Goal: Complete application form: Complete application form

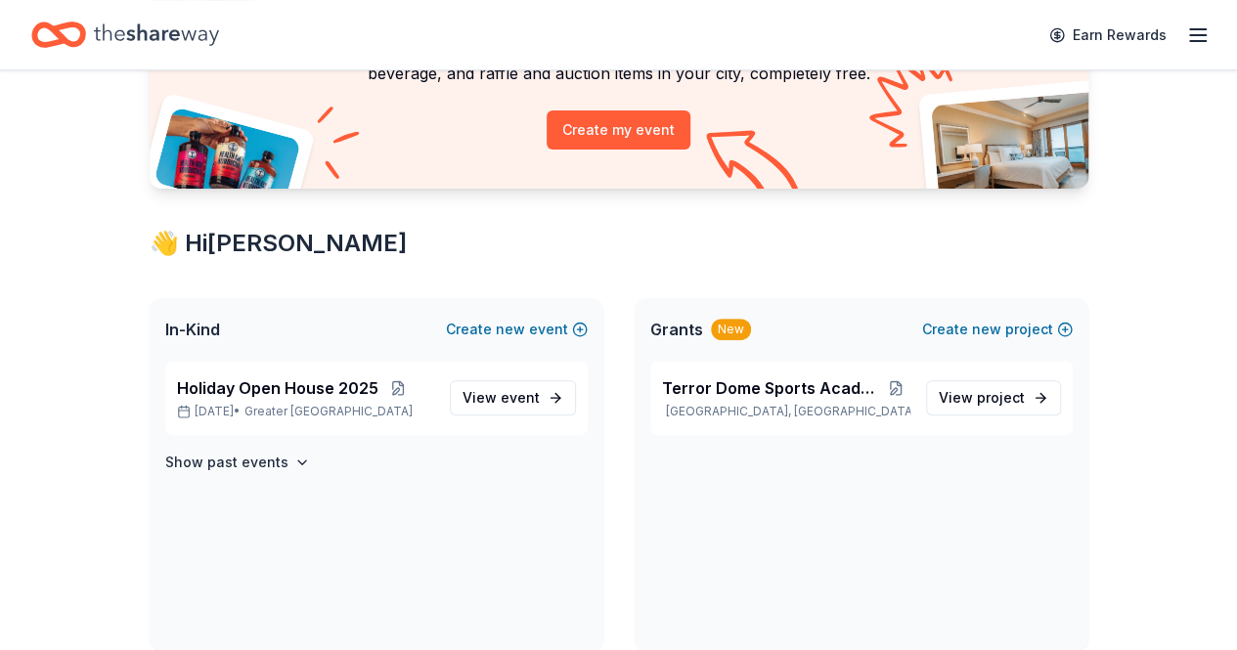
scroll to position [235, 0]
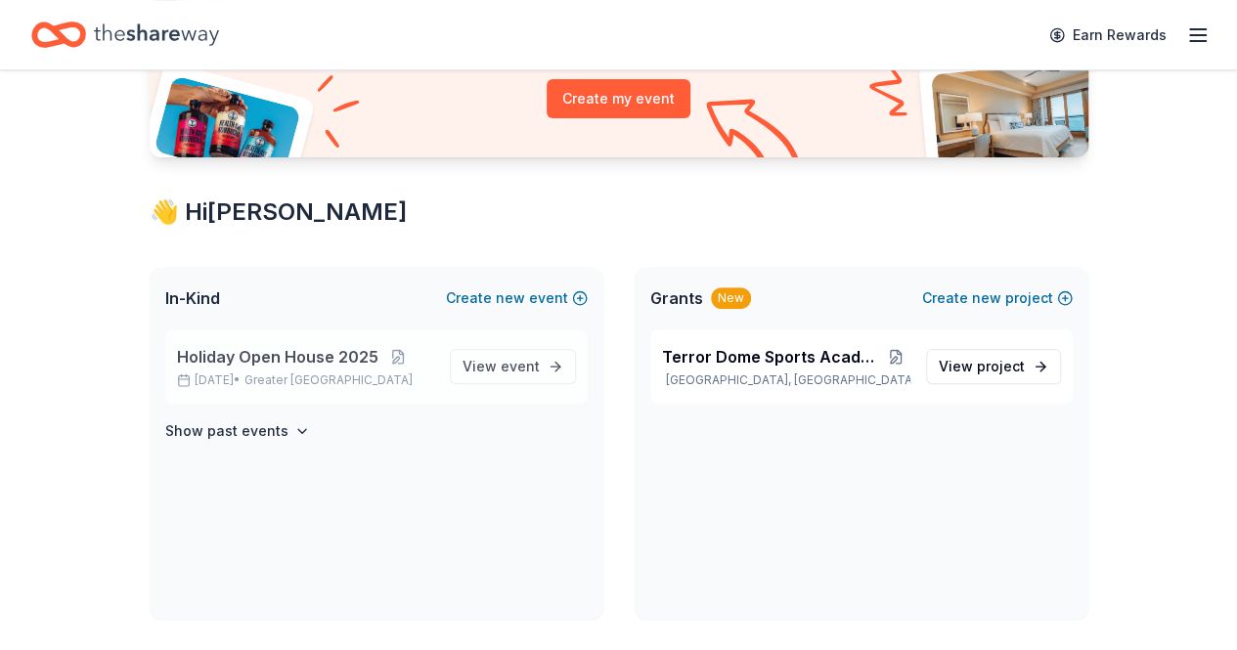
click at [307, 374] on span "Greater [GEOGRAPHIC_DATA]" at bounding box center [328, 381] width 168 height 16
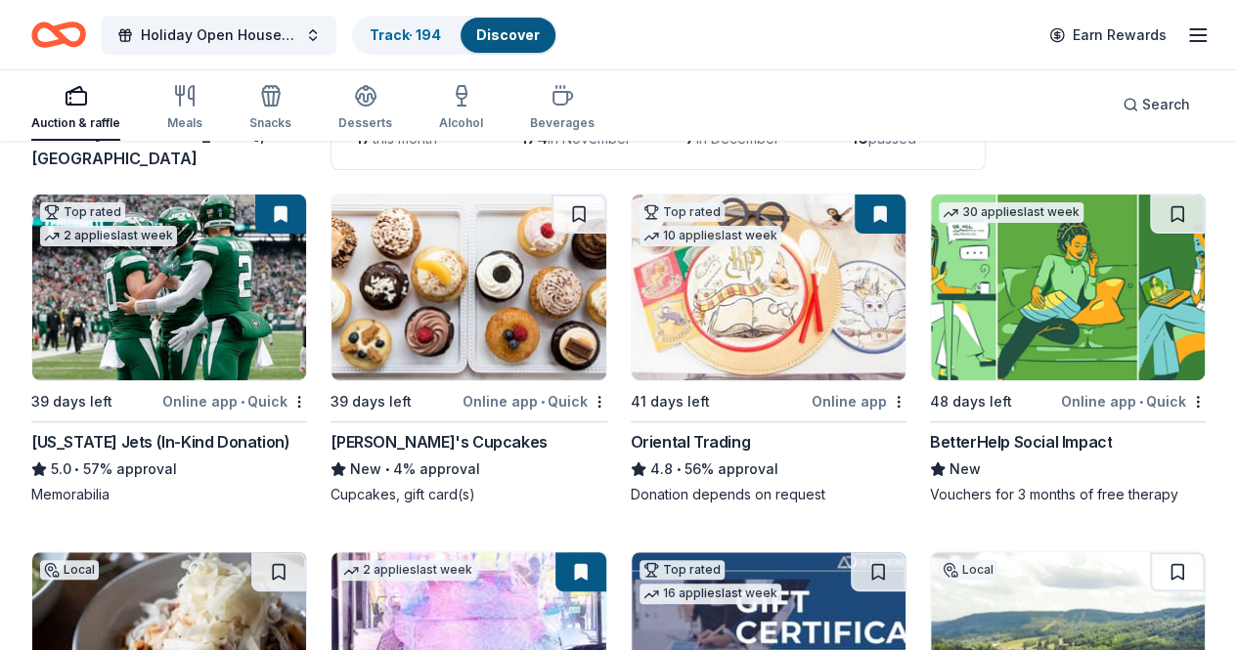
scroll to position [165, 0]
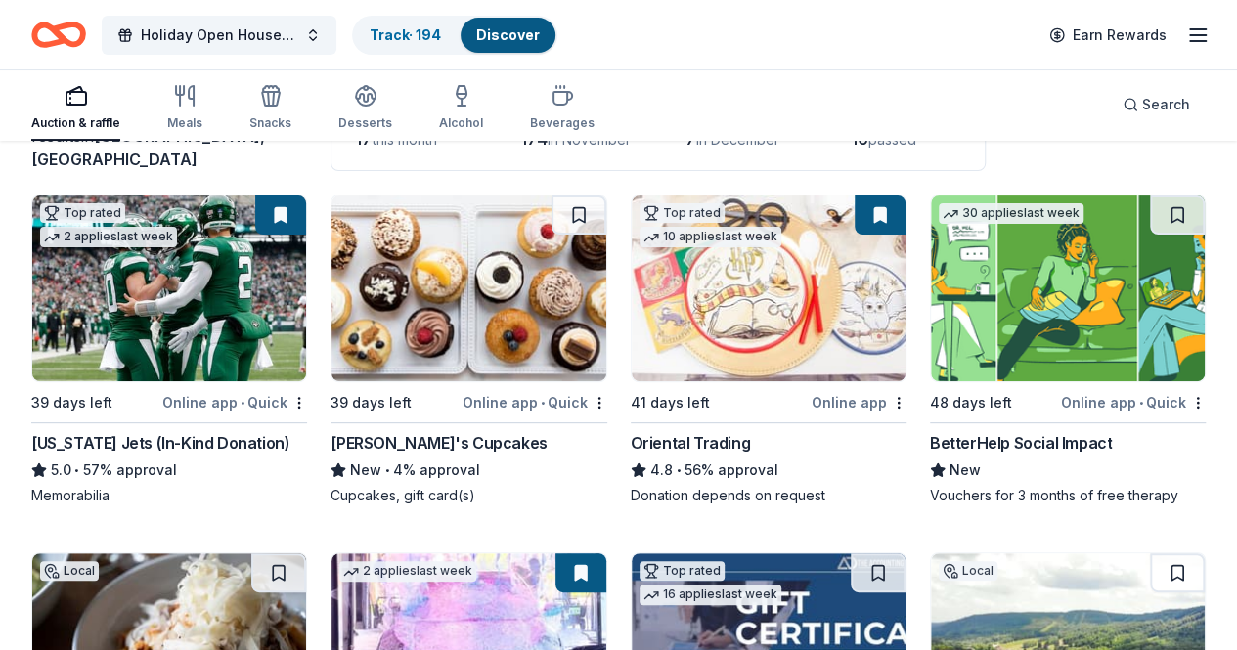
click at [183, 362] on img at bounding box center [169, 289] width 274 height 186
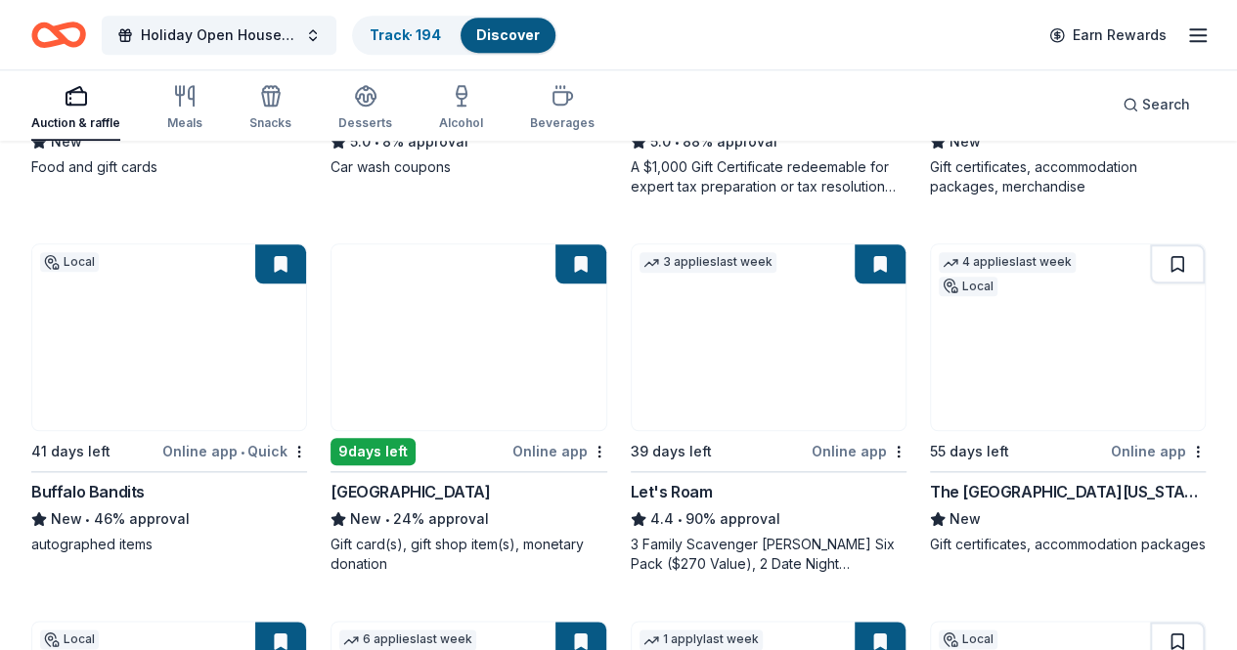
scroll to position [865, 0]
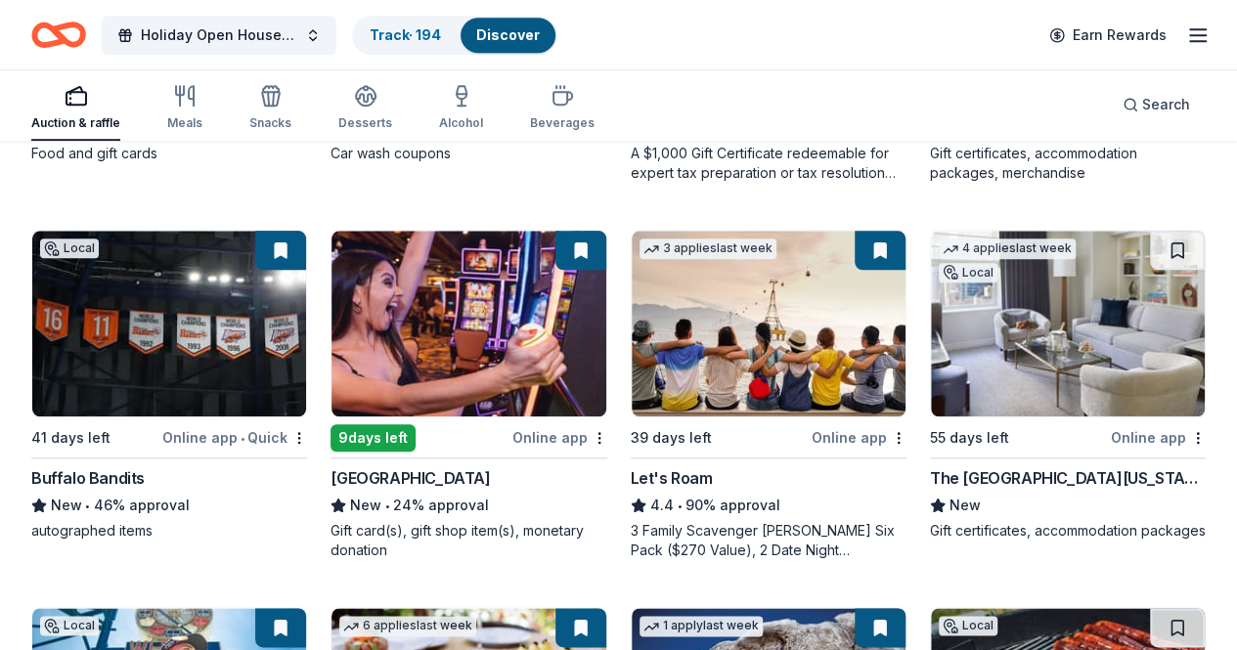
click at [930, 484] on div "The [GEOGRAPHIC_DATA][US_STATE]" at bounding box center [1068, 477] width 276 height 23
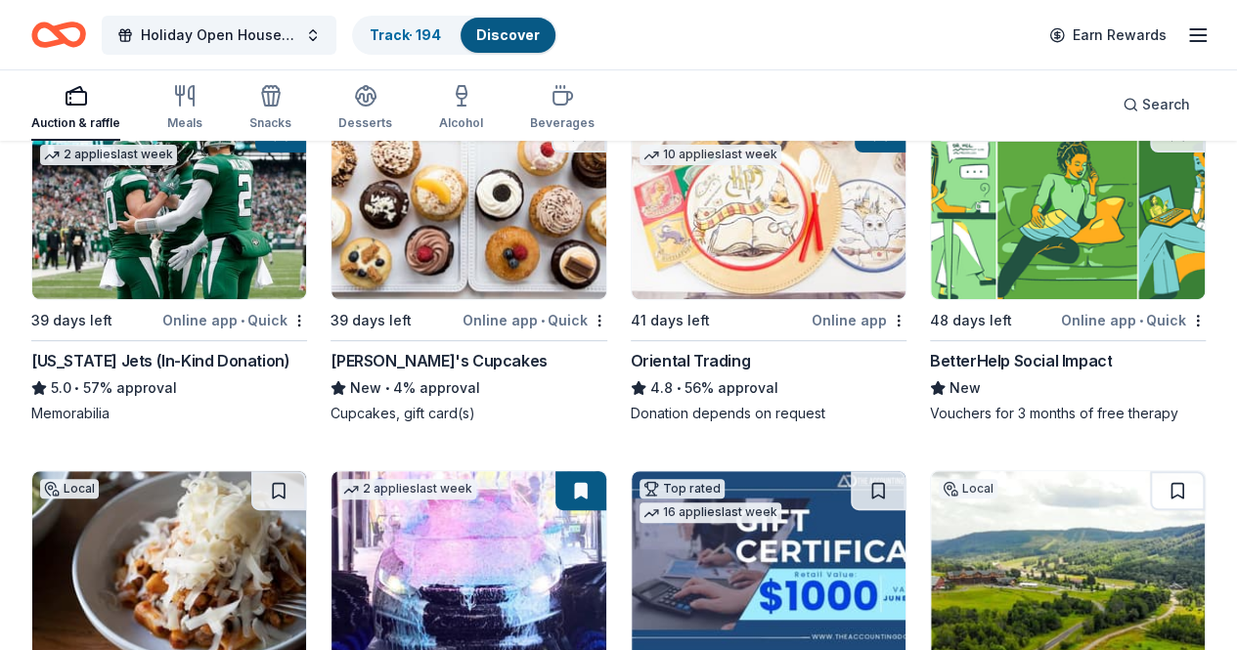
scroll to position [0, 0]
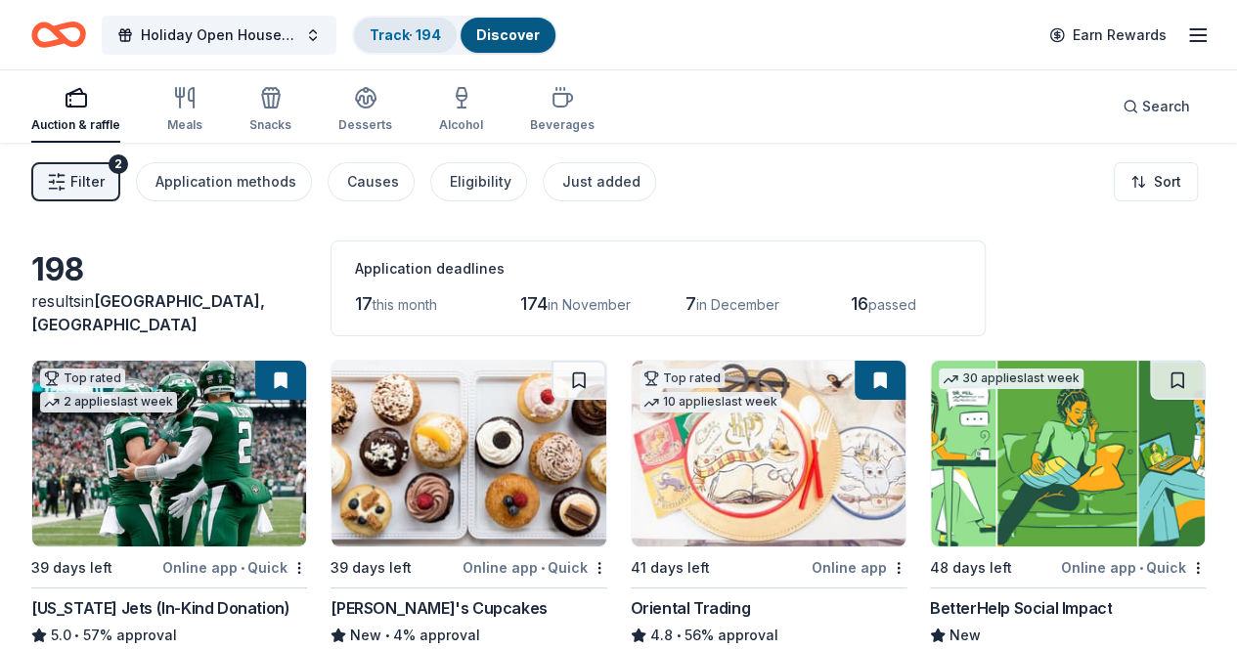
click at [413, 34] on link "Track · 194" at bounding box center [405, 34] width 71 height 17
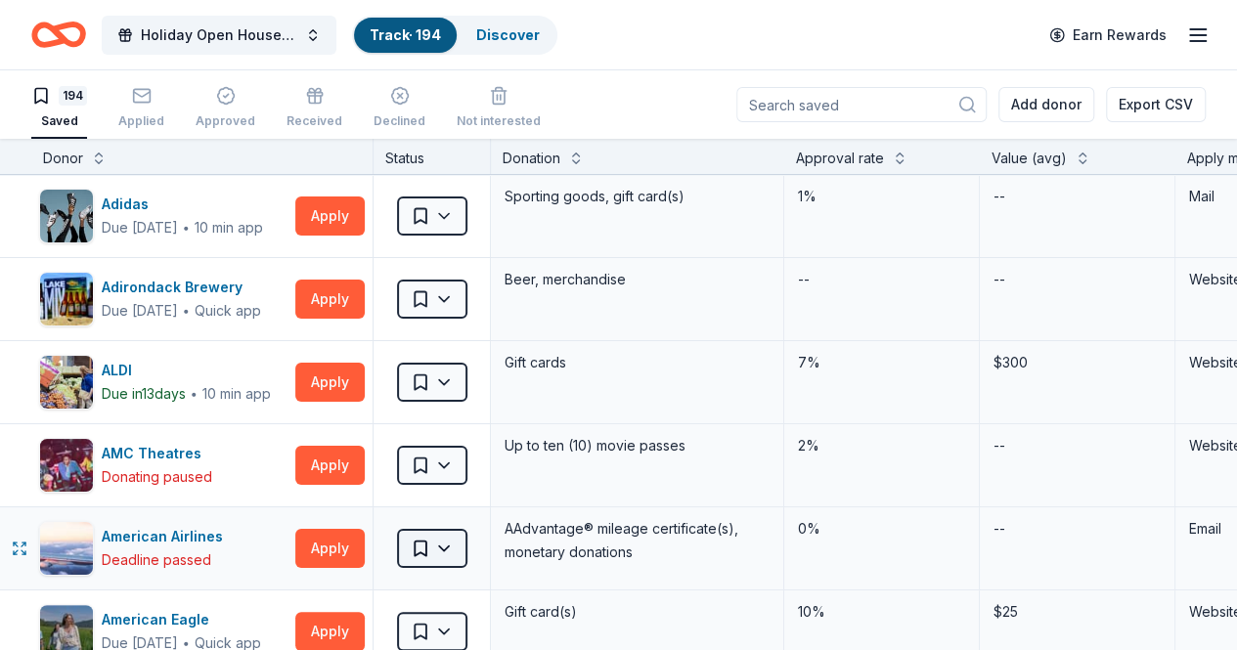
click at [463, 548] on html "Holiday Open House 2025 Track · 194 Discover Earn Rewards 194 Saved Applied App…" at bounding box center [618, 325] width 1237 height 650
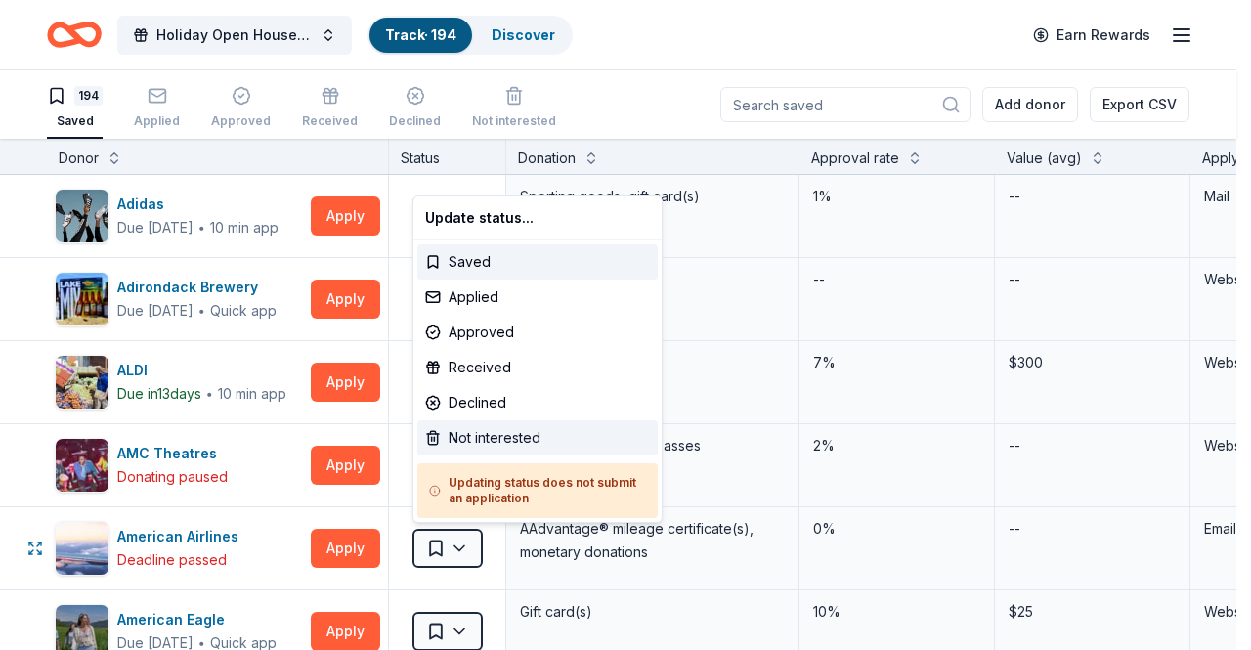
click at [494, 447] on div "Not interested" at bounding box center [537, 437] width 241 height 35
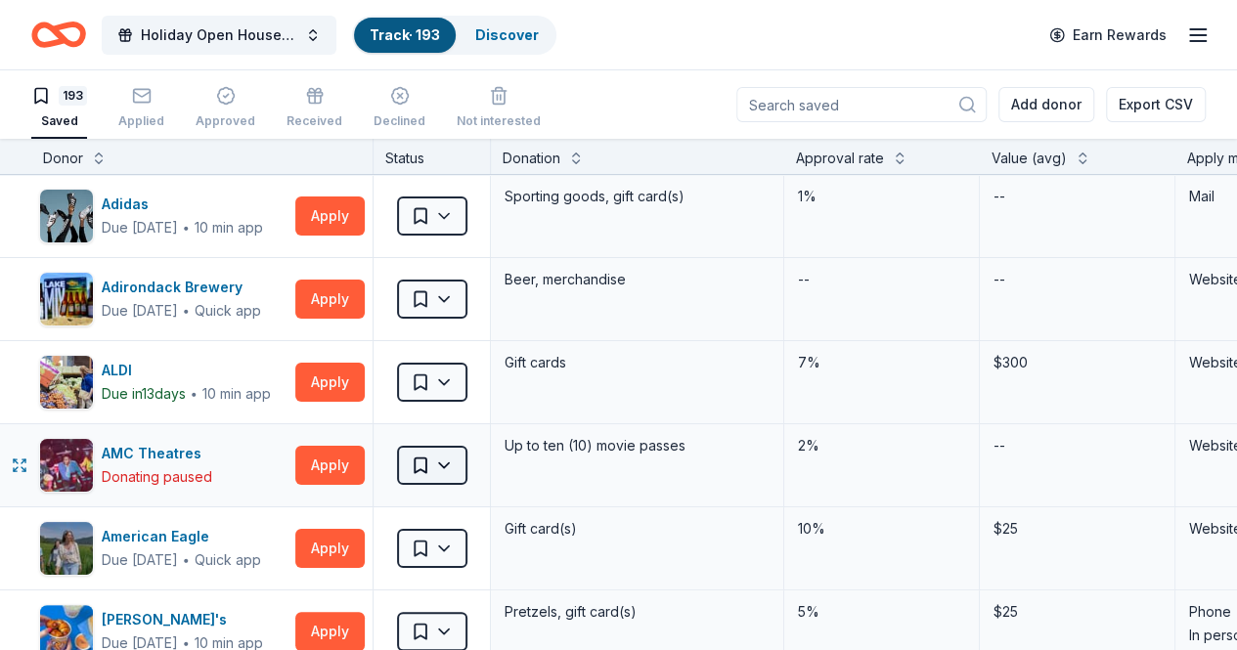
click at [458, 468] on html "Holiday Open House 2025 Track · 193 Discover Earn Rewards 193 Saved Applied App…" at bounding box center [618, 325] width 1237 height 650
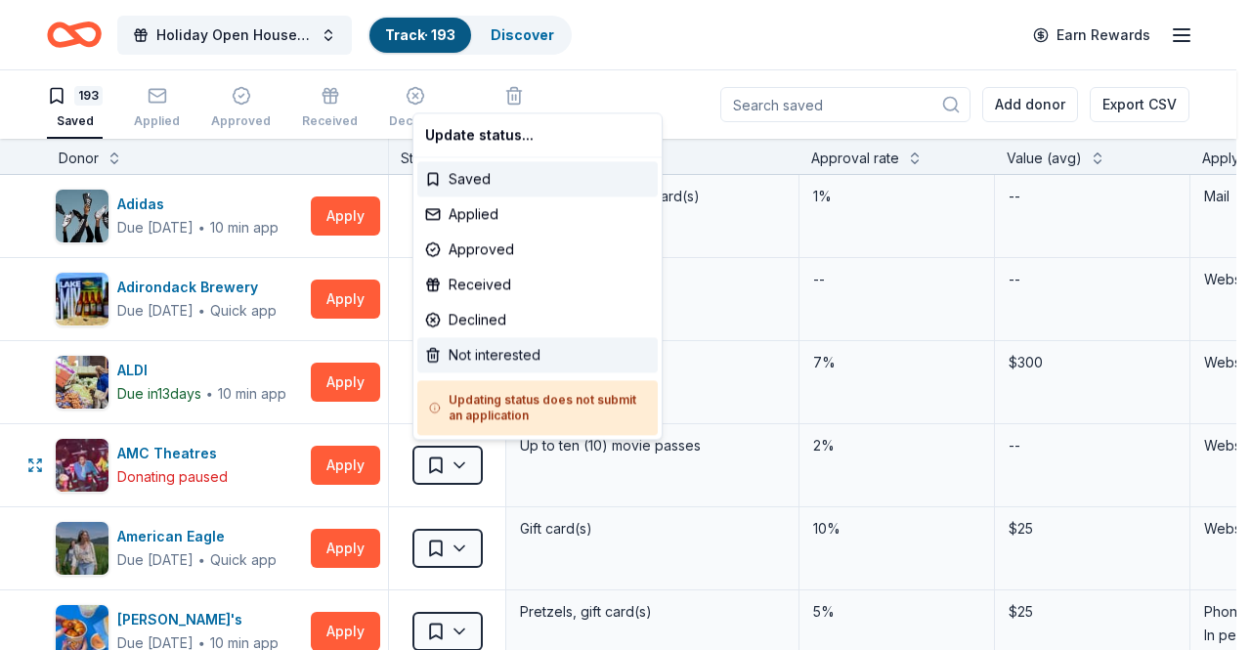
click at [485, 353] on div "Not interested" at bounding box center [537, 354] width 241 height 35
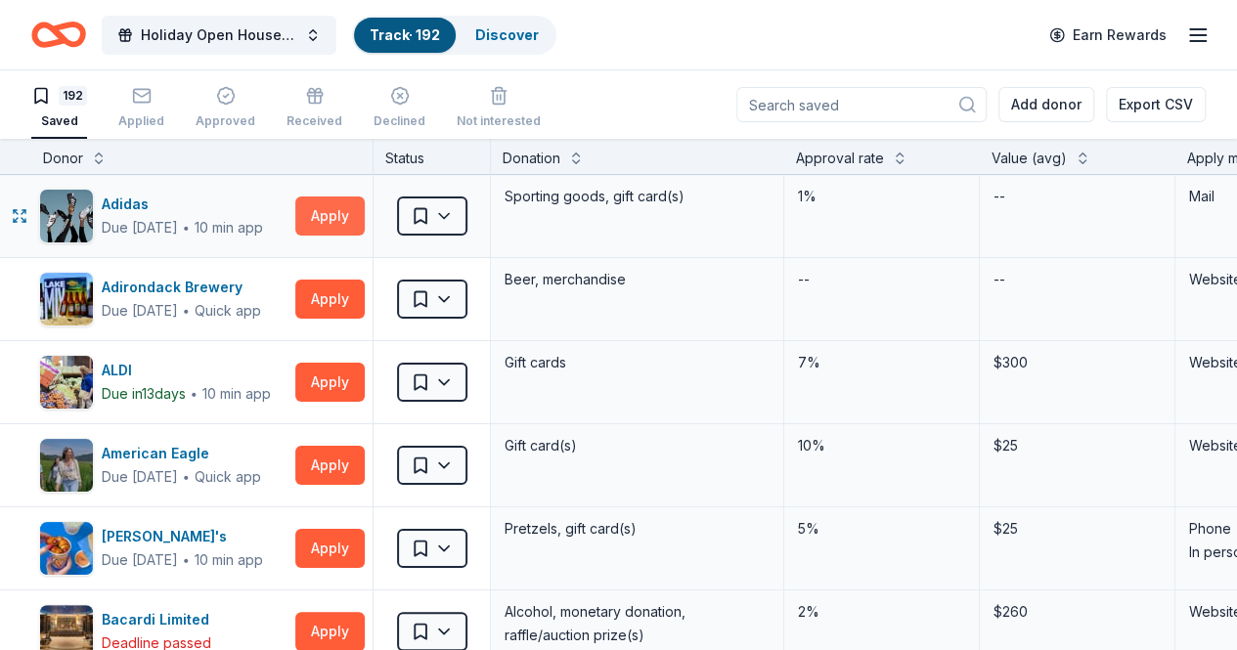
click at [337, 203] on button "Apply" at bounding box center [329, 216] width 69 height 39
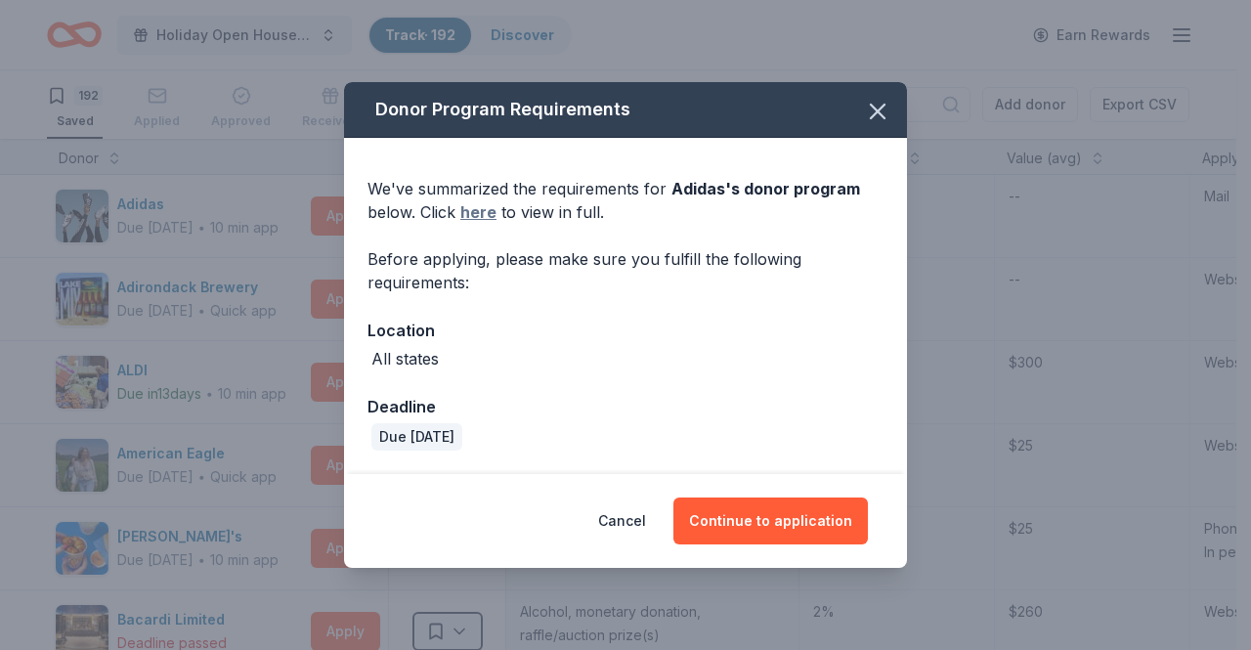
click at [474, 208] on link "here" at bounding box center [479, 211] width 36 height 23
click at [881, 106] on icon "button" at bounding box center [877, 111] width 27 height 27
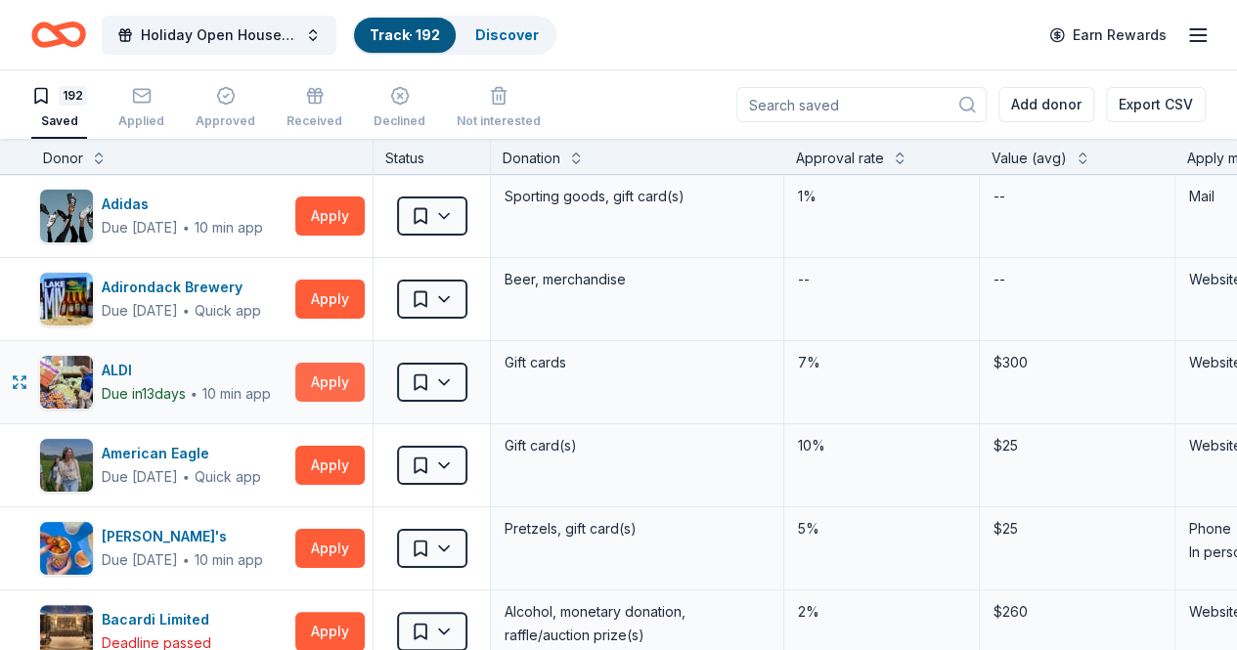
click at [329, 373] on button "Apply" at bounding box center [329, 382] width 69 height 39
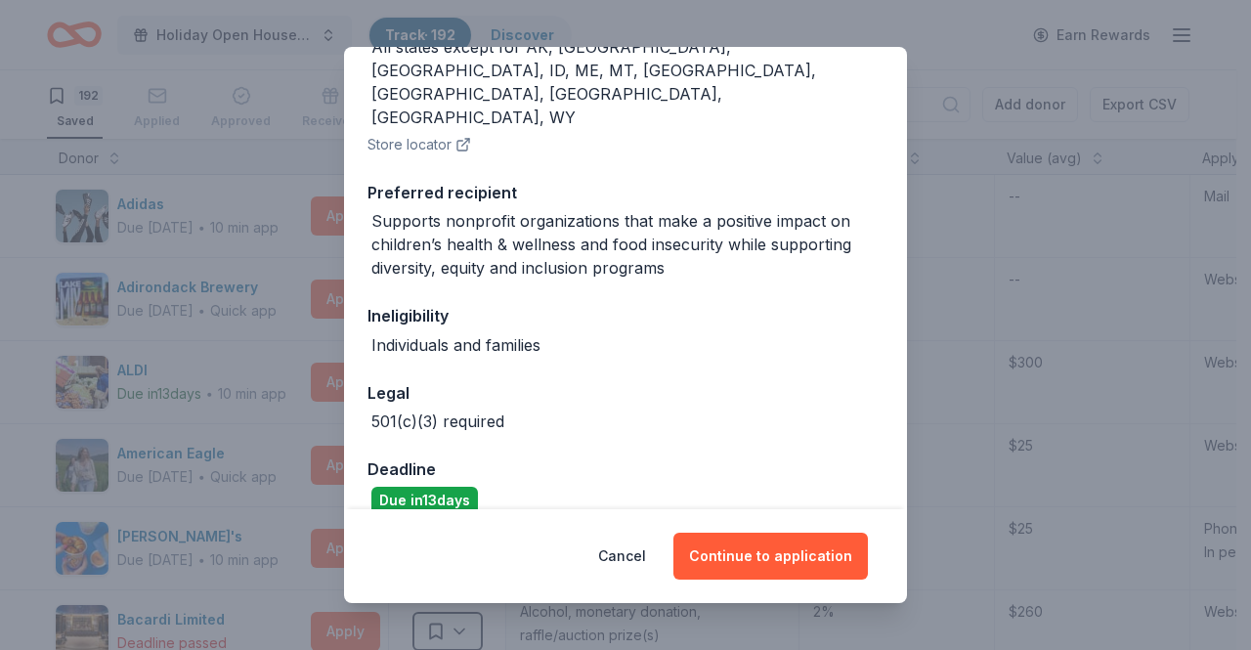
scroll to position [309, 0]
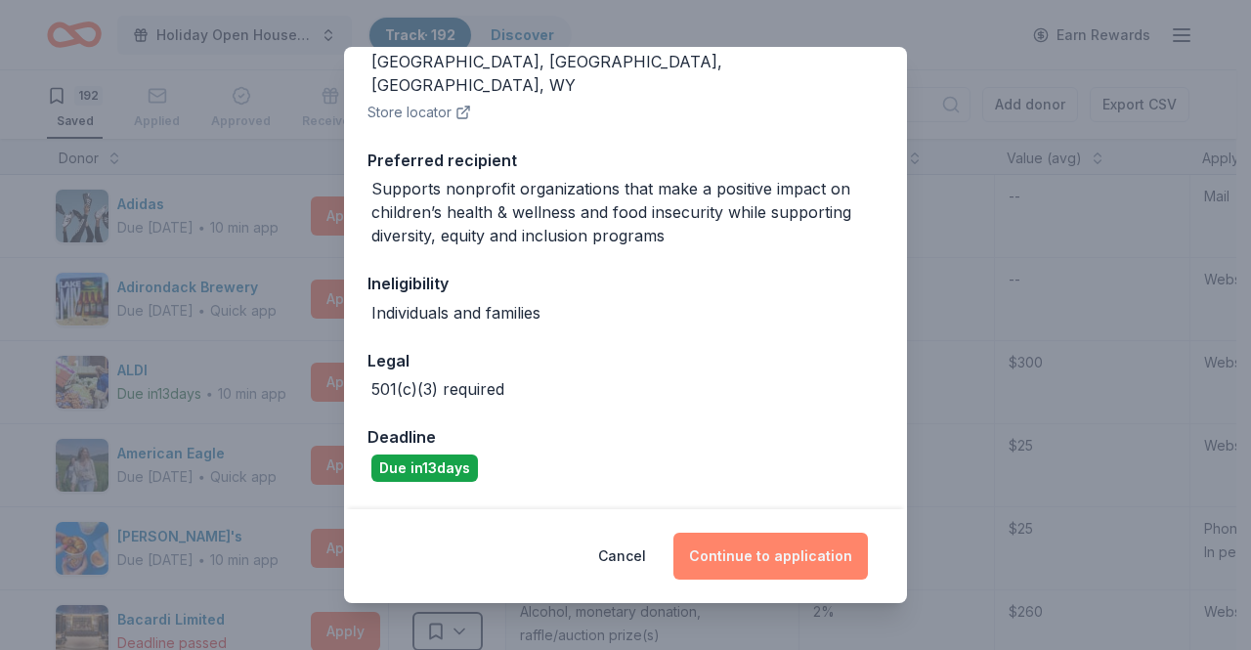
click at [800, 567] on button "Continue to application" at bounding box center [771, 556] width 195 height 47
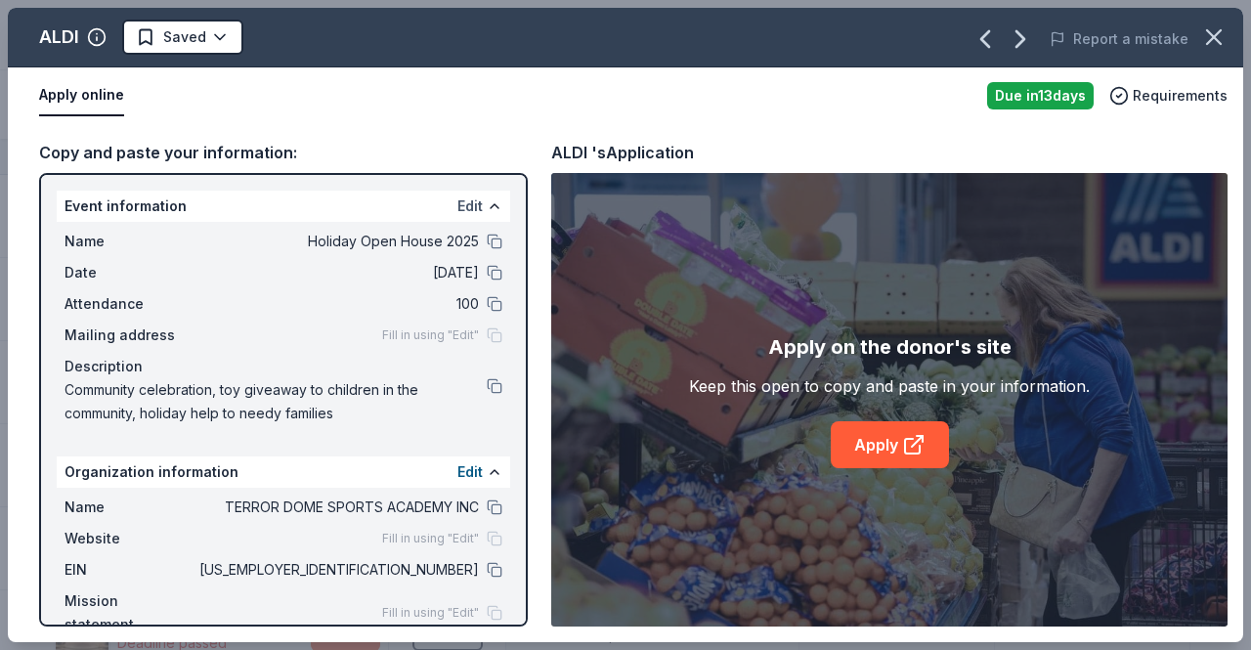
click at [458, 206] on button "Edit" at bounding box center [470, 206] width 25 height 23
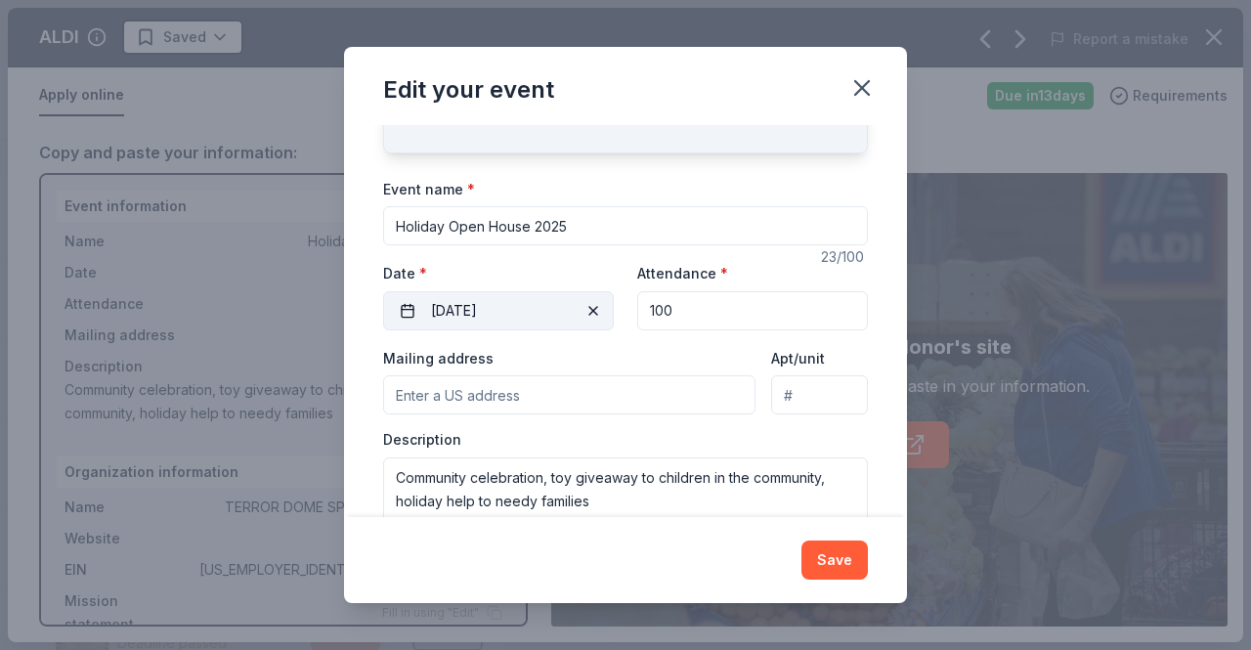
scroll to position [107, 0]
click at [585, 396] on input "Mailing address" at bounding box center [569, 392] width 373 height 39
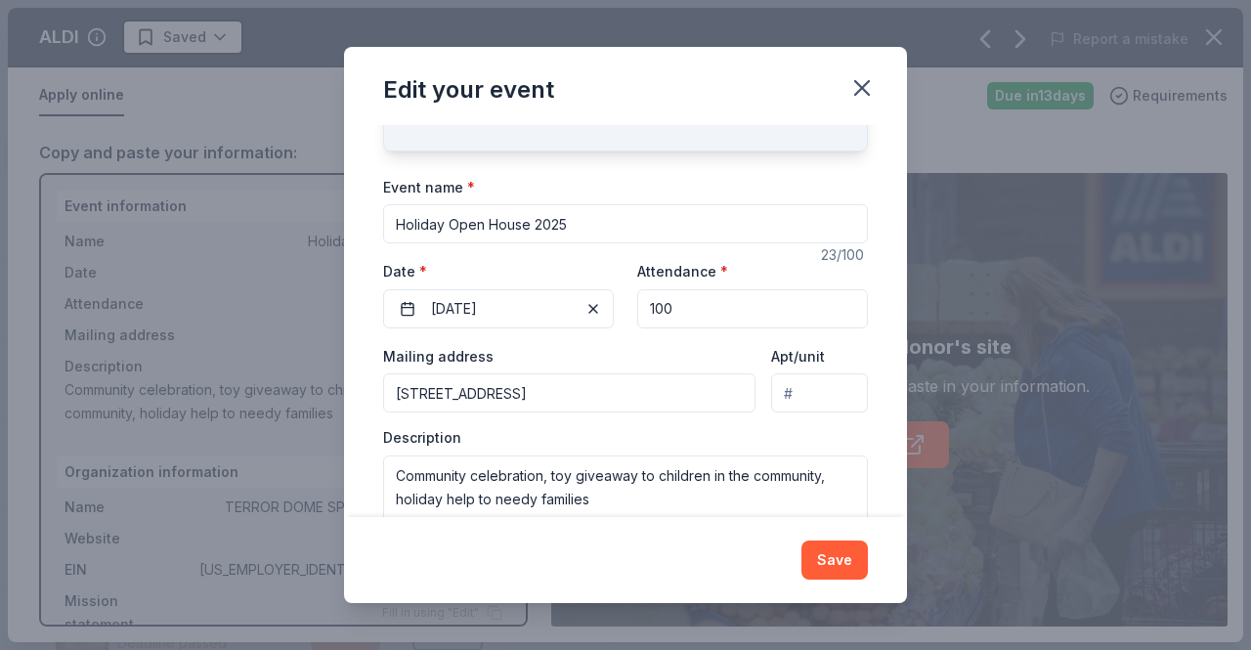
type input "1299 Corporate Drive, Westbury, NY, 11590"
click at [810, 387] on input "Apt/unit" at bounding box center [819, 392] width 97 height 39
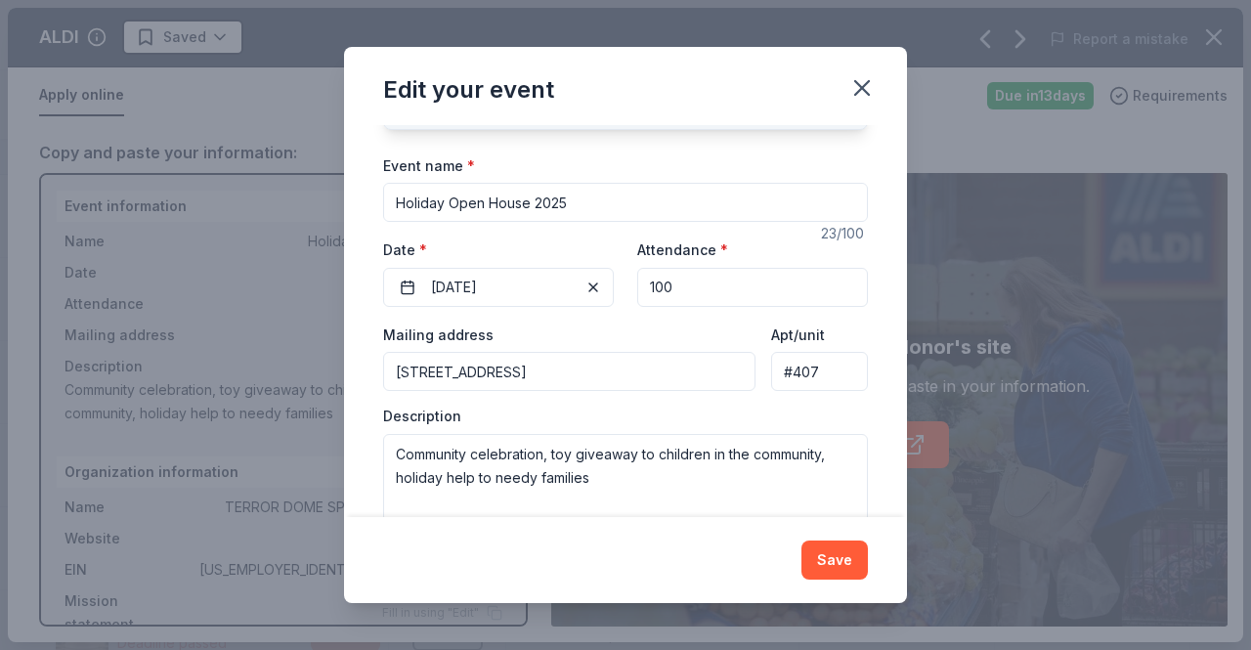
scroll to position [160, 0]
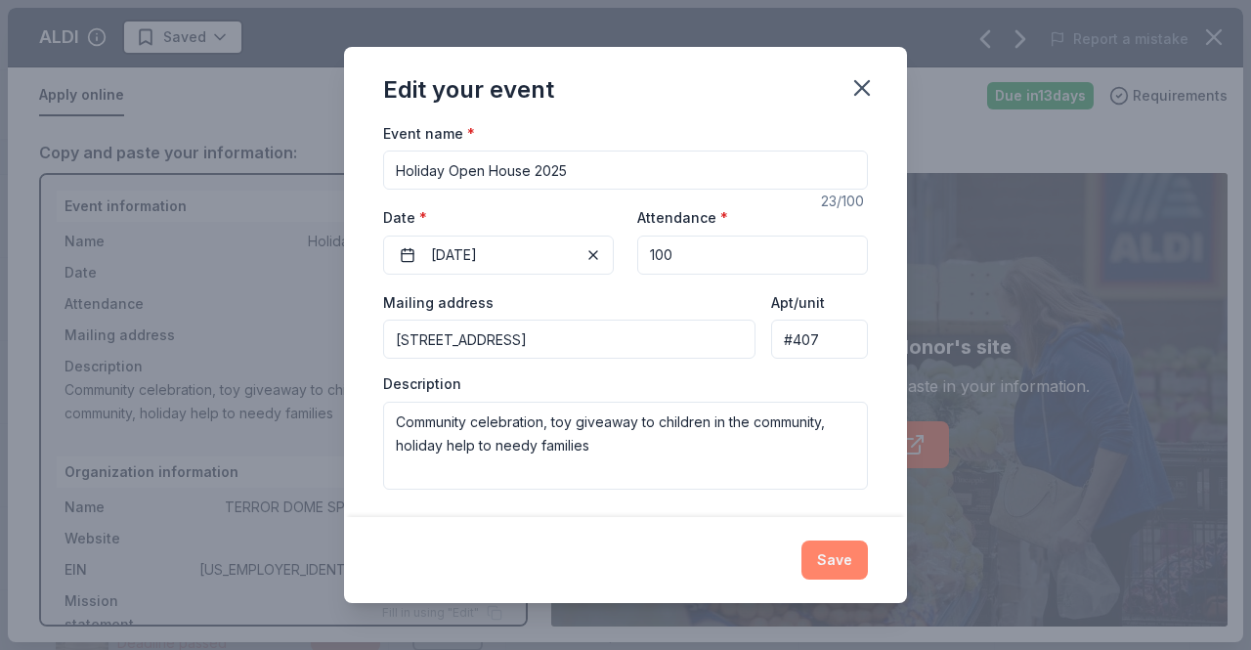
type input "#407"
click at [824, 564] on button "Save" at bounding box center [835, 560] width 66 height 39
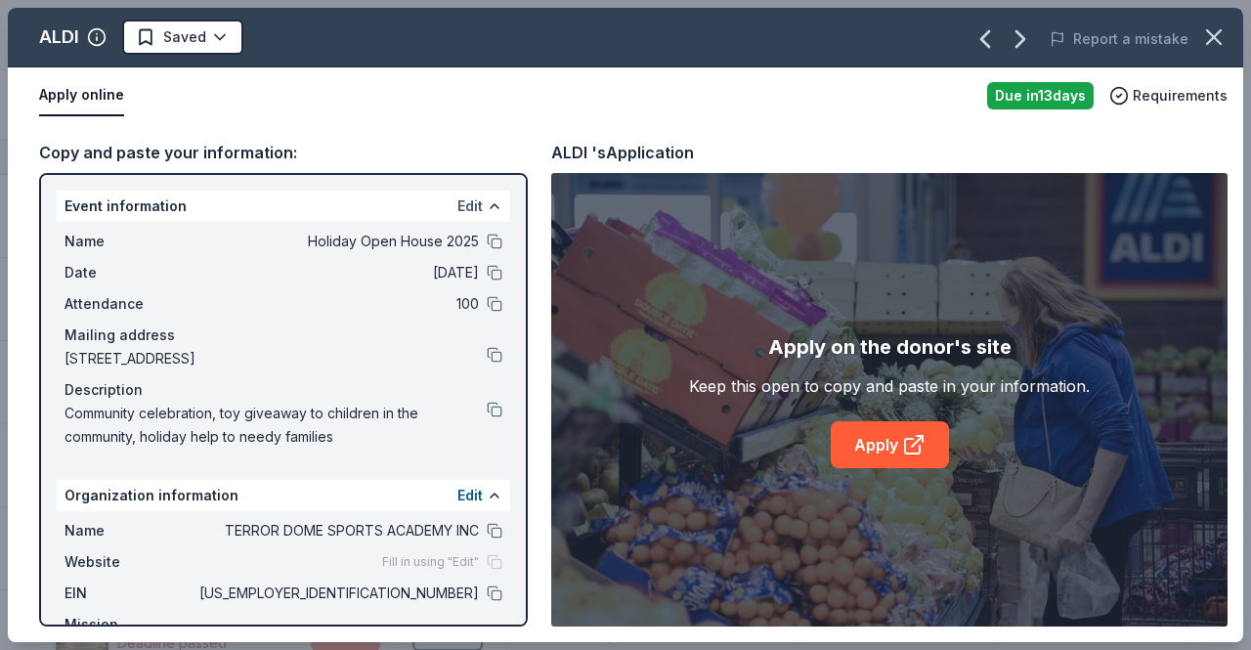
click at [458, 206] on button "Edit" at bounding box center [470, 206] width 25 height 23
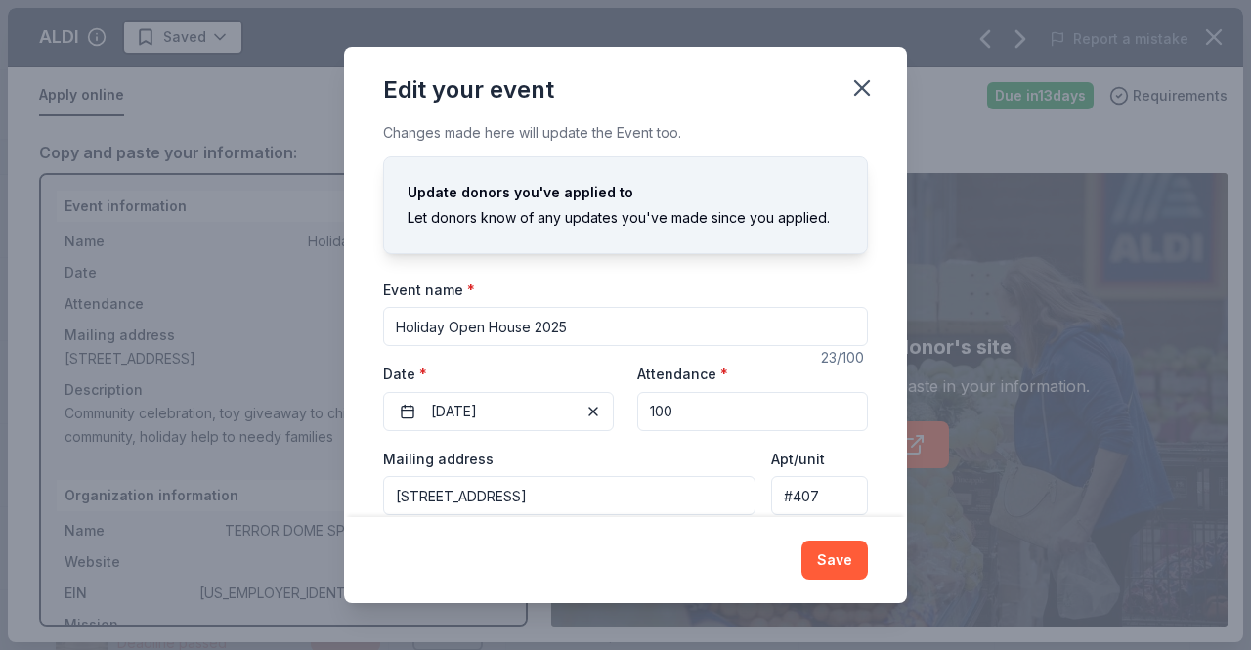
scroll to position [0, 0]
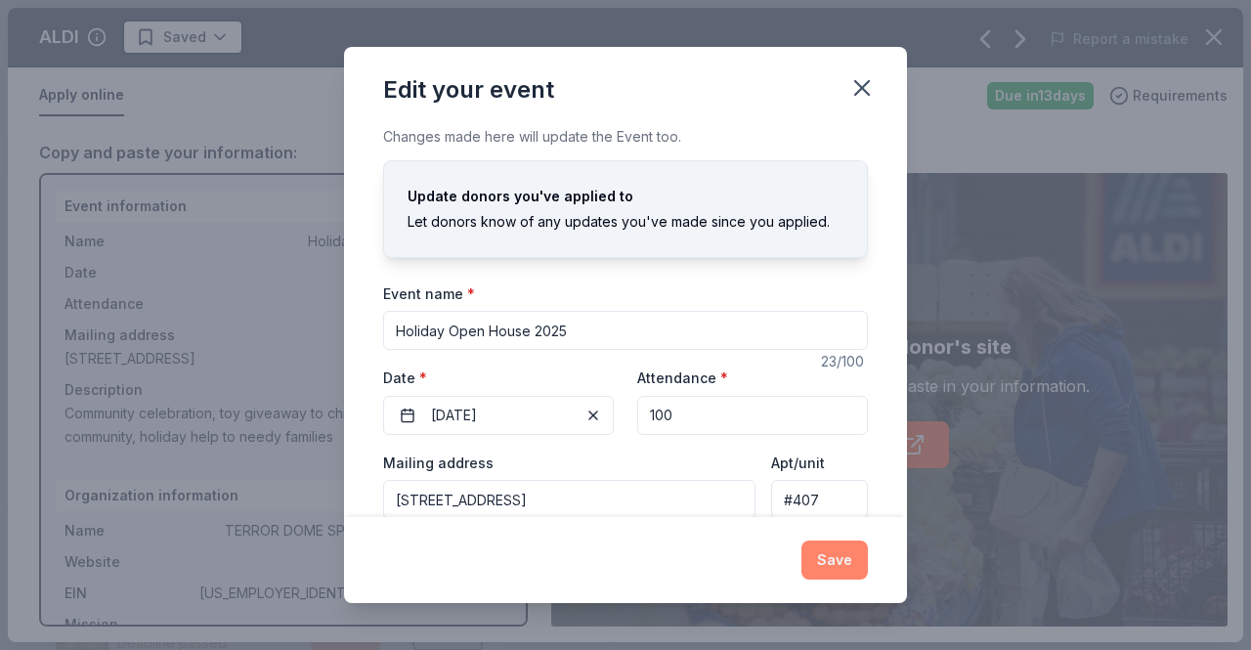
click at [849, 576] on button "Save" at bounding box center [835, 560] width 66 height 39
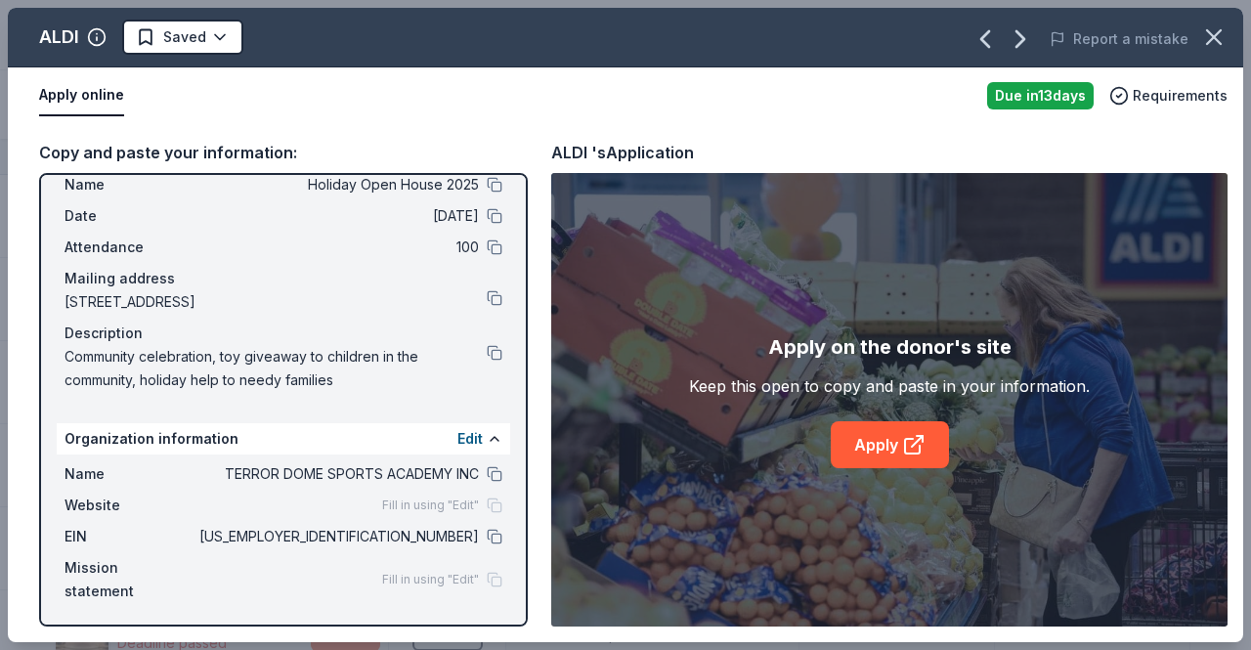
scroll to position [59, 0]
click at [459, 433] on button "Edit" at bounding box center [470, 436] width 25 height 23
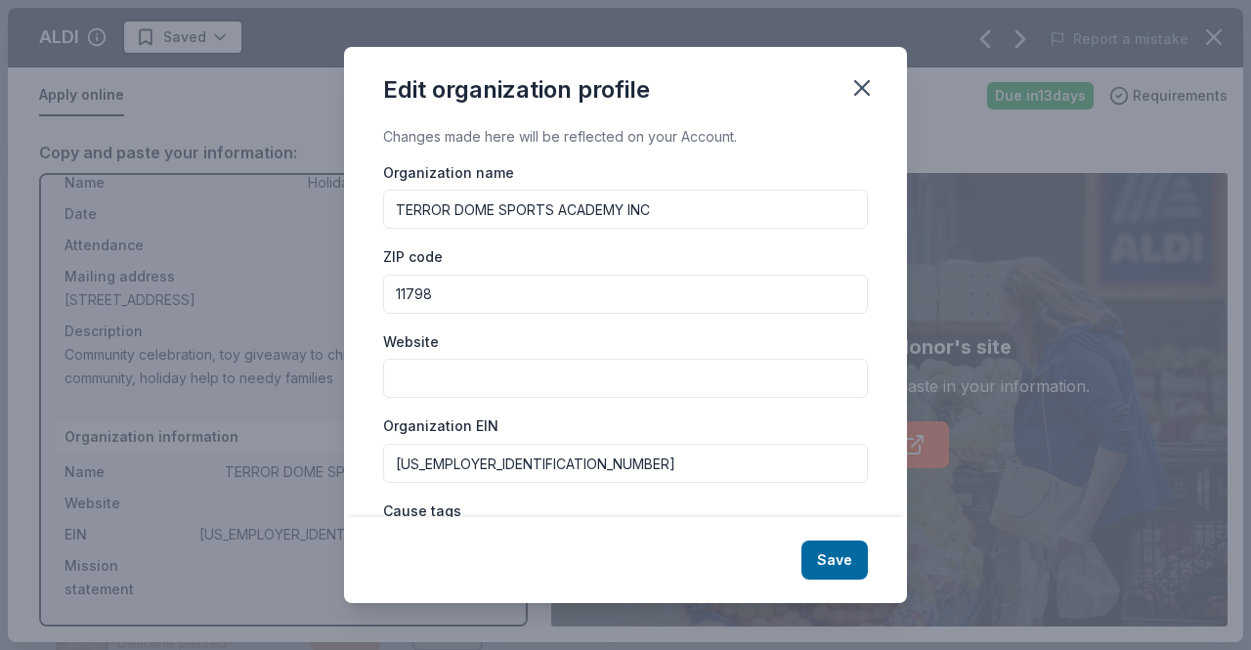
drag, startPoint x: 460, startPoint y: 294, endPoint x: 334, endPoint y: 292, distance: 125.2
click at [334, 292] on div "Edit organization profile Changes made here will be reflected on your Account. …" at bounding box center [625, 325] width 1251 height 650
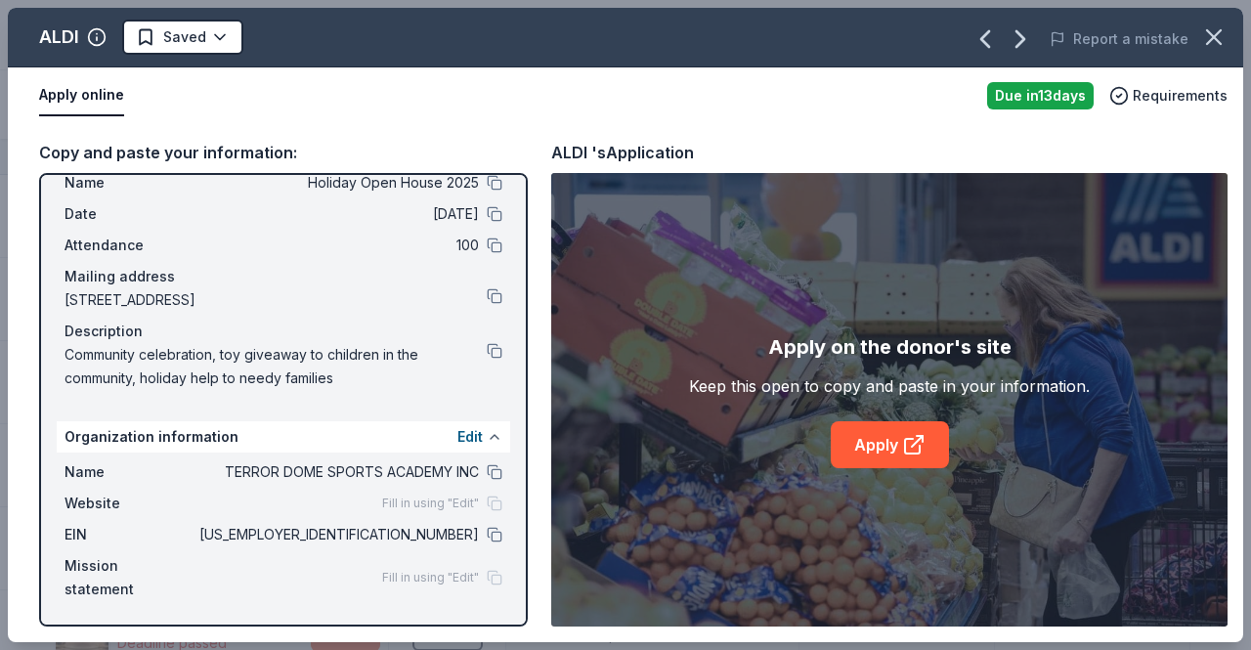
click at [487, 439] on button at bounding box center [495, 437] width 16 height 16
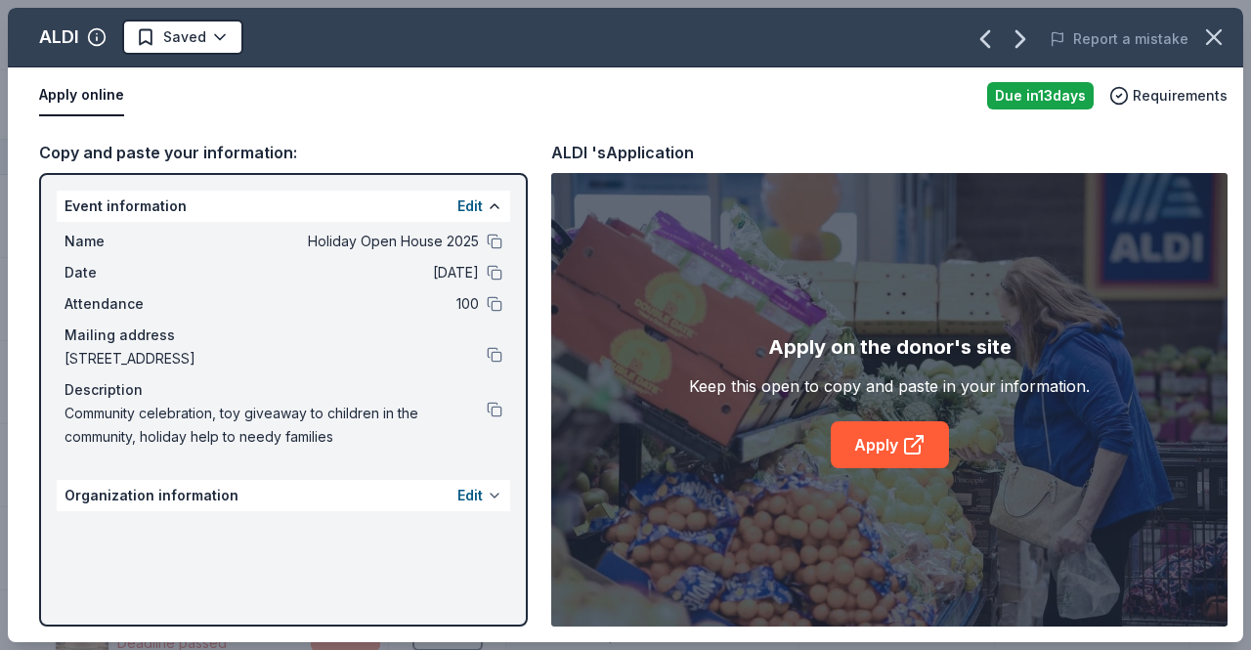
scroll to position [0, 0]
click at [471, 497] on button "Edit" at bounding box center [470, 495] width 25 height 23
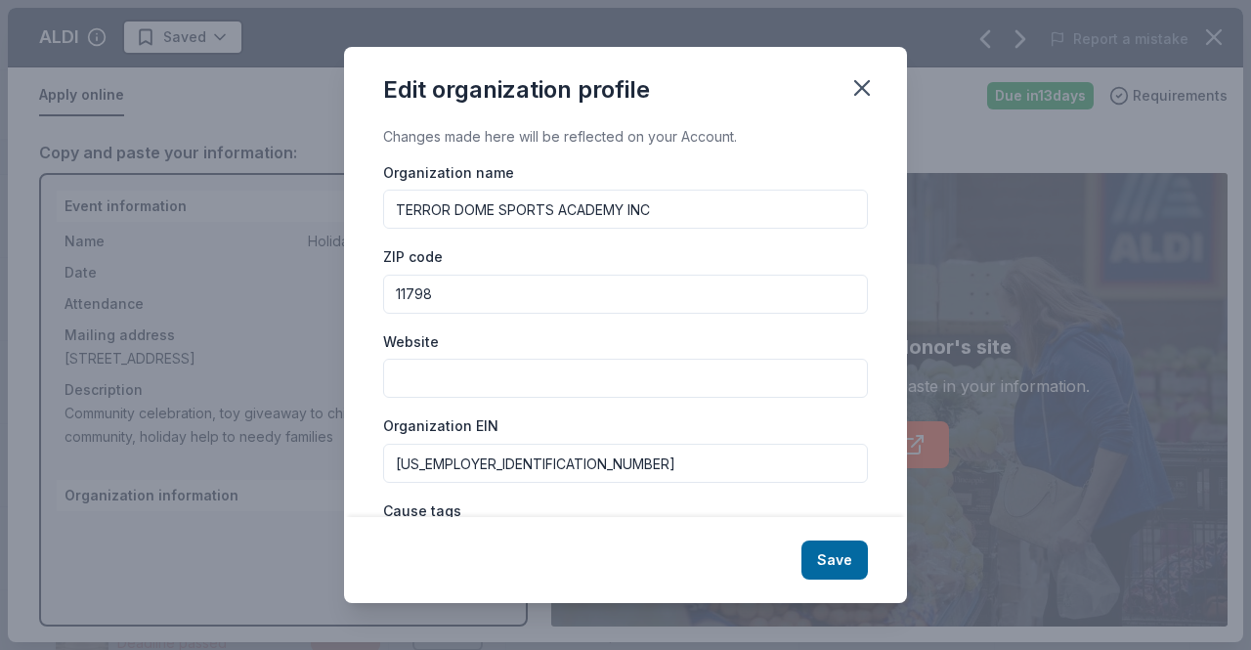
click at [471, 287] on input "11798" at bounding box center [625, 294] width 485 height 39
type input "11411"
click at [495, 393] on input "Website" at bounding box center [625, 378] width 485 height 39
paste input "[URL][DOMAIN_NAME]"
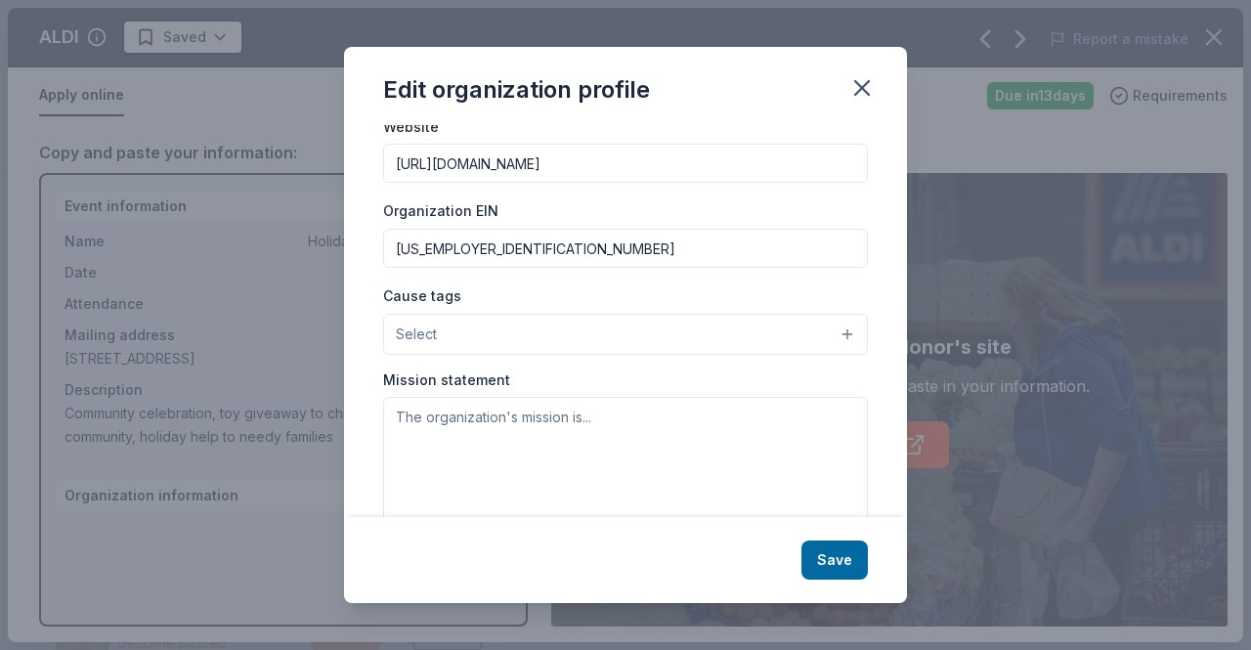
scroll to position [223, 0]
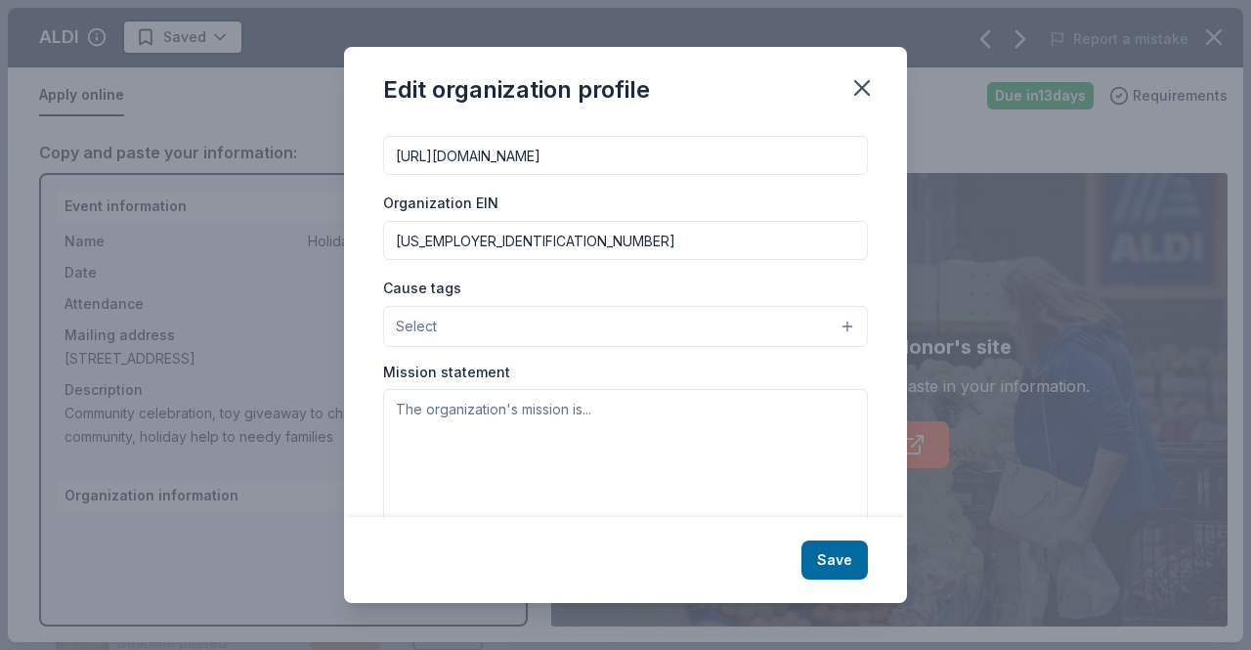
type input "[URL][DOMAIN_NAME]"
click at [833, 322] on button "Select" at bounding box center [625, 326] width 485 height 41
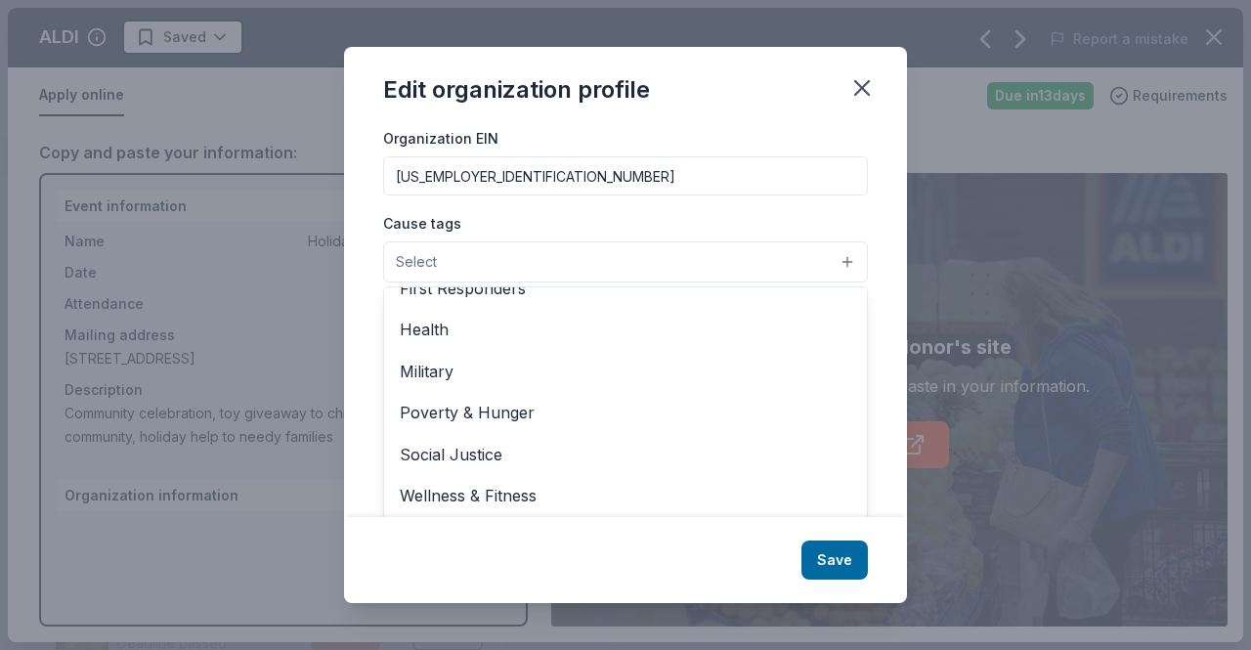
scroll to position [0, 0]
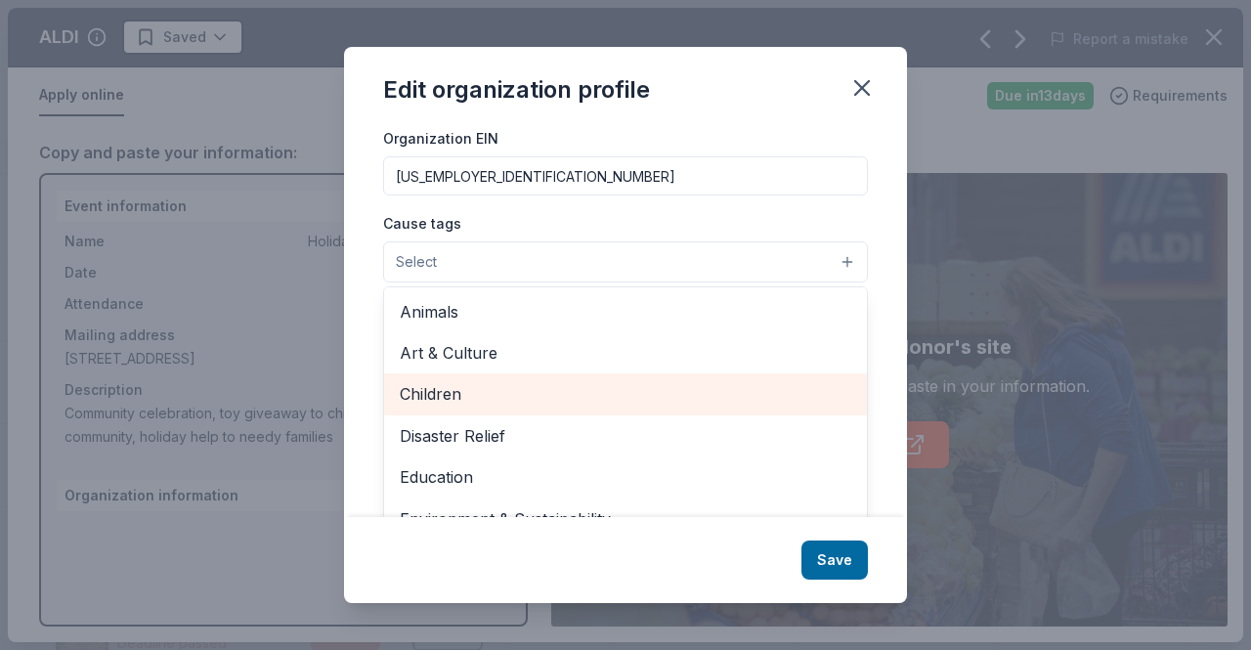
click at [442, 396] on span "Children" at bounding box center [626, 393] width 452 height 25
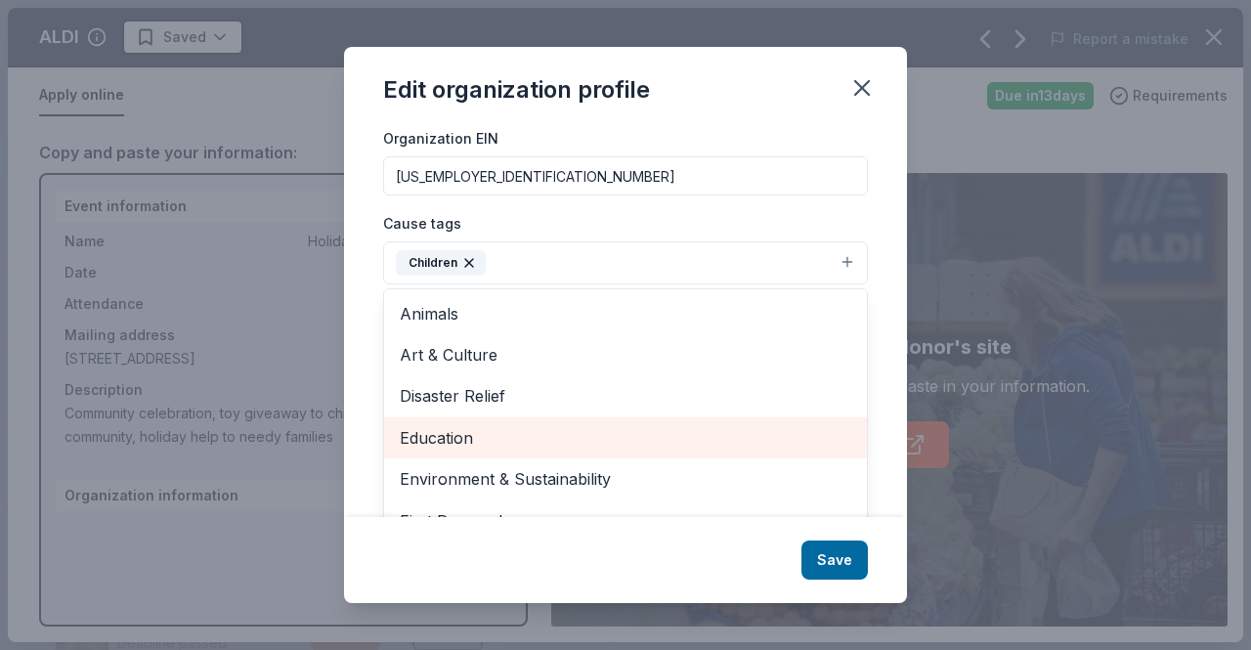
click at [545, 443] on span "Education" at bounding box center [626, 437] width 452 height 25
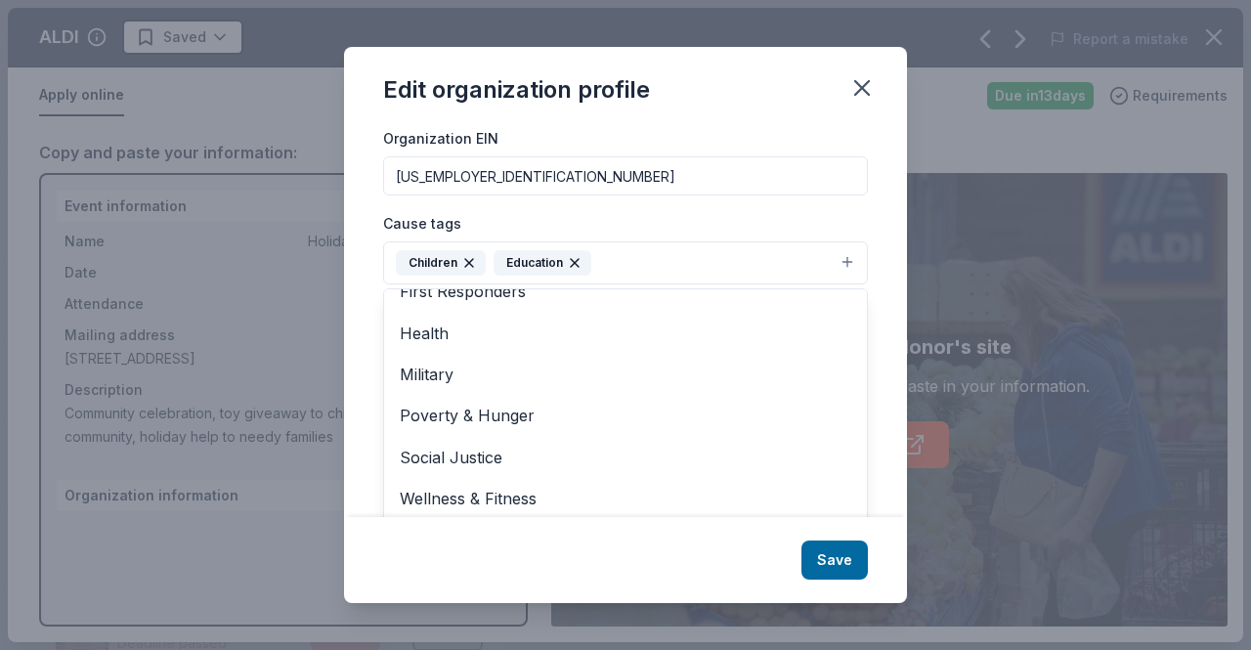
scroll to position [189, 0]
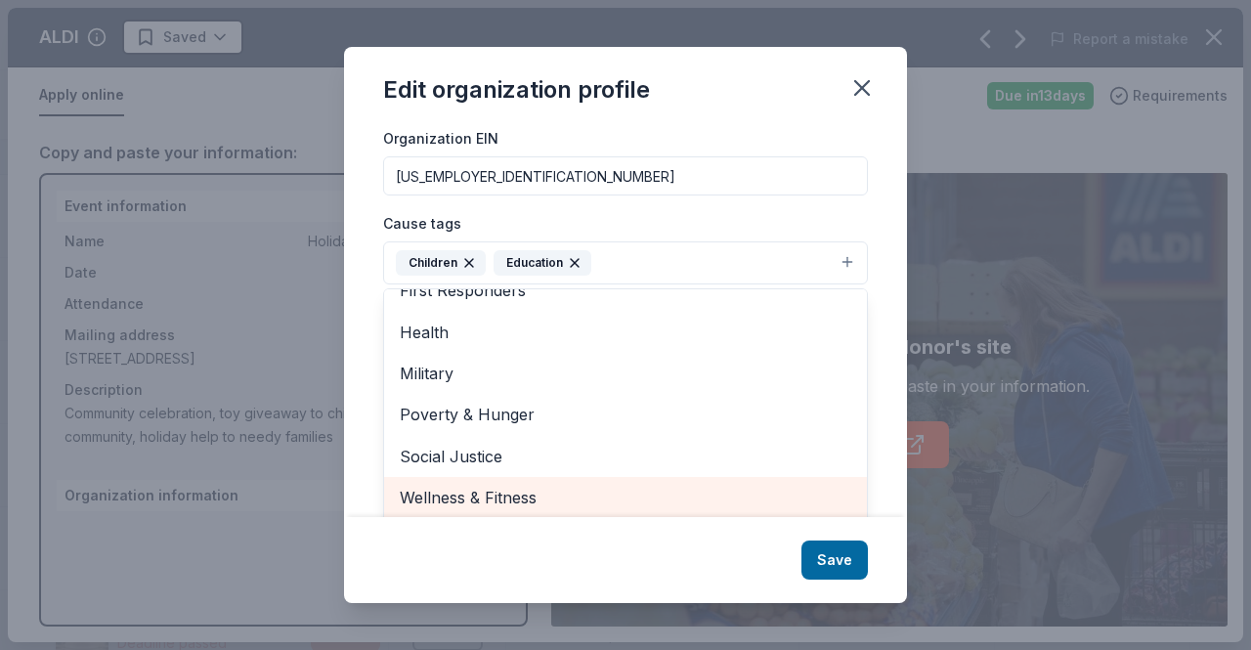
click at [542, 486] on span "Wellness & Fitness" at bounding box center [626, 497] width 452 height 25
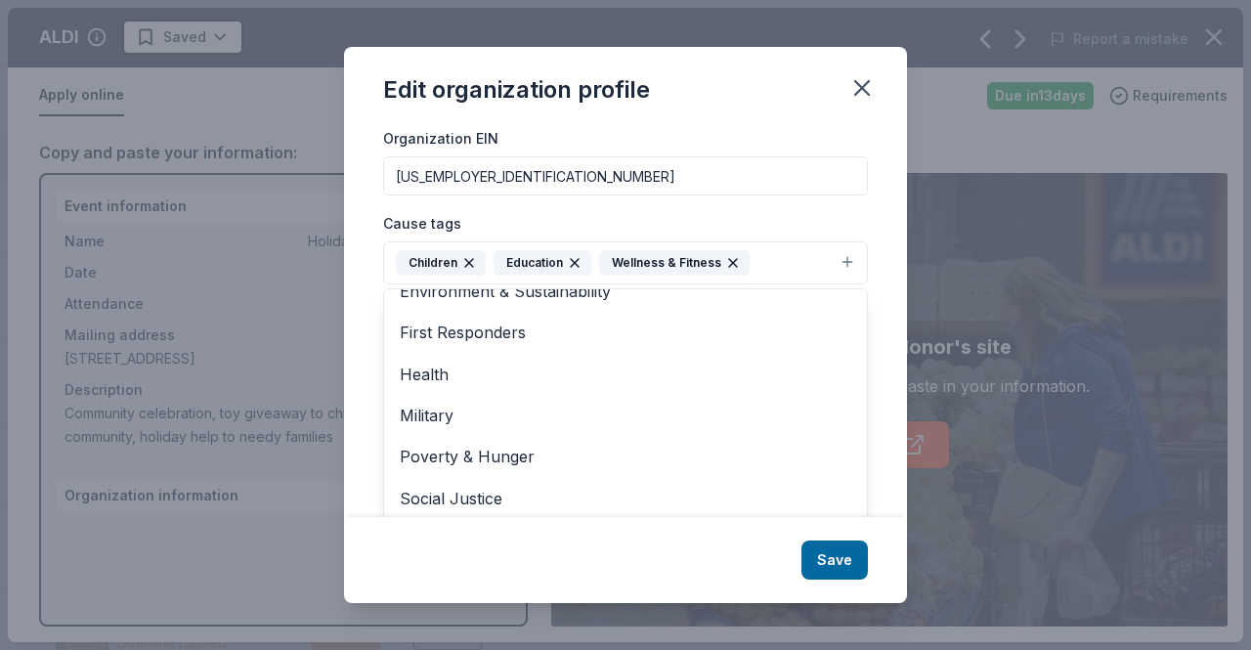
click at [823, 557] on div "Edit organization profile Changes made here will be reflected on your Account. …" at bounding box center [625, 325] width 563 height 557
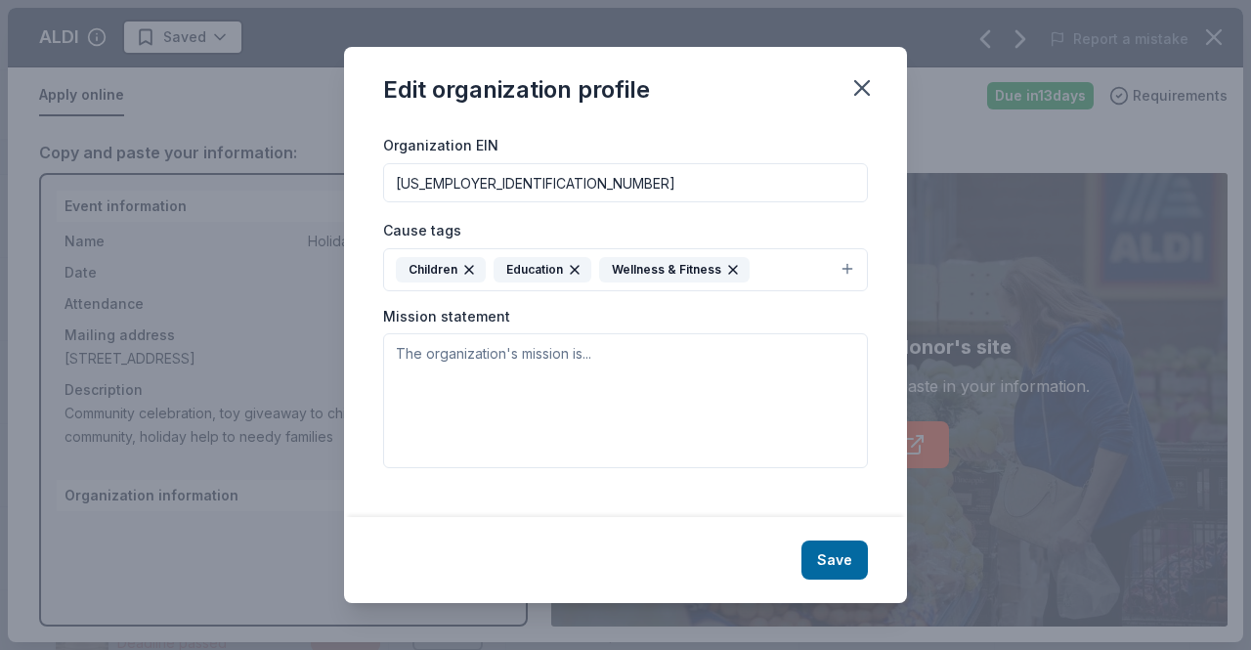
scroll to position [258, 0]
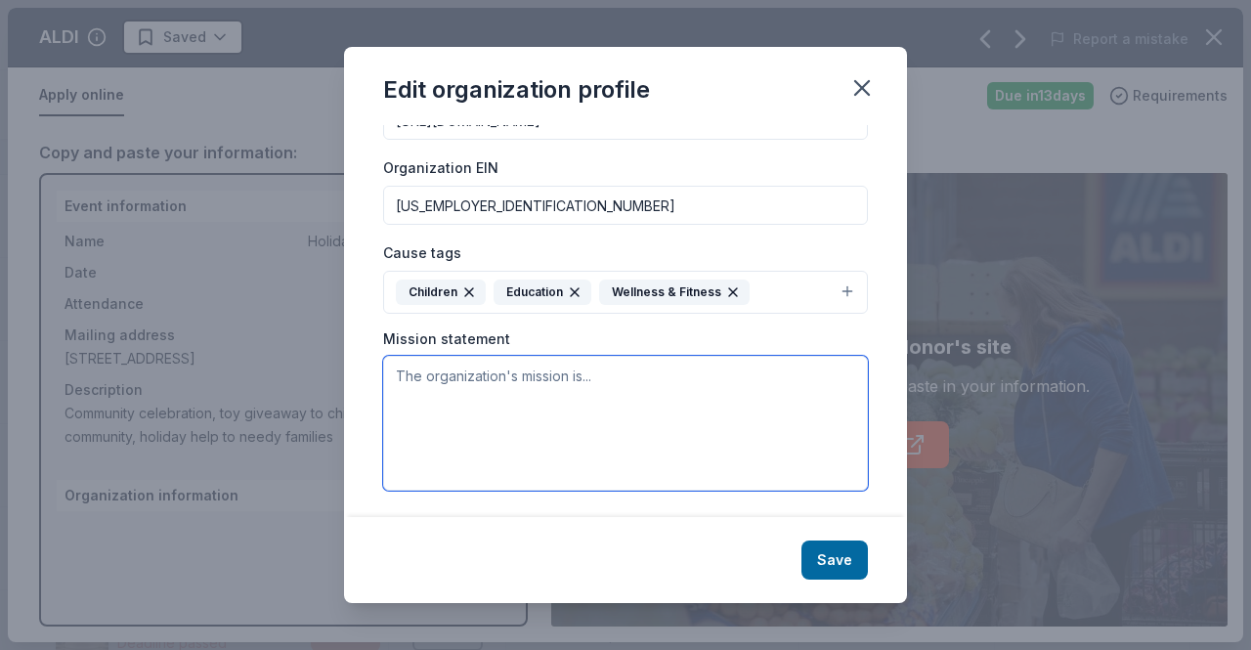
click at [495, 392] on textarea at bounding box center [625, 423] width 485 height 135
paste textarea "Our mission is to empower under-served youth with the life and leadership skill…"
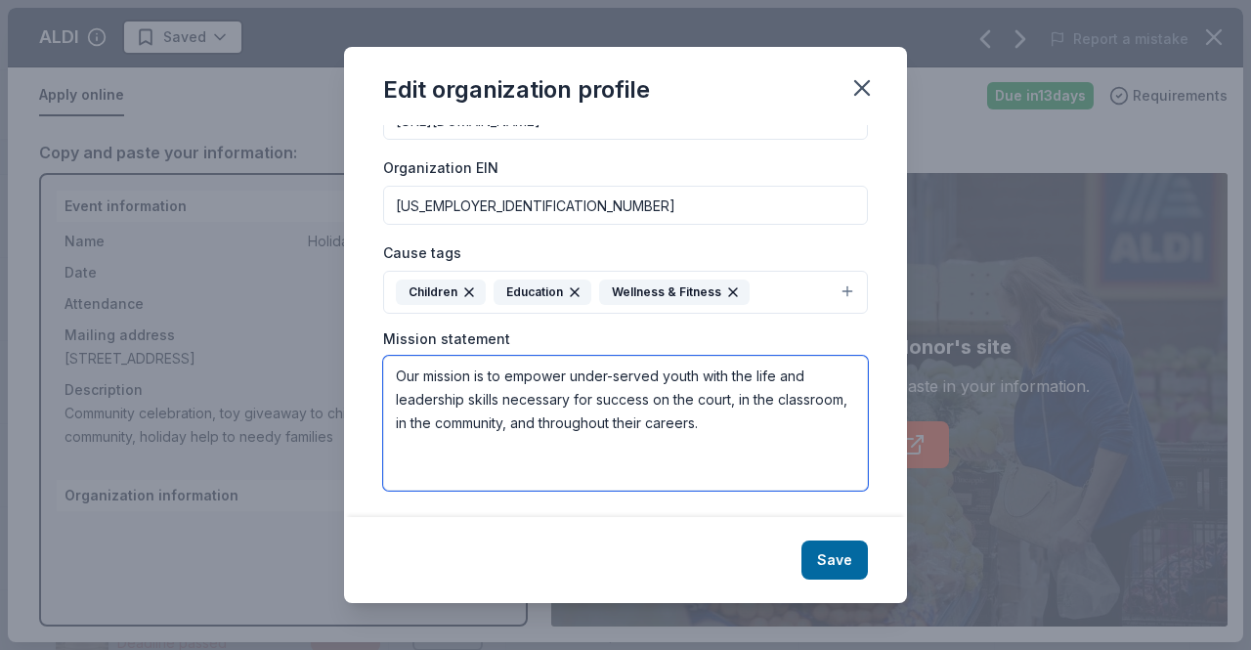
type textarea "Our mission is to empower under-served youth with the life and leadership skill…"
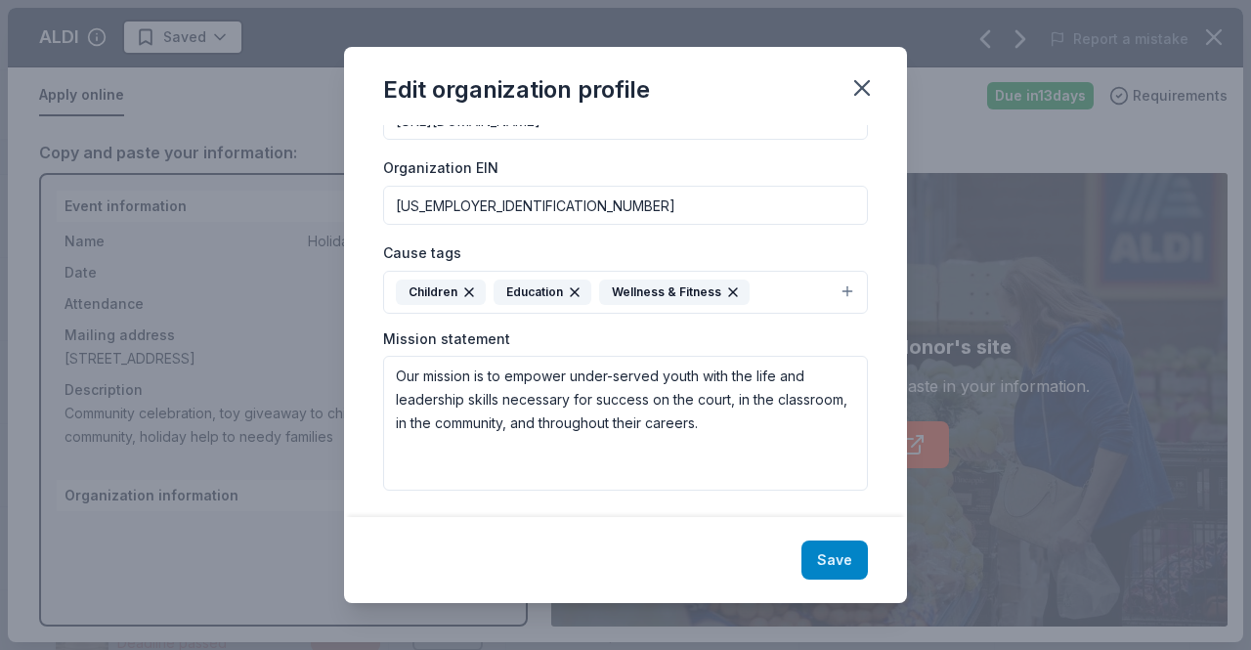
click at [843, 556] on button "Save" at bounding box center [835, 560] width 66 height 39
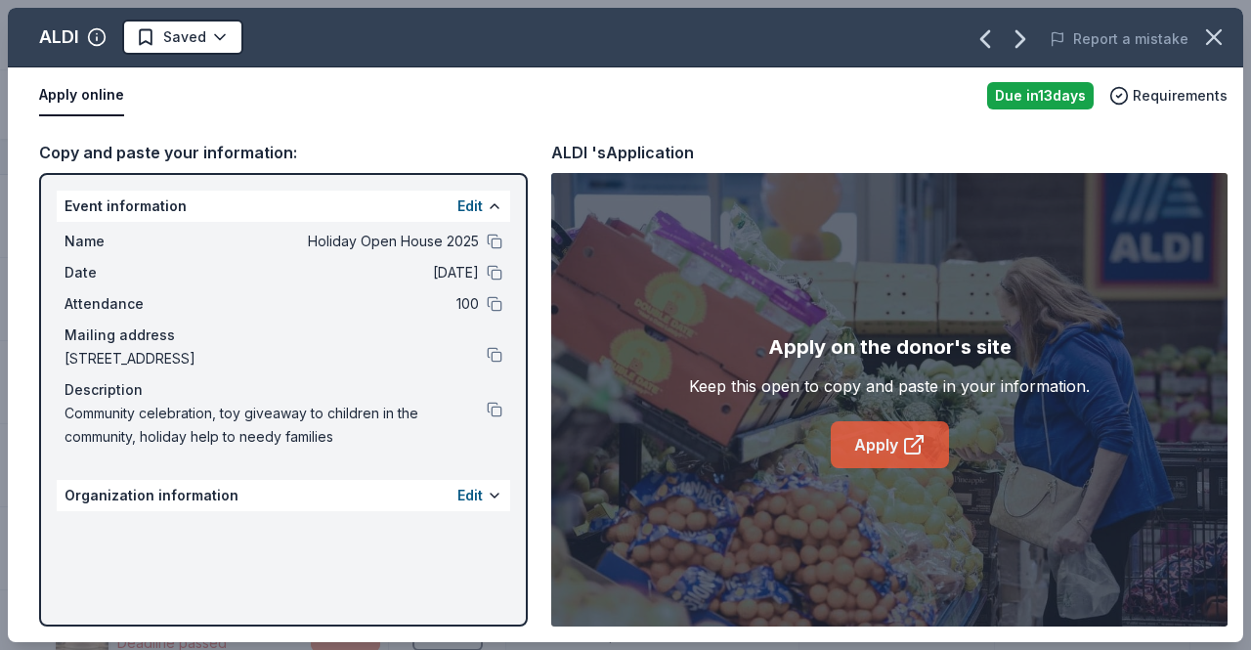
click at [900, 454] on link "Apply" at bounding box center [890, 444] width 118 height 47
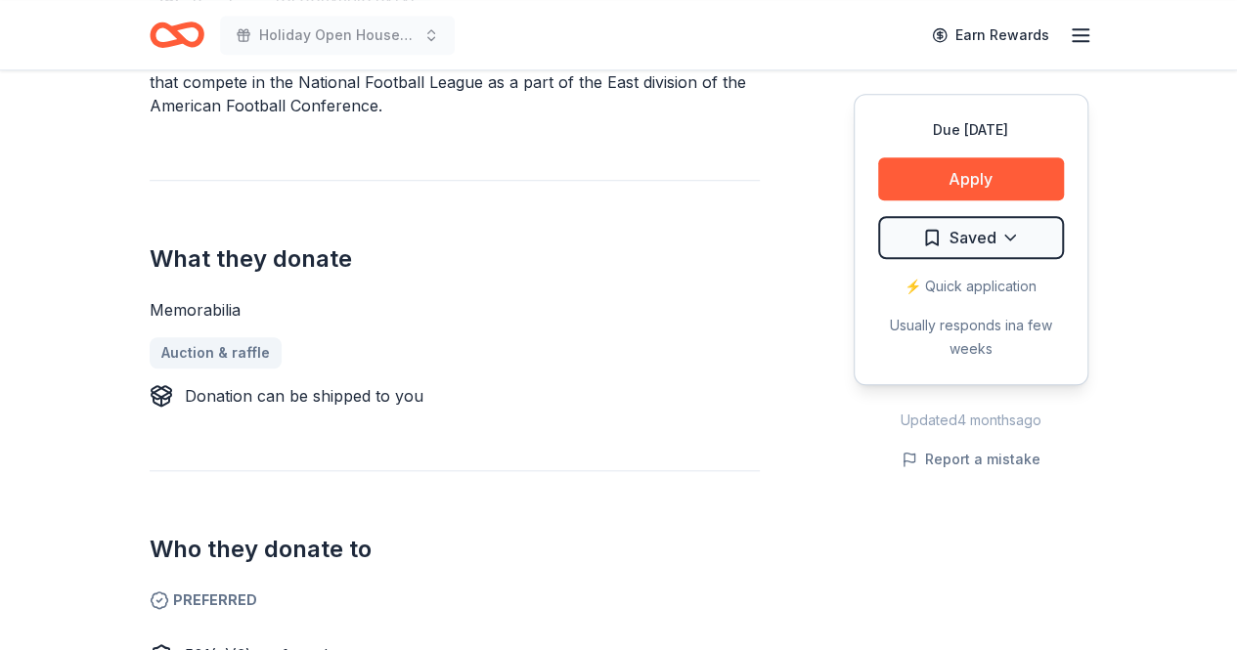
scroll to position [670, 0]
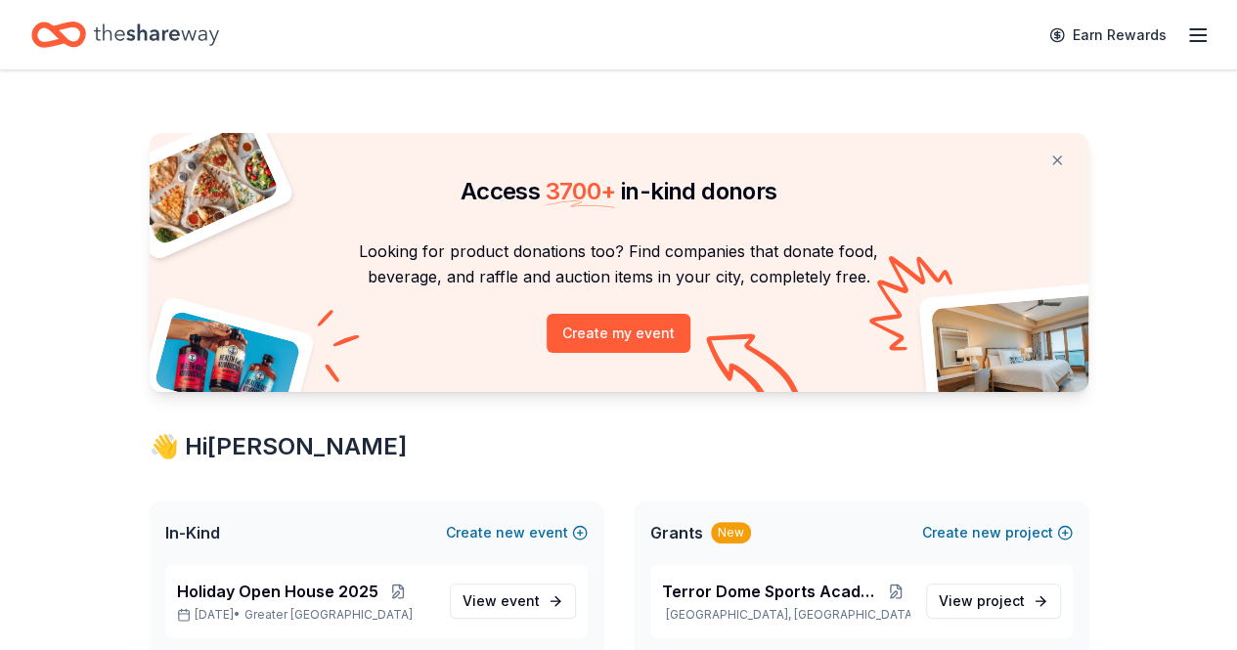
scroll to position [82, 0]
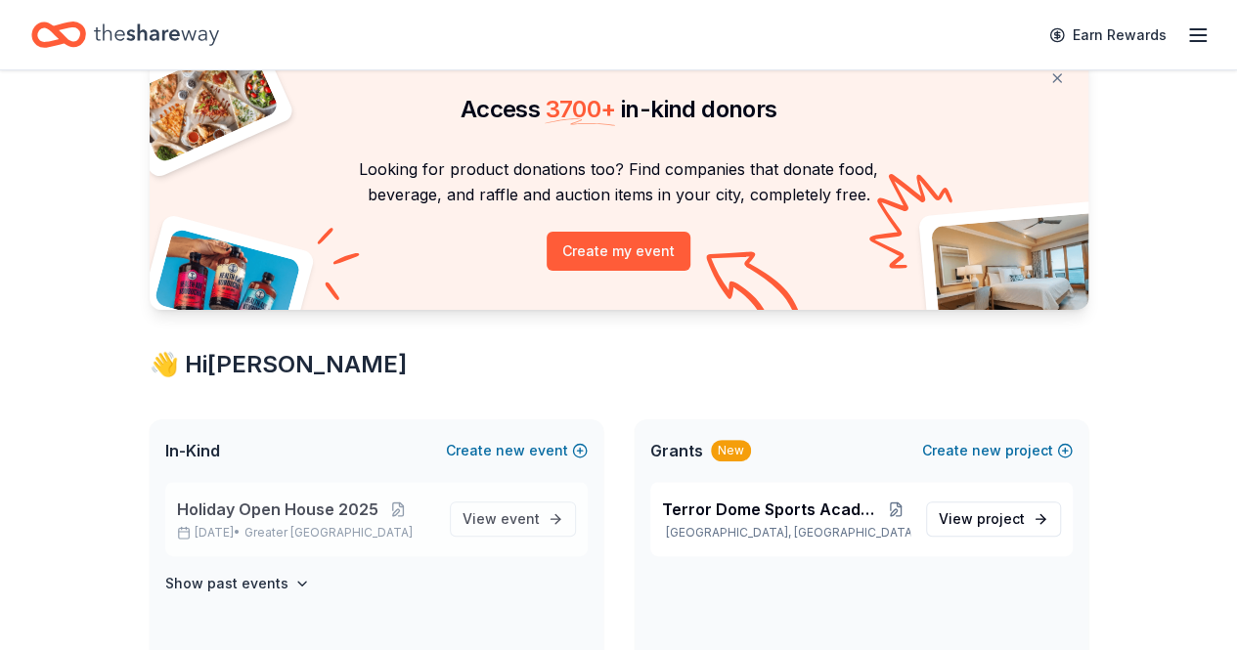
click at [332, 503] on span "Holiday Open House 2025" at bounding box center [277, 509] width 201 height 23
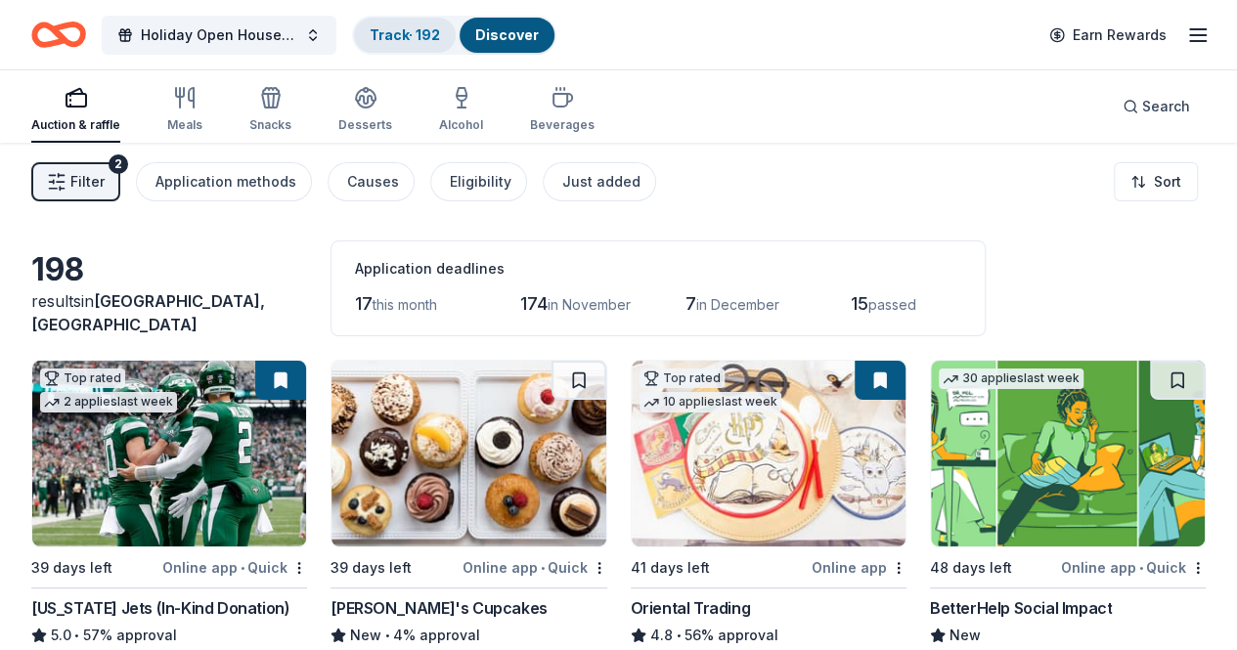
click at [406, 40] on link "Track · 192" at bounding box center [405, 34] width 70 height 17
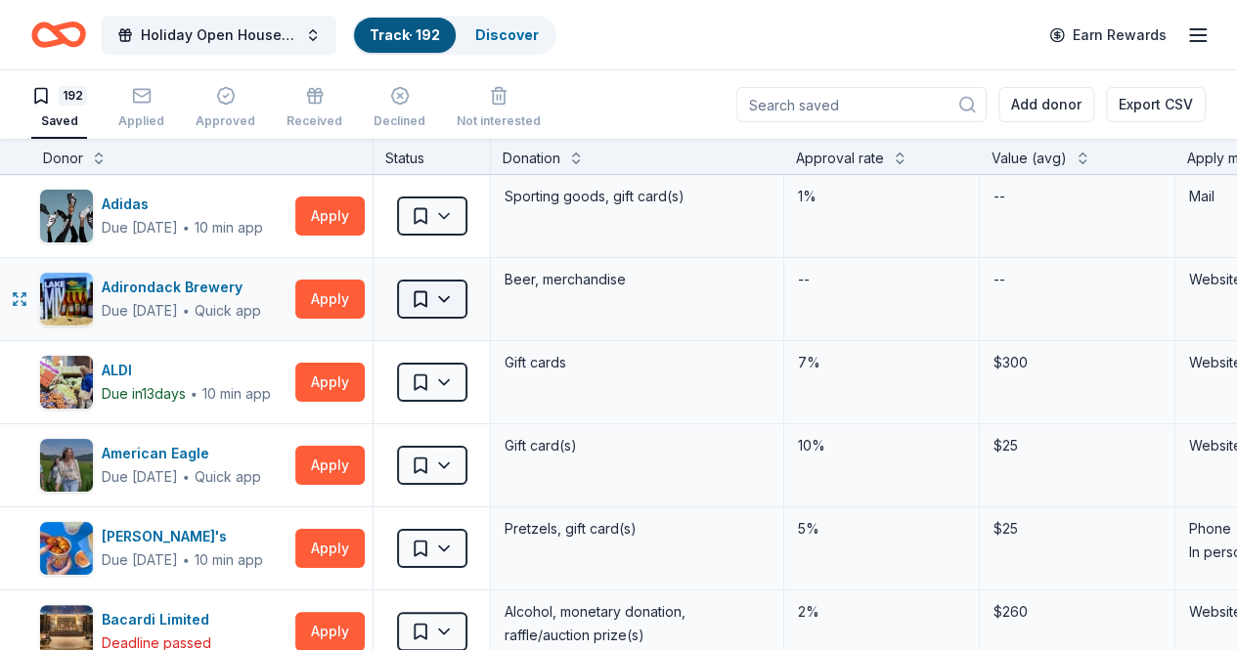
click at [460, 299] on html "Holiday Open House 2025 Track · 192 Discover Earn Rewards 192 Saved Applied App…" at bounding box center [618, 325] width 1237 height 650
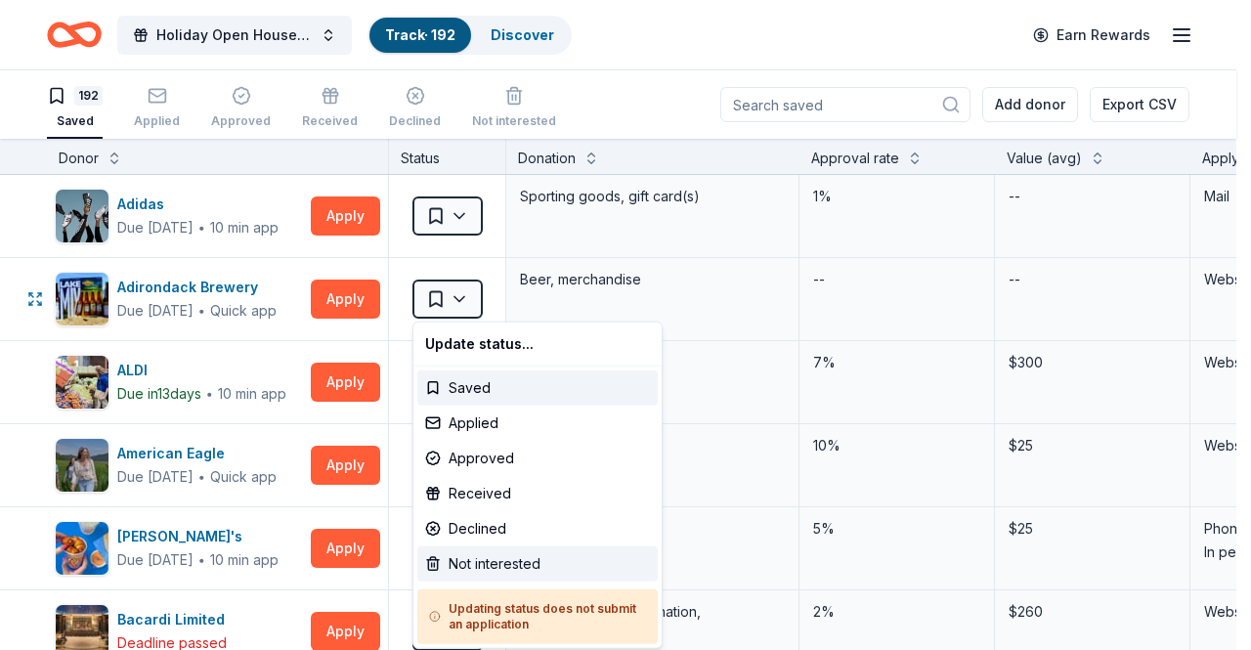
click at [493, 564] on div "Not interested" at bounding box center [537, 564] width 241 height 35
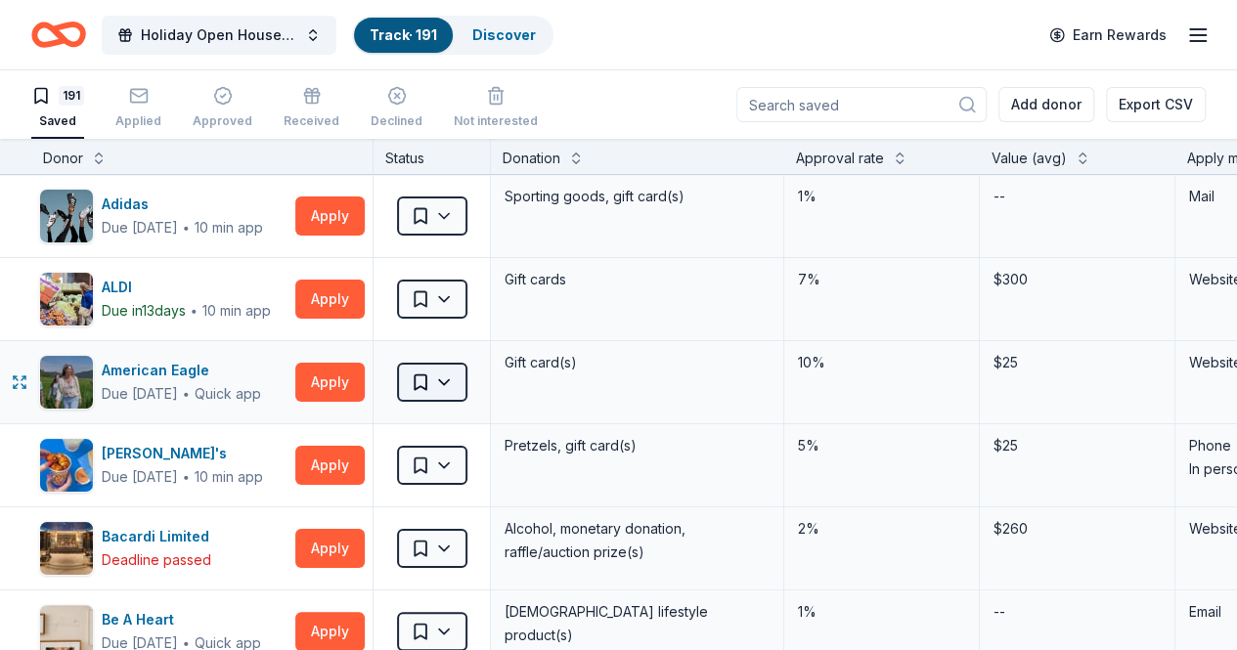
click at [471, 380] on html "Holiday Open House 2025 Track · 191 Discover Earn Rewards 191 Saved Applied App…" at bounding box center [618, 325] width 1237 height 650
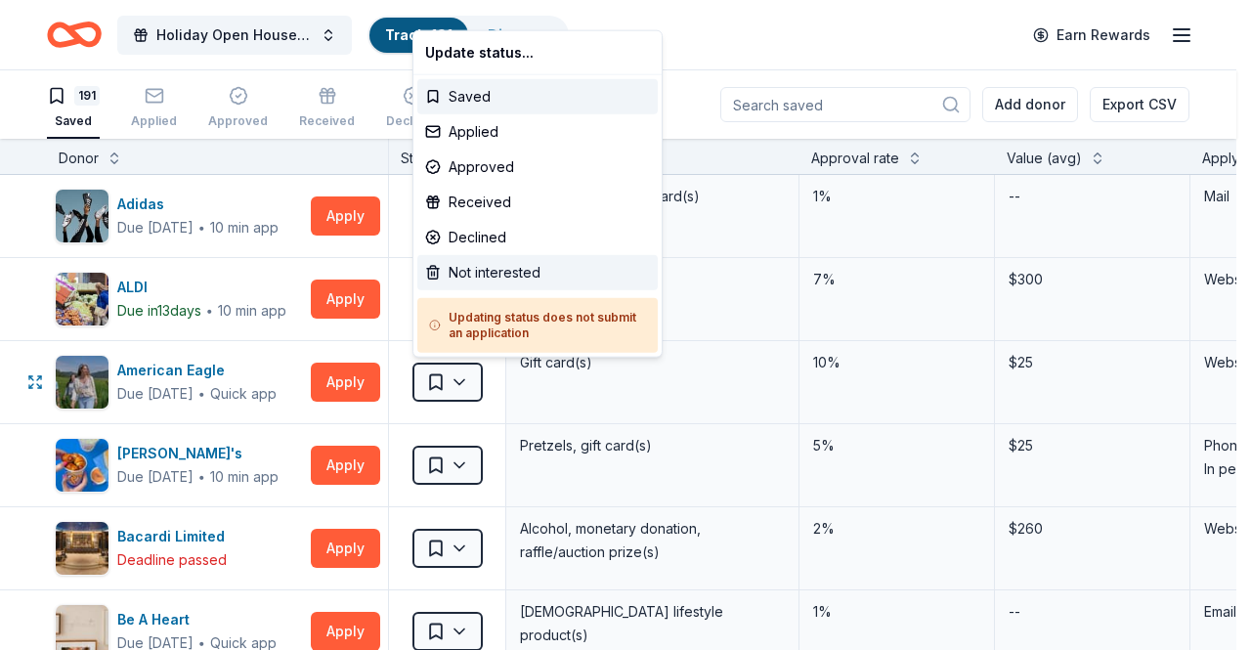
click at [517, 279] on div "Not interested" at bounding box center [537, 272] width 241 height 35
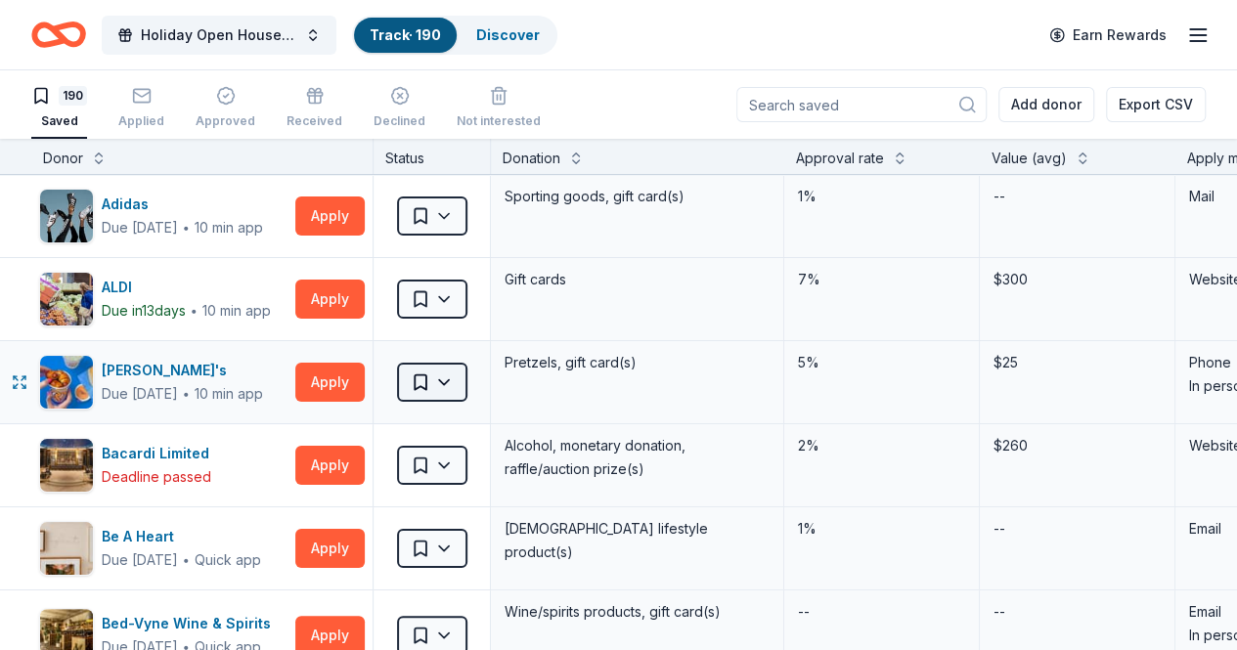
click at [455, 388] on html "Holiday Open House 2025 Track · 190 Discover Earn Rewards 190 Saved Applied App…" at bounding box center [618, 325] width 1237 height 650
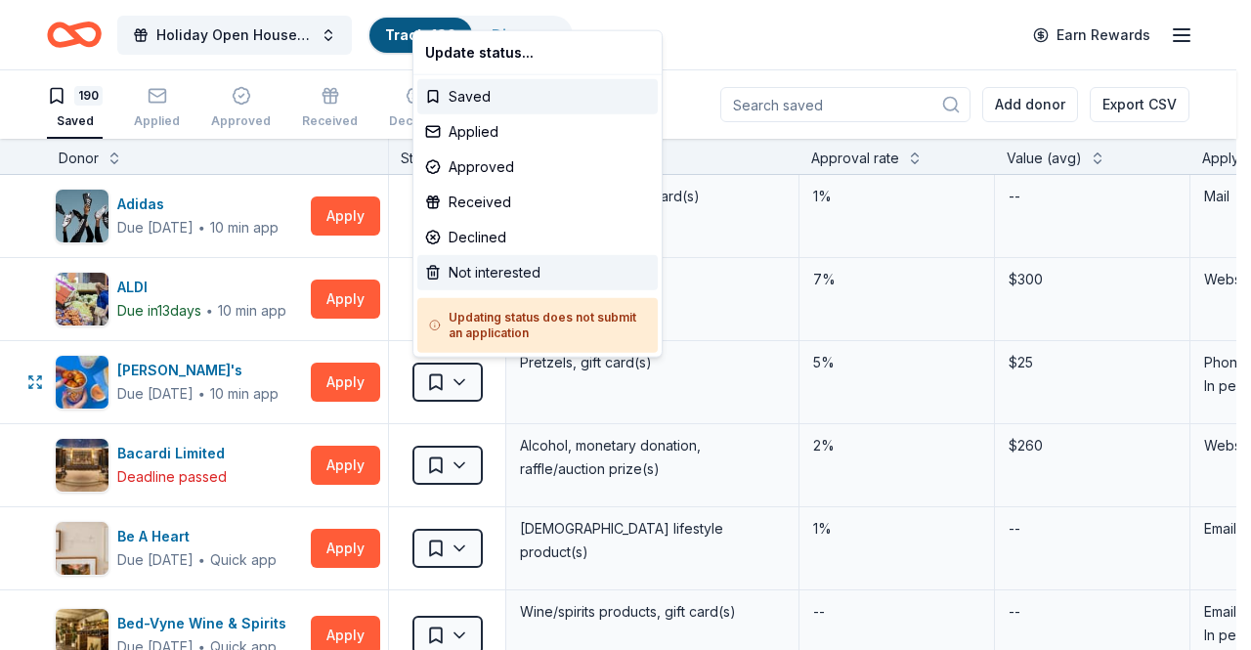
click at [493, 275] on div "Not interested" at bounding box center [537, 272] width 241 height 35
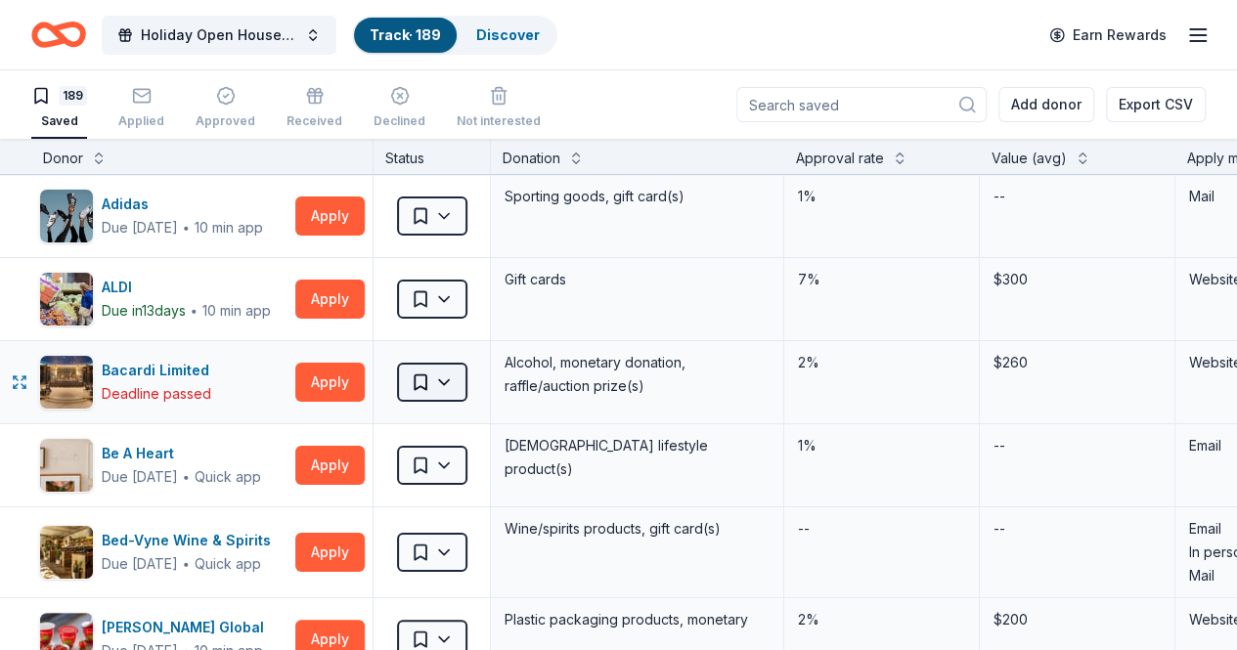
click at [469, 382] on html "Holiday Open House 2025 Track · 189 Discover Earn Rewards 189 Saved Applied App…" at bounding box center [618, 325] width 1237 height 650
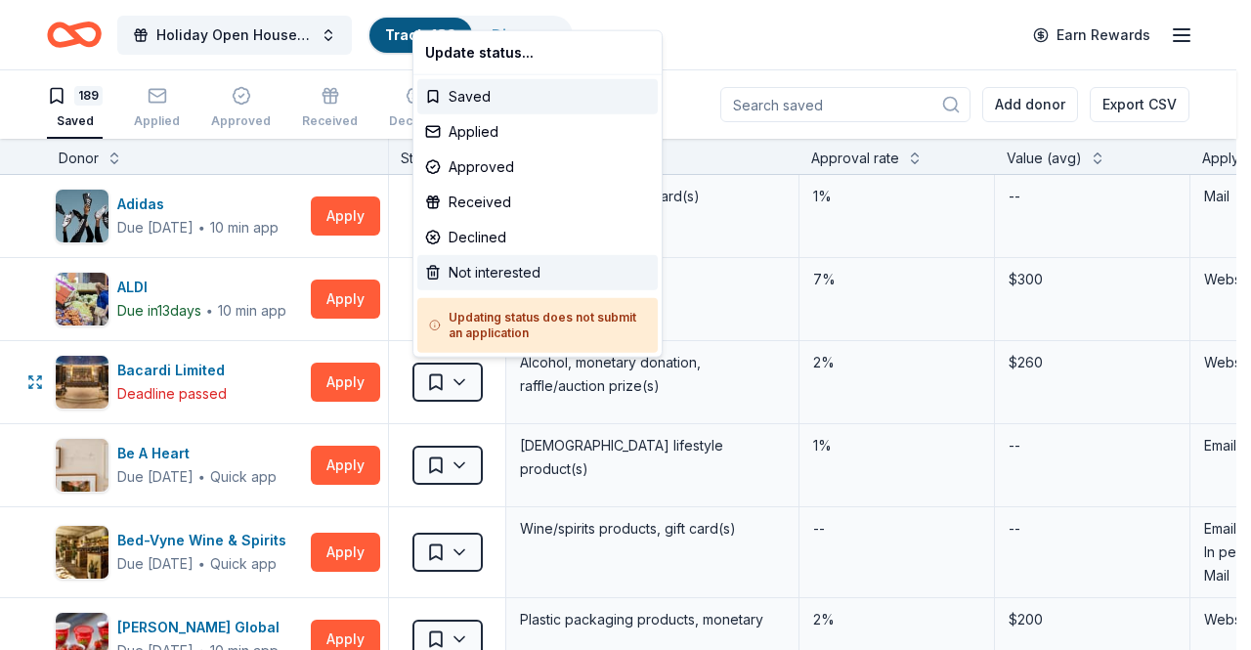
click at [514, 265] on div "Not interested" at bounding box center [537, 272] width 241 height 35
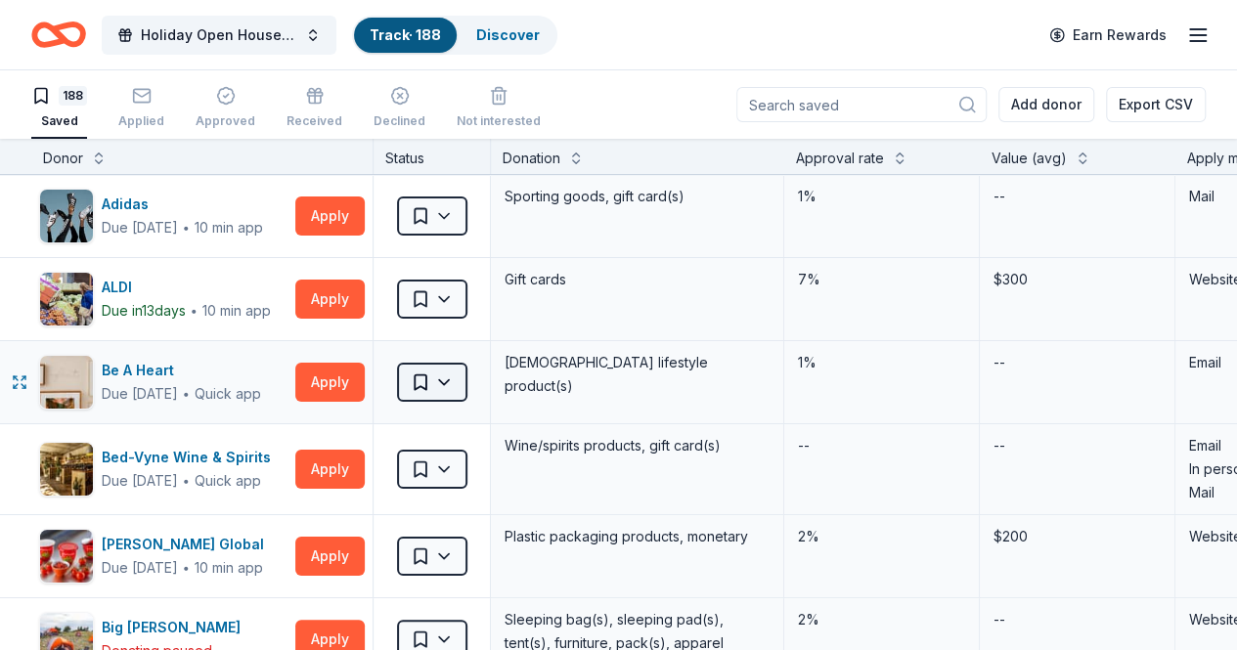
click at [463, 381] on html "Holiday Open House 2025 Track · 188 Discover Earn Rewards 188 Saved Applied App…" at bounding box center [618, 325] width 1237 height 650
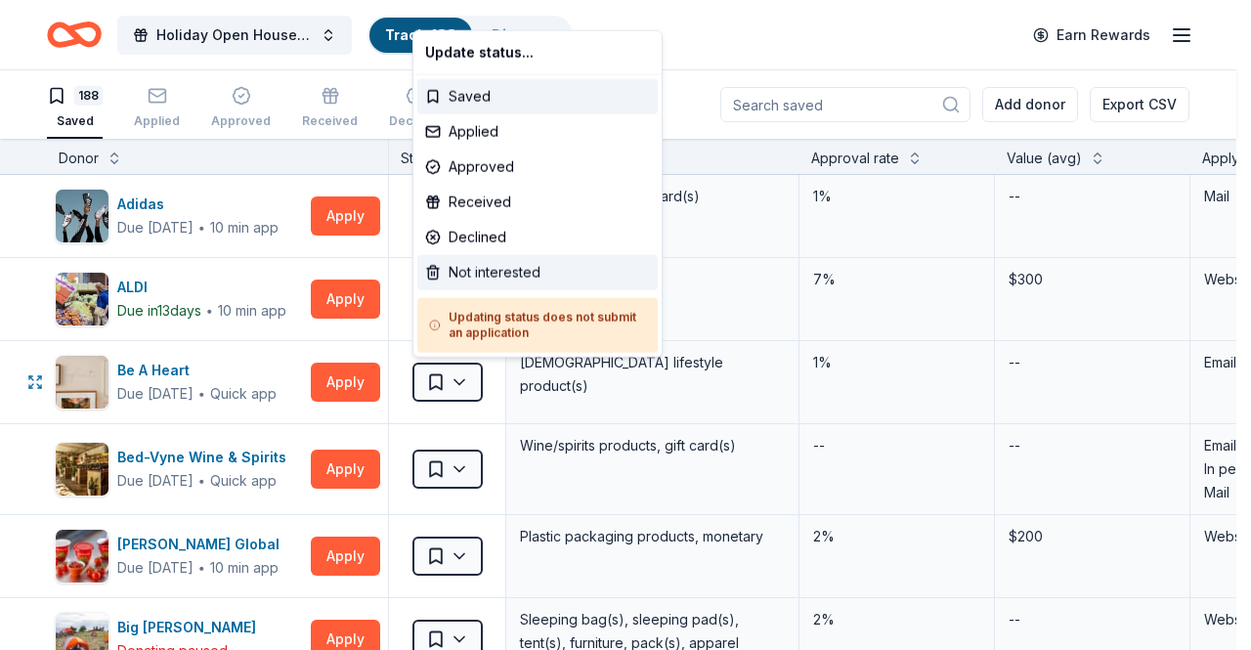
click at [505, 268] on div "Not interested" at bounding box center [537, 272] width 241 height 35
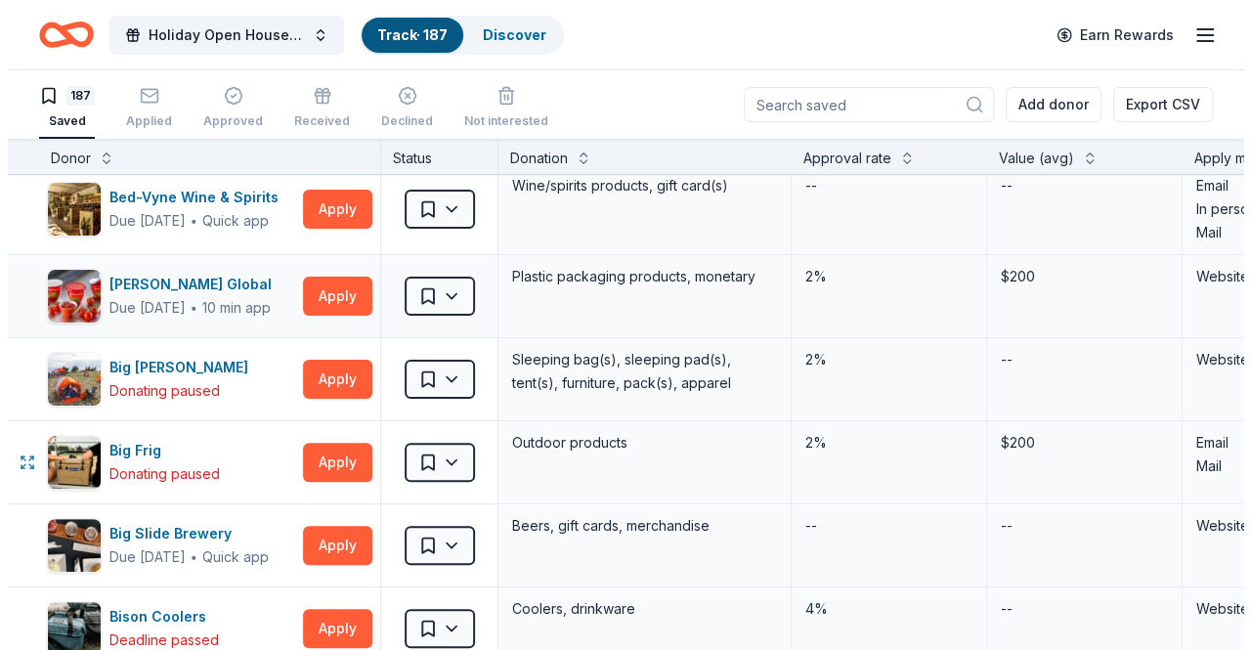
scroll to position [178, 0]
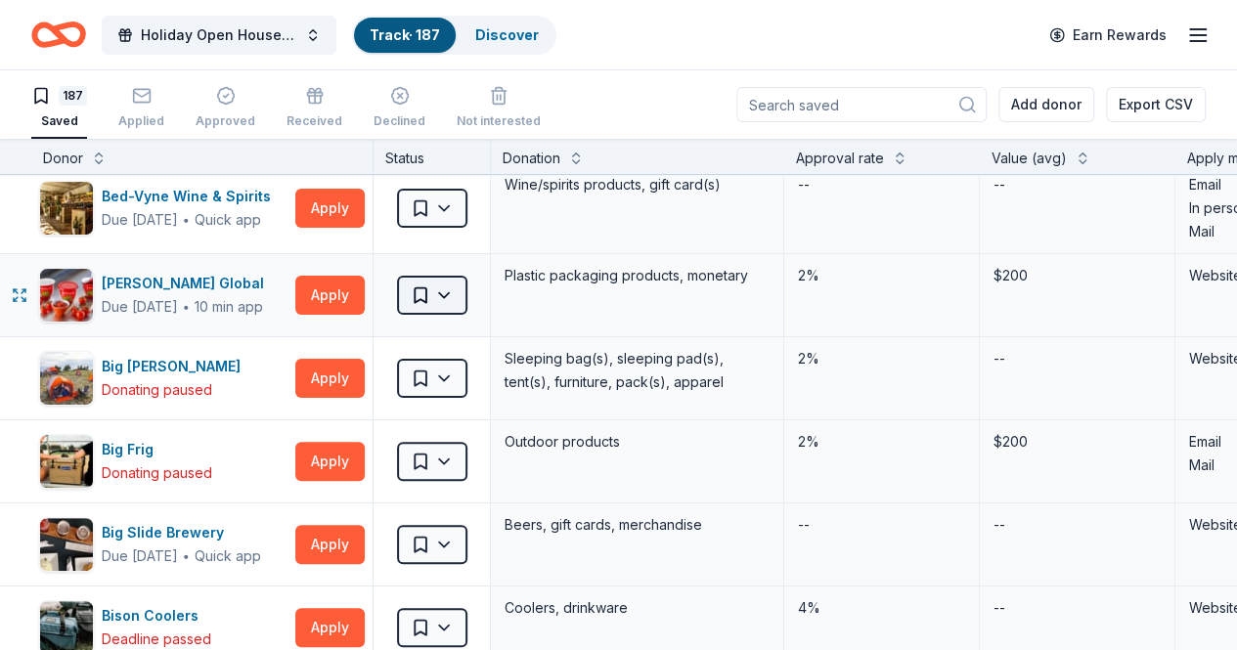
click at [468, 290] on html "Holiday Open House 2025 Track · 187 Discover Earn Rewards 187 Saved Applied App…" at bounding box center [618, 325] width 1237 height 650
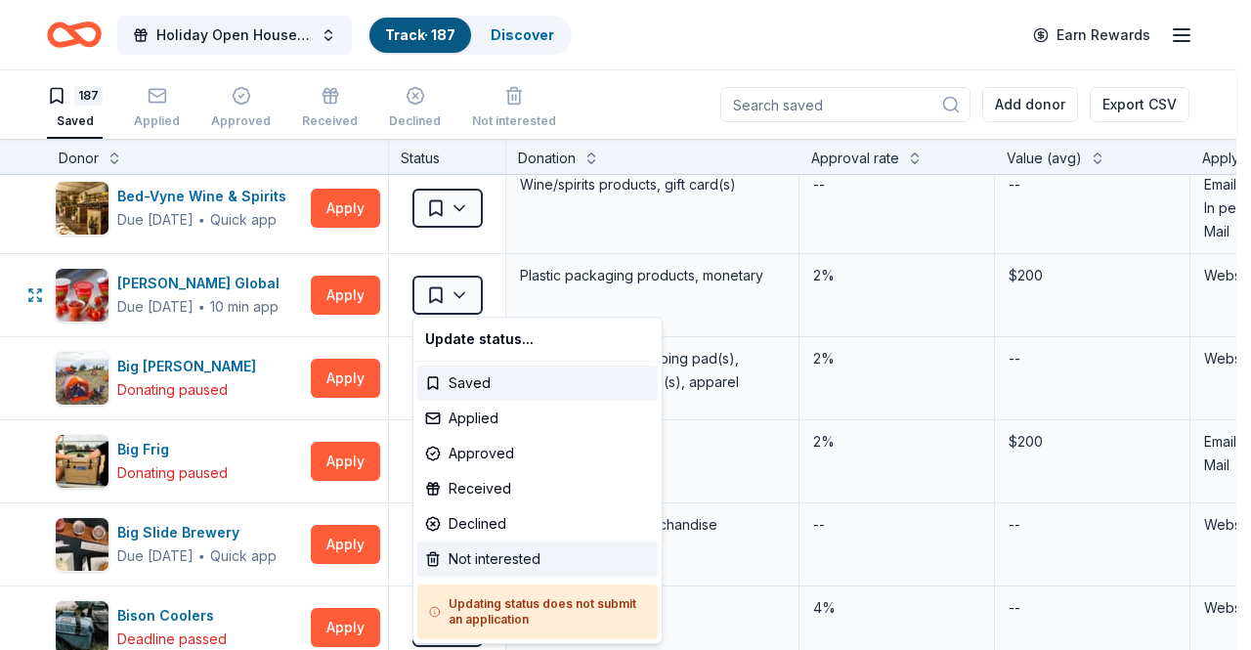
click at [503, 549] on div "Not interested" at bounding box center [537, 559] width 241 height 35
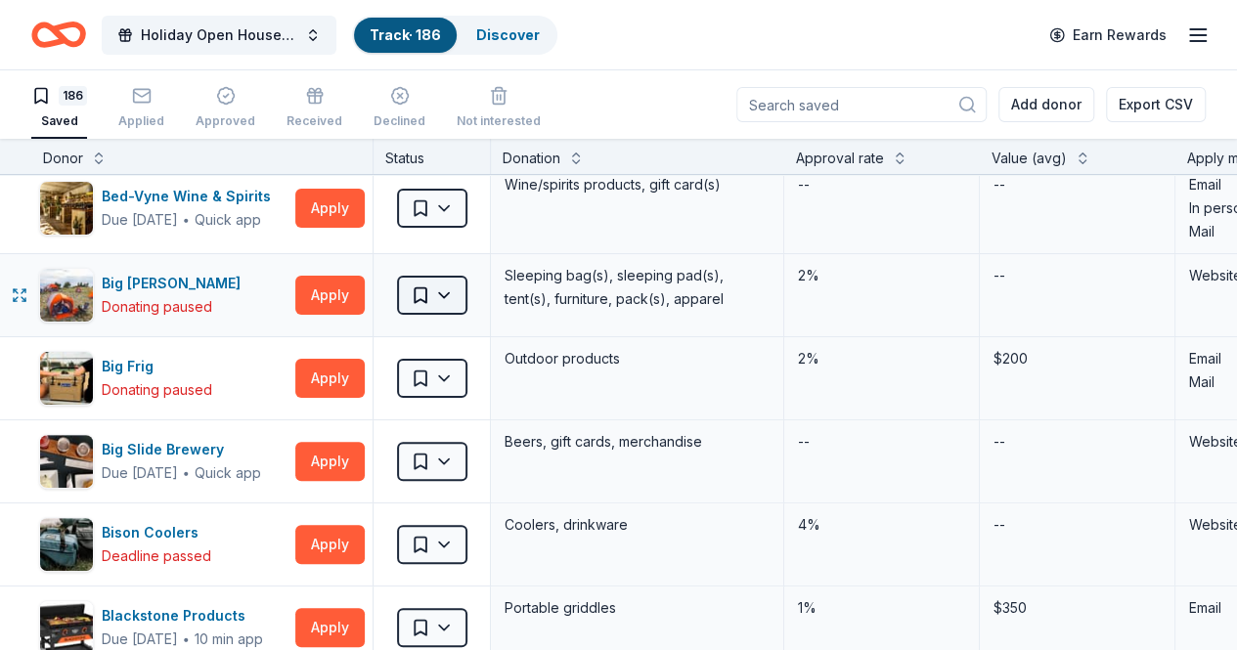
click at [465, 286] on html "Holiday Open House 2025 Track · 186 Discover Earn Rewards 186 Saved Applied App…" at bounding box center [618, 325] width 1237 height 650
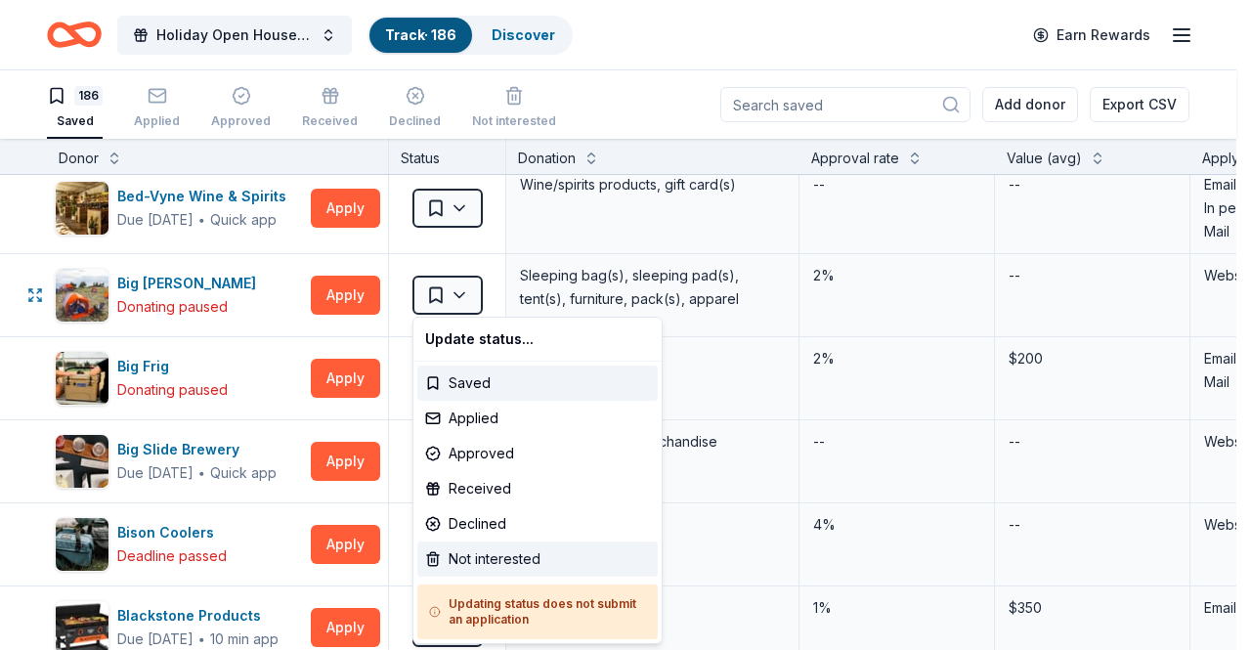
click at [471, 558] on div "Not interested" at bounding box center [537, 559] width 241 height 35
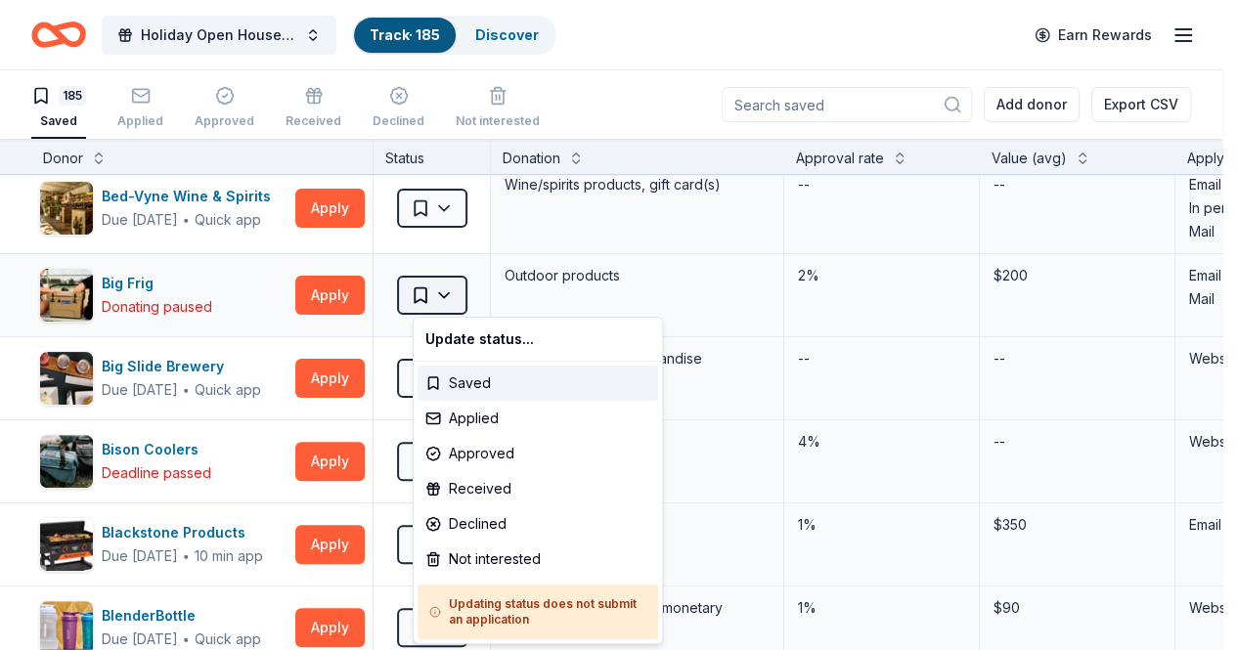
click at [467, 299] on html "Holiday Open House 2025 Track · 185 Discover Earn Rewards 185 Saved Applied App…" at bounding box center [618, 325] width 1237 height 650
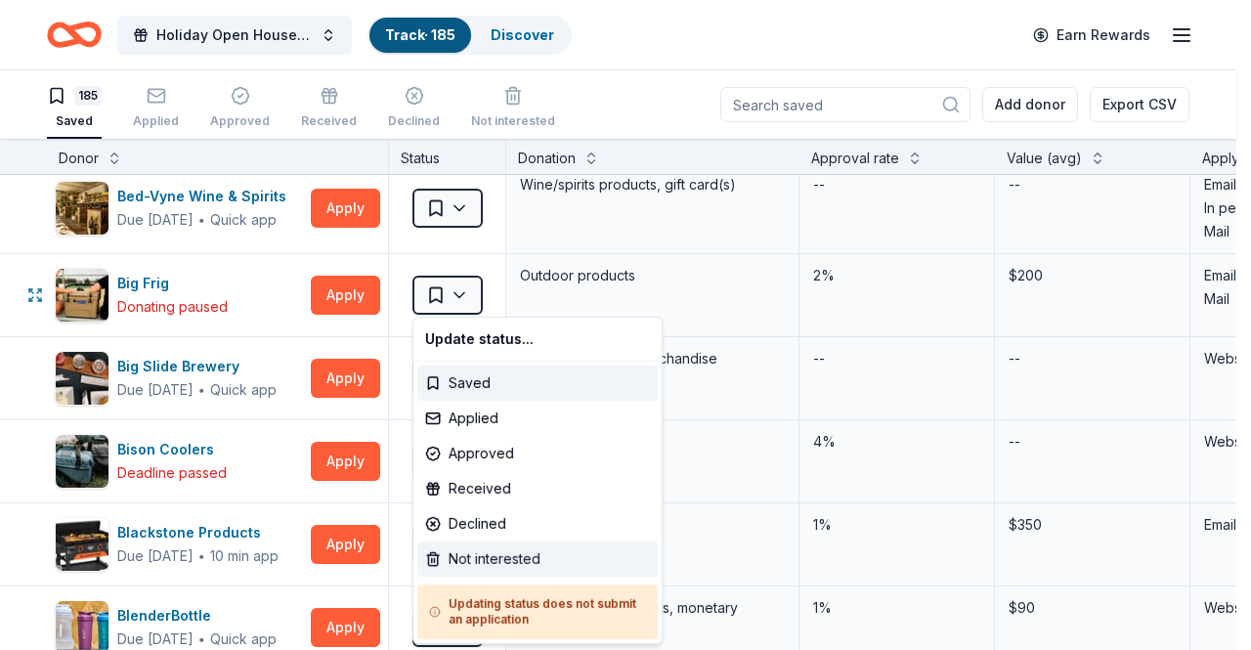
click at [498, 558] on div "Not interested" at bounding box center [537, 559] width 241 height 35
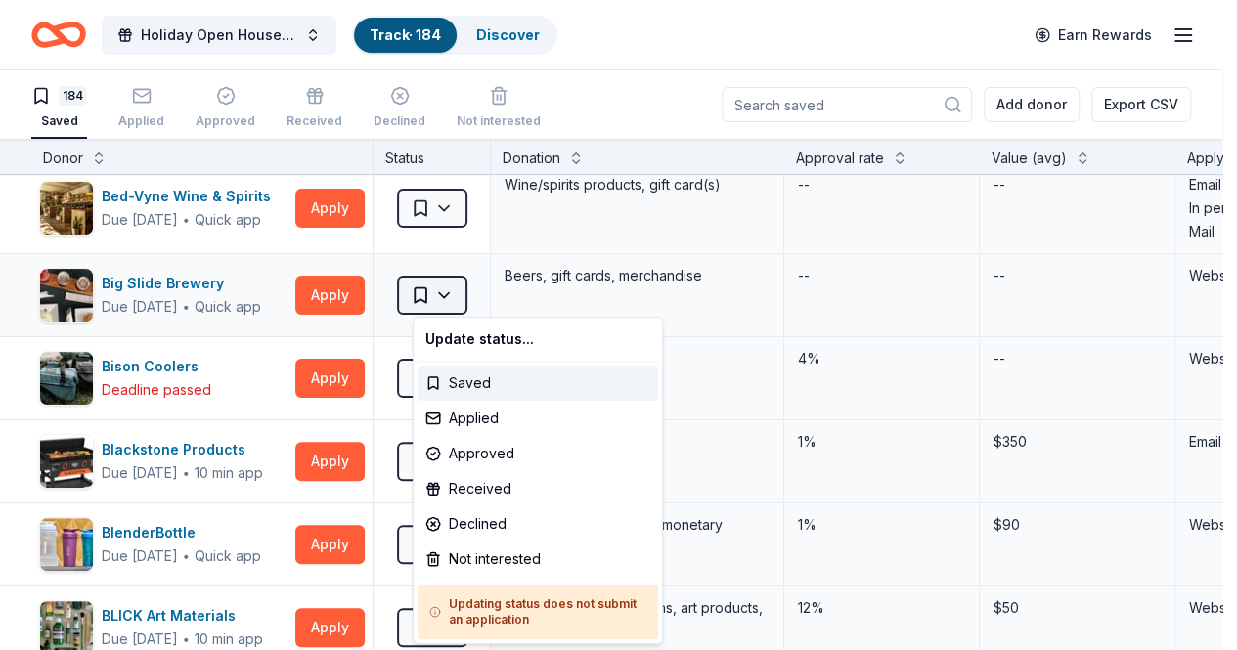
click at [467, 299] on html "Holiday Open House 2025 Track · 184 Discover Earn Rewards 184 Saved Applied App…" at bounding box center [618, 325] width 1237 height 650
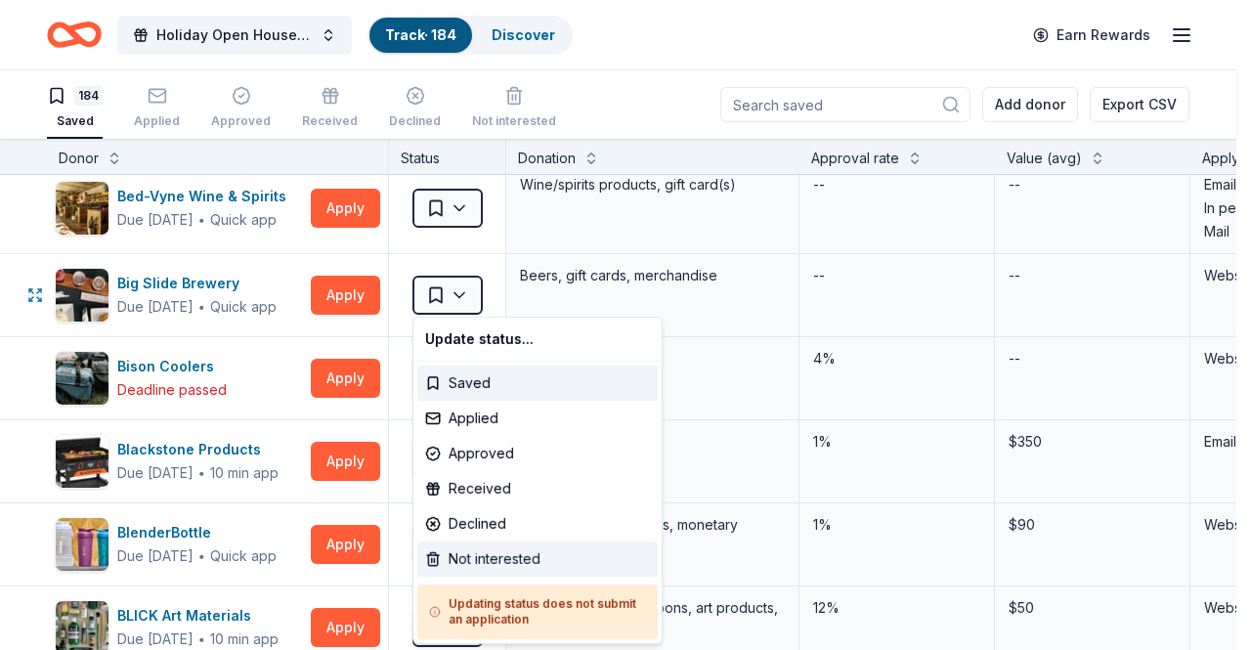
click at [499, 561] on div "Not interested" at bounding box center [537, 559] width 241 height 35
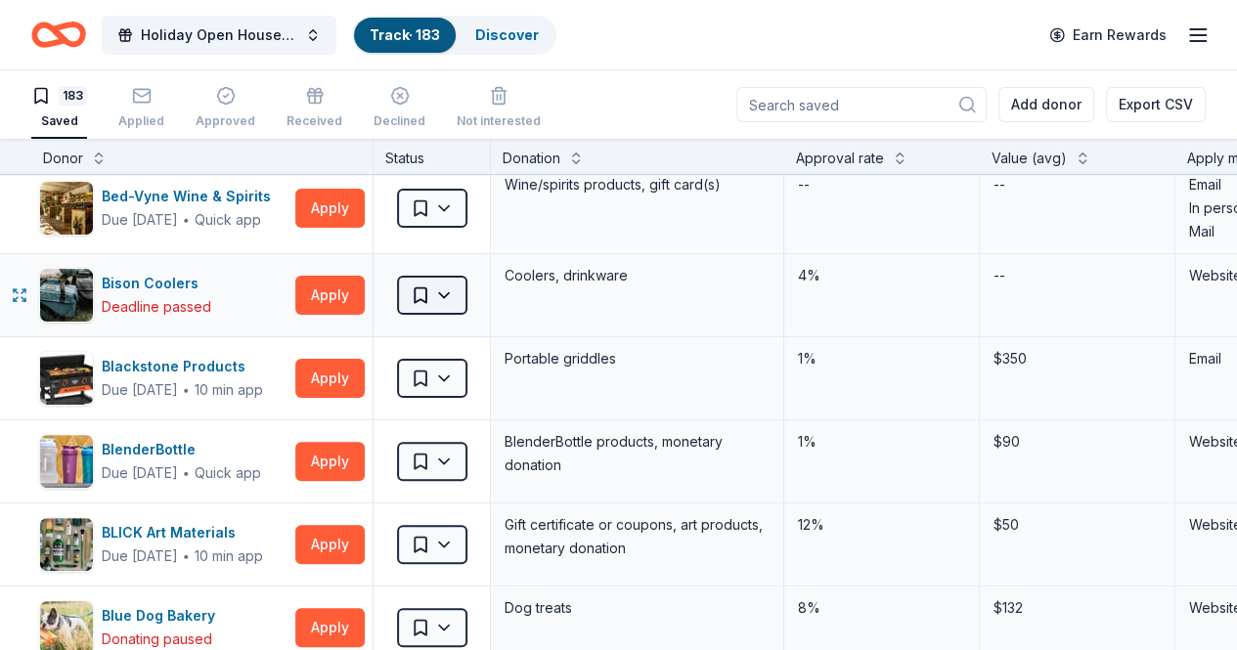
click at [481, 298] on html "Holiday Open House 2025 Track · 183 Discover Earn Rewards 183 Saved Applied App…" at bounding box center [618, 325] width 1237 height 650
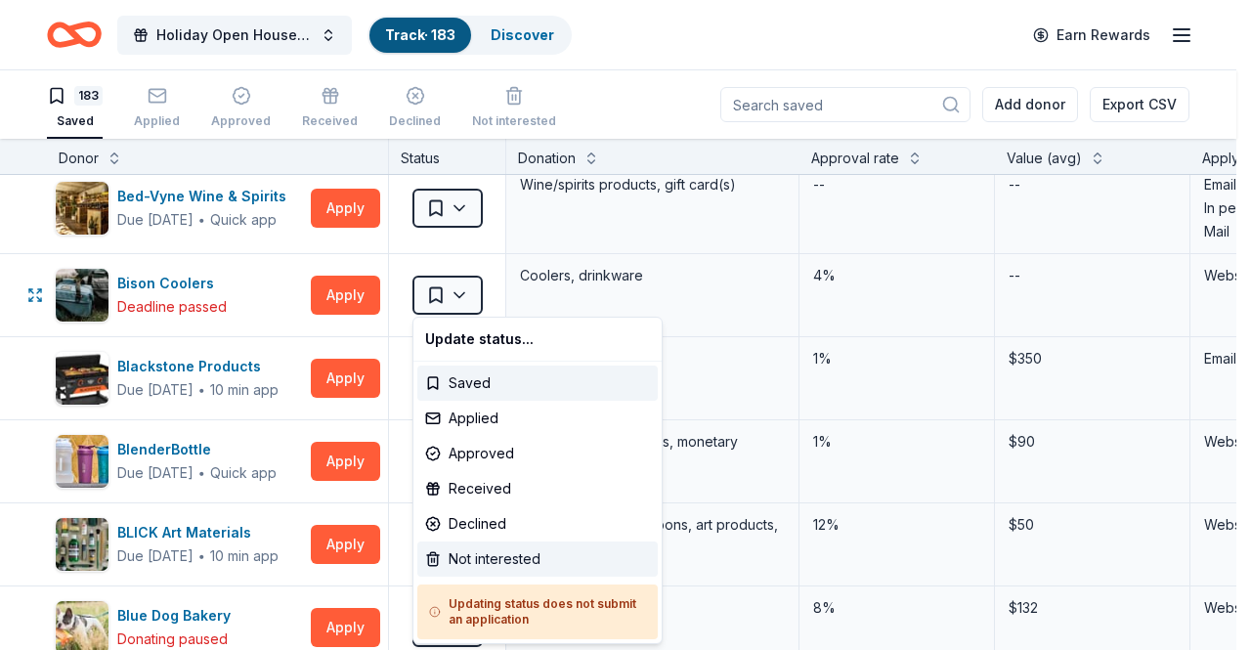
click at [488, 565] on div "Not interested" at bounding box center [537, 559] width 241 height 35
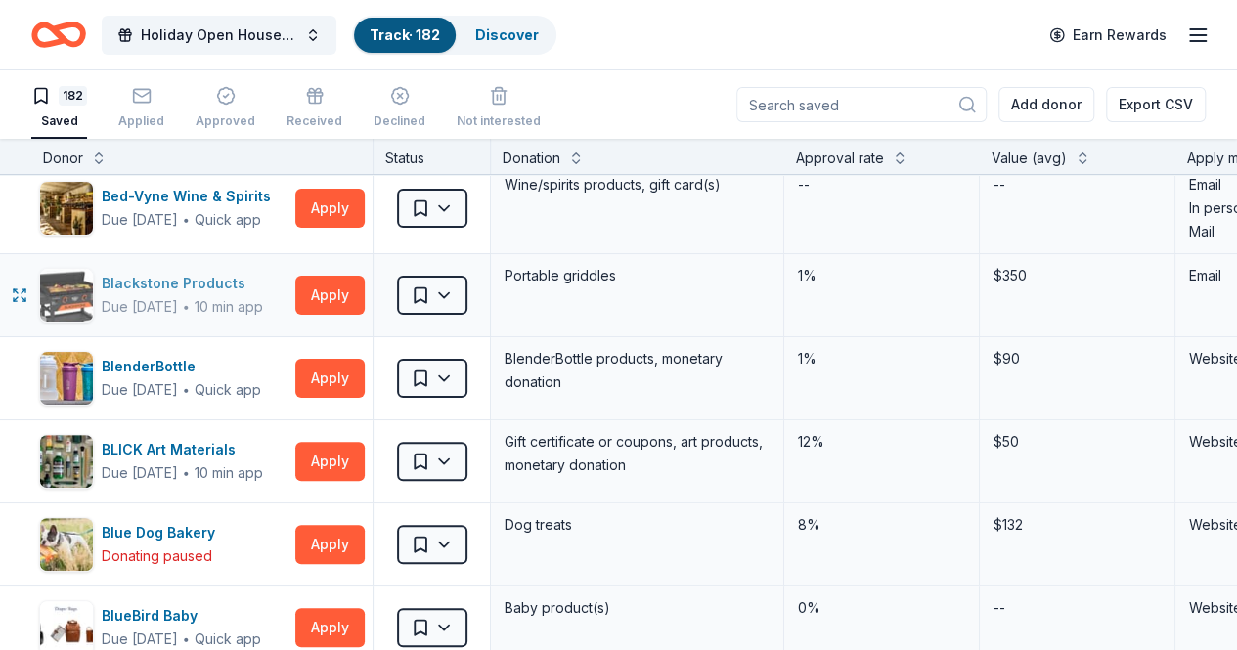
click at [230, 281] on div "Blackstone Products" at bounding box center [182, 283] width 161 height 23
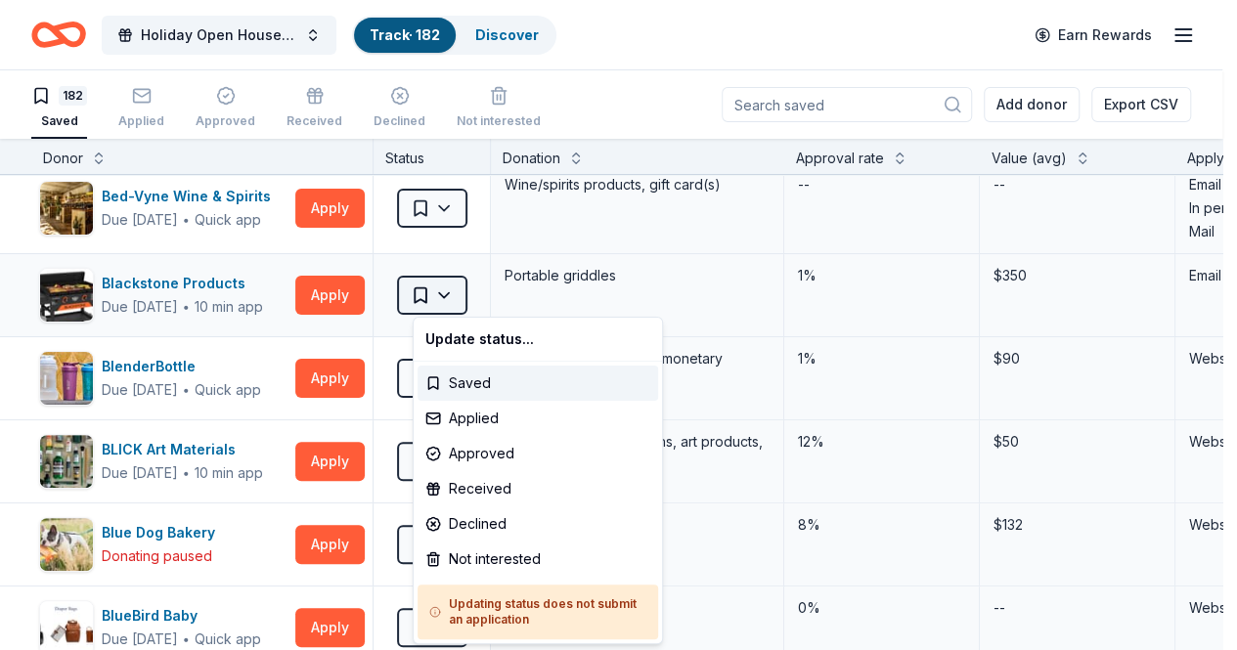
click at [463, 296] on html "Holiday Open House 2025 Track · 182 Discover Earn Rewards 182 Saved Applied App…" at bounding box center [618, 325] width 1237 height 650
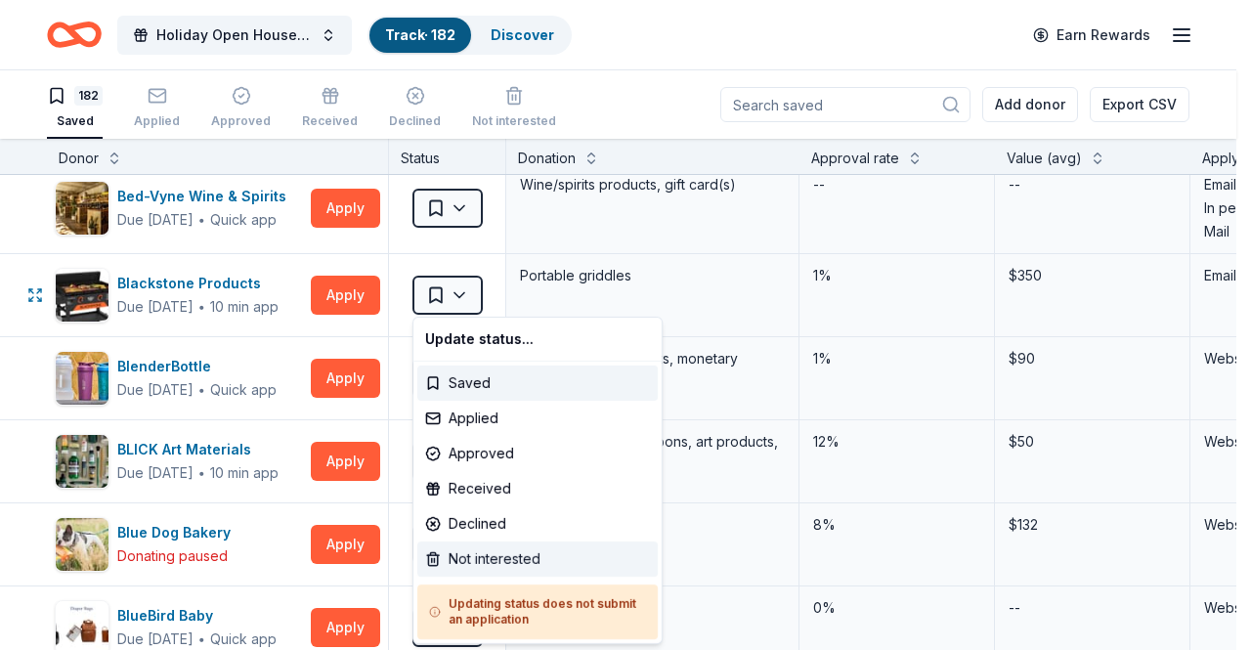
click at [488, 562] on div "Not interested" at bounding box center [537, 559] width 241 height 35
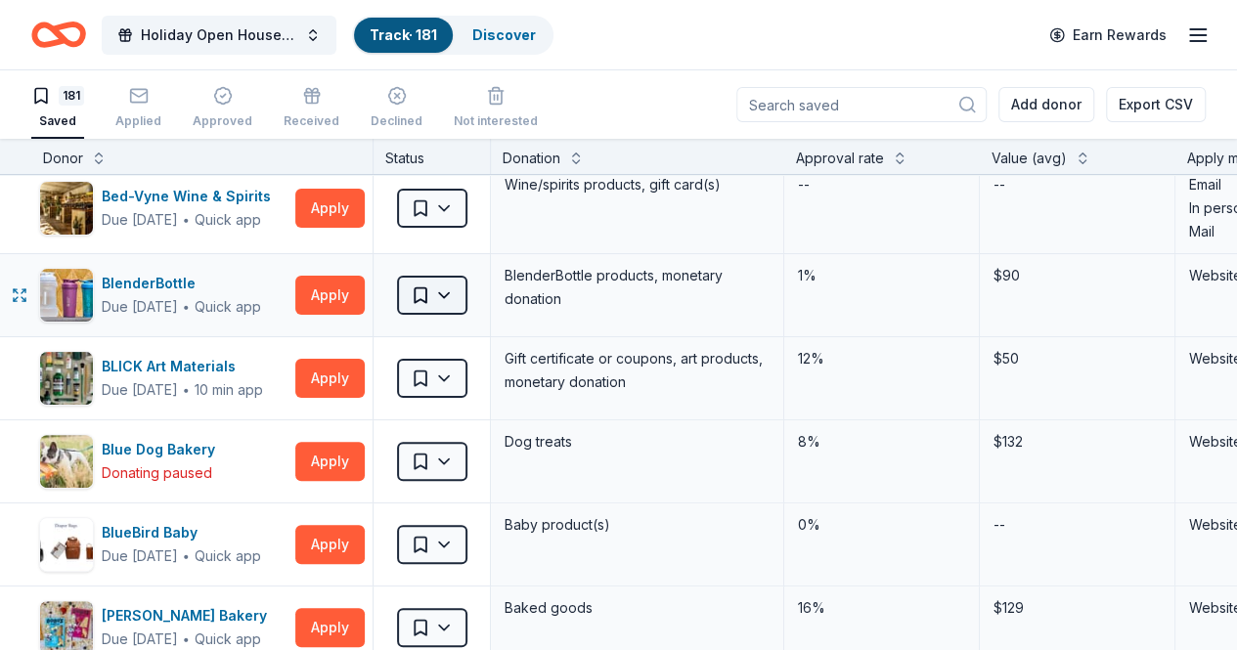
click at [474, 288] on html "Holiday Open House 2025 Track · 181 Discover Earn Rewards 181 Saved Applied App…" at bounding box center [618, 325] width 1237 height 650
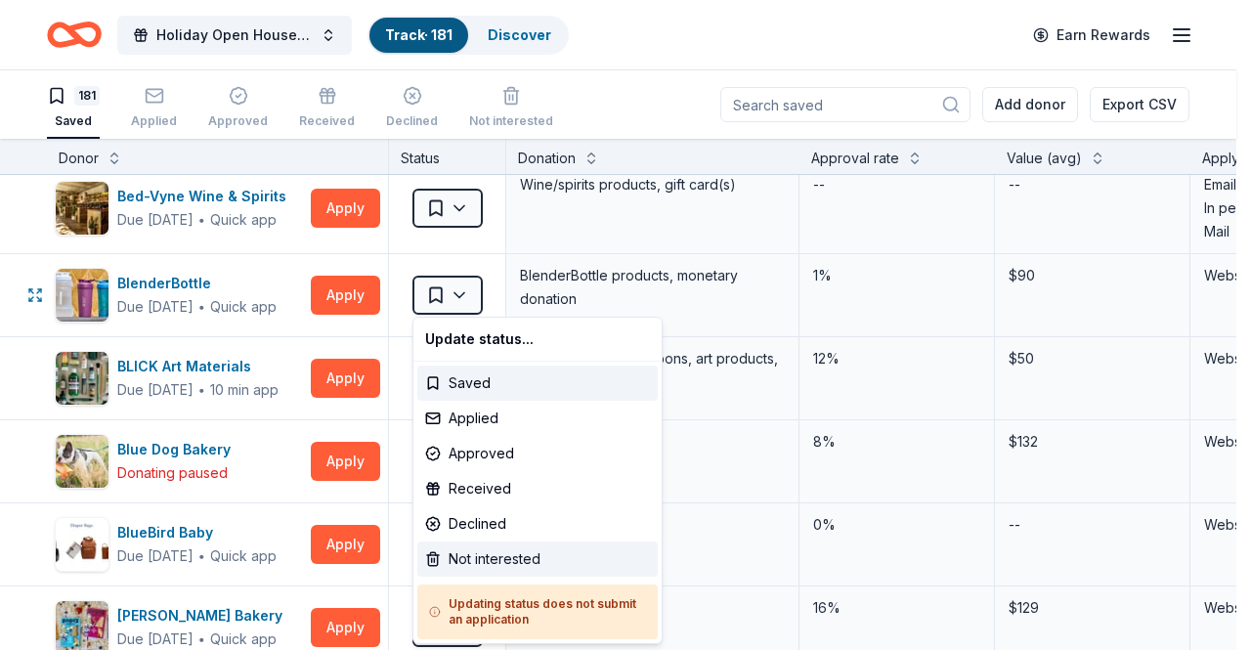
click at [487, 556] on div "Not interested" at bounding box center [537, 559] width 241 height 35
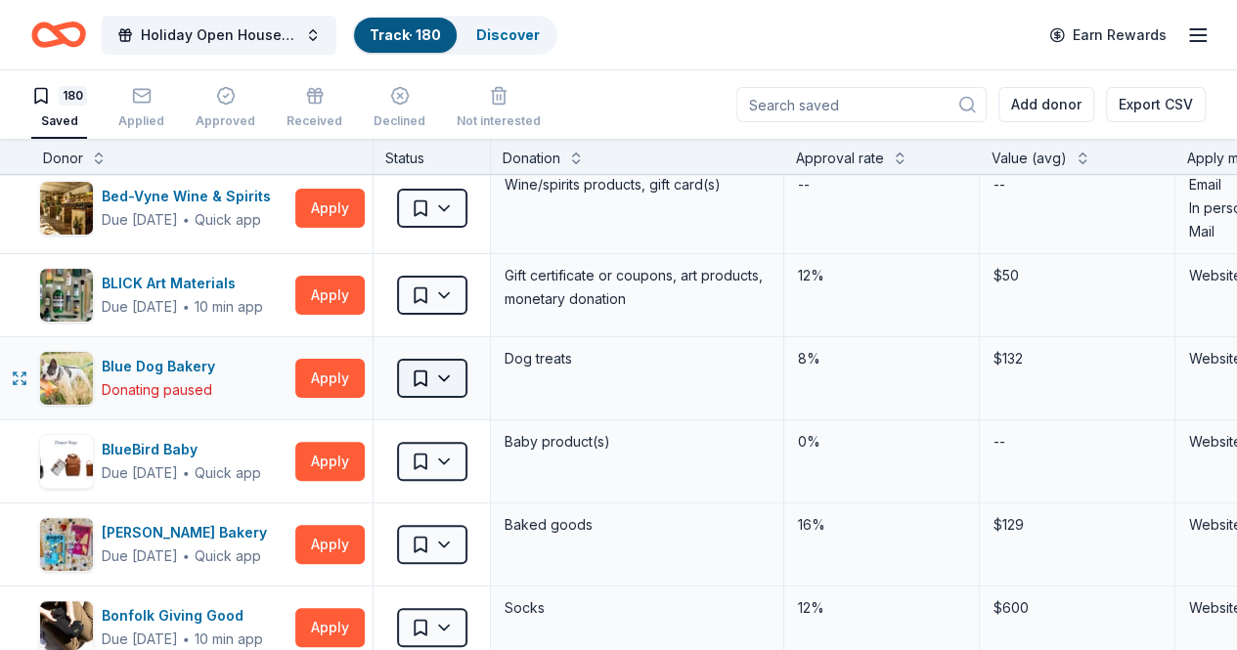
click at [462, 374] on html "Holiday Open House 2025 Track · 180 Discover Earn Rewards 180 Saved Applied App…" at bounding box center [618, 325] width 1237 height 650
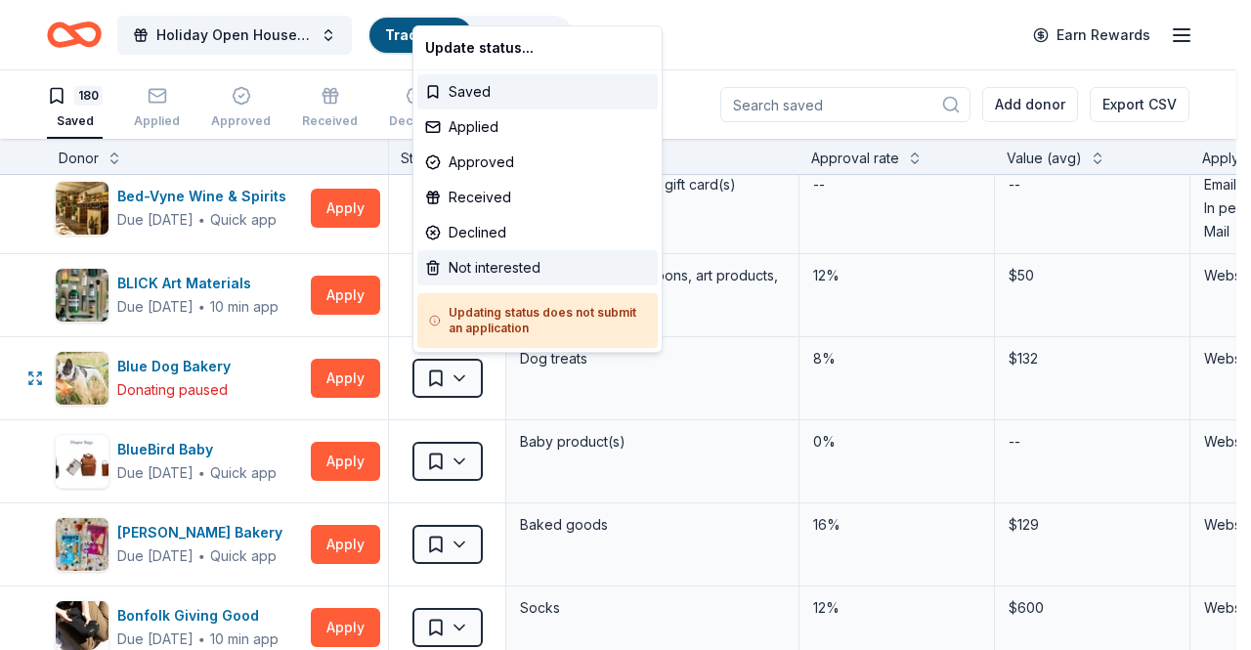
click at [504, 266] on div "Not interested" at bounding box center [537, 267] width 241 height 35
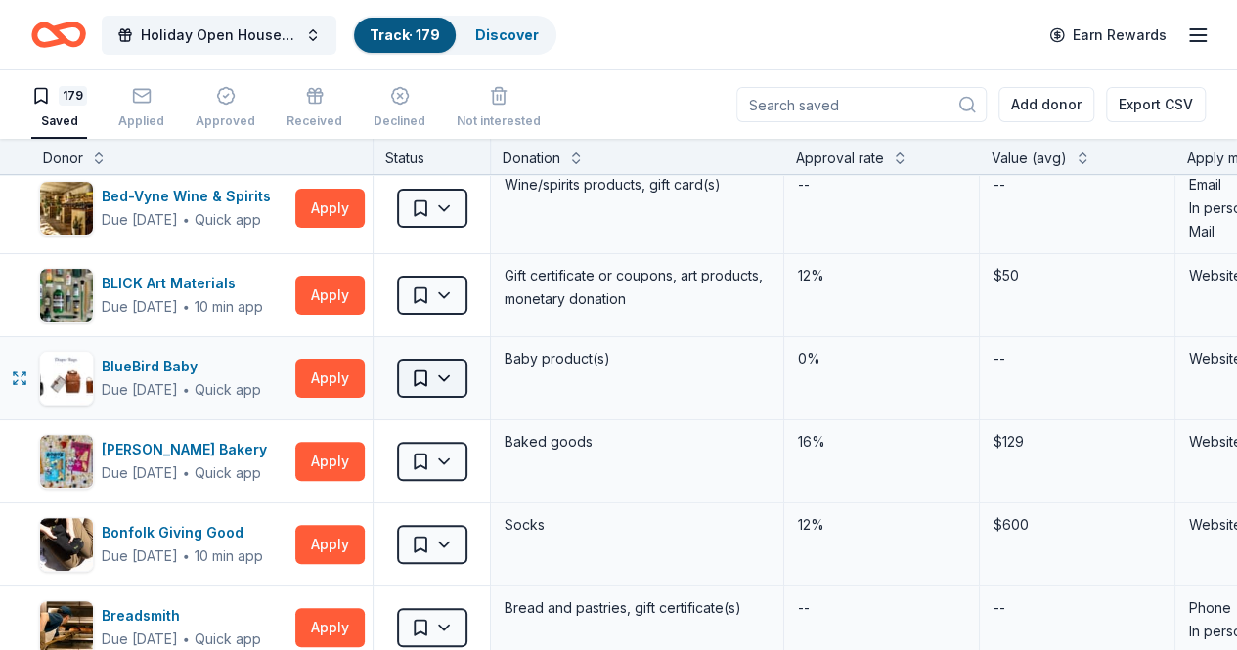
click at [461, 386] on html "Holiday Open House 2025 Track · 179 Discover Earn Rewards 179 Saved Applied App…" at bounding box center [618, 325] width 1237 height 650
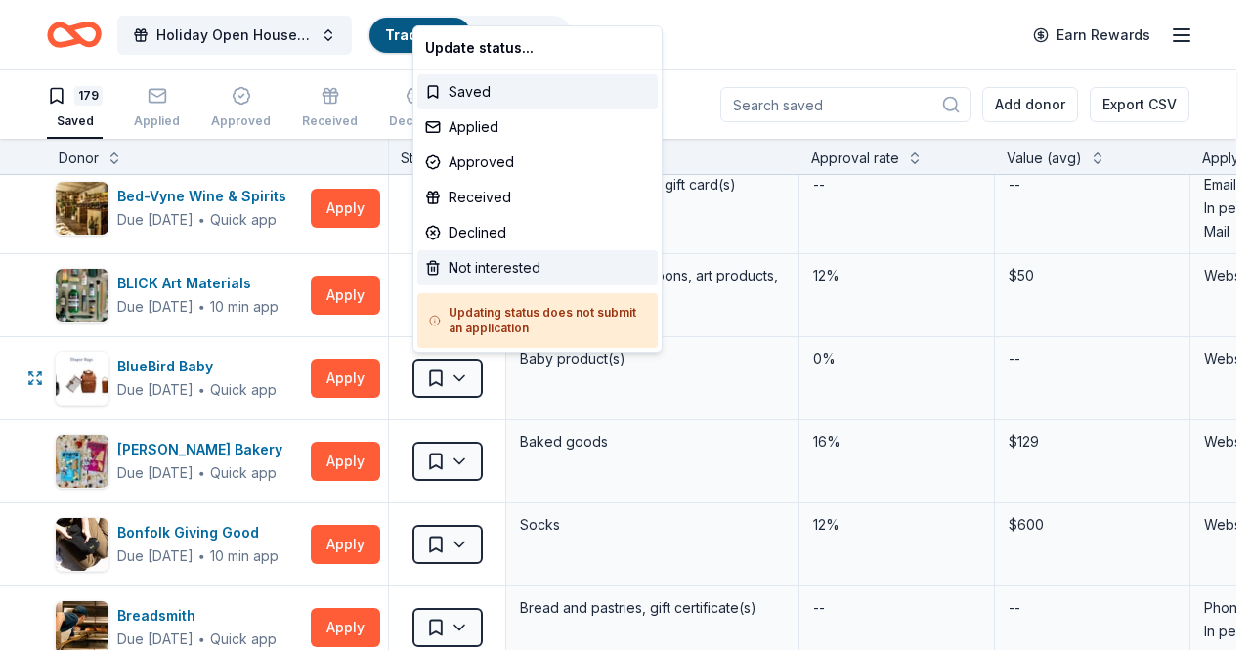
click at [510, 260] on div "Not interested" at bounding box center [537, 267] width 241 height 35
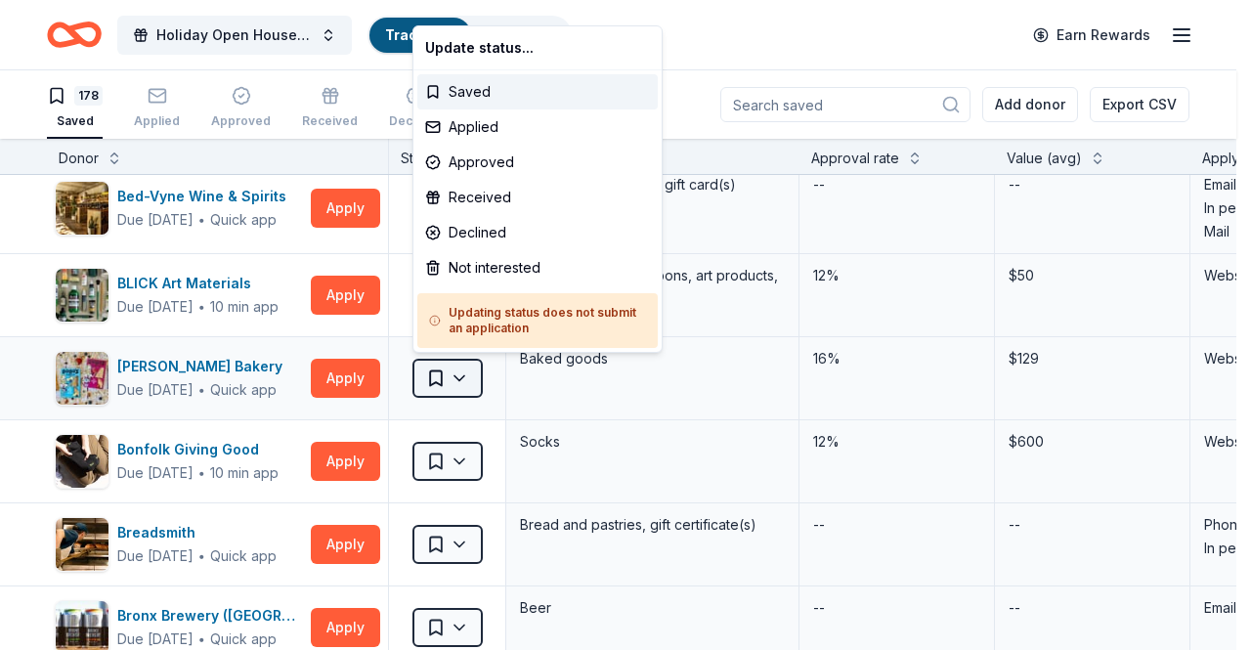
click at [463, 375] on html "Holiday Open House 2025 Track · 178 Discover Earn Rewards 178 Saved Applied App…" at bounding box center [625, 325] width 1251 height 650
click at [483, 265] on div "Not interested" at bounding box center [537, 267] width 241 height 35
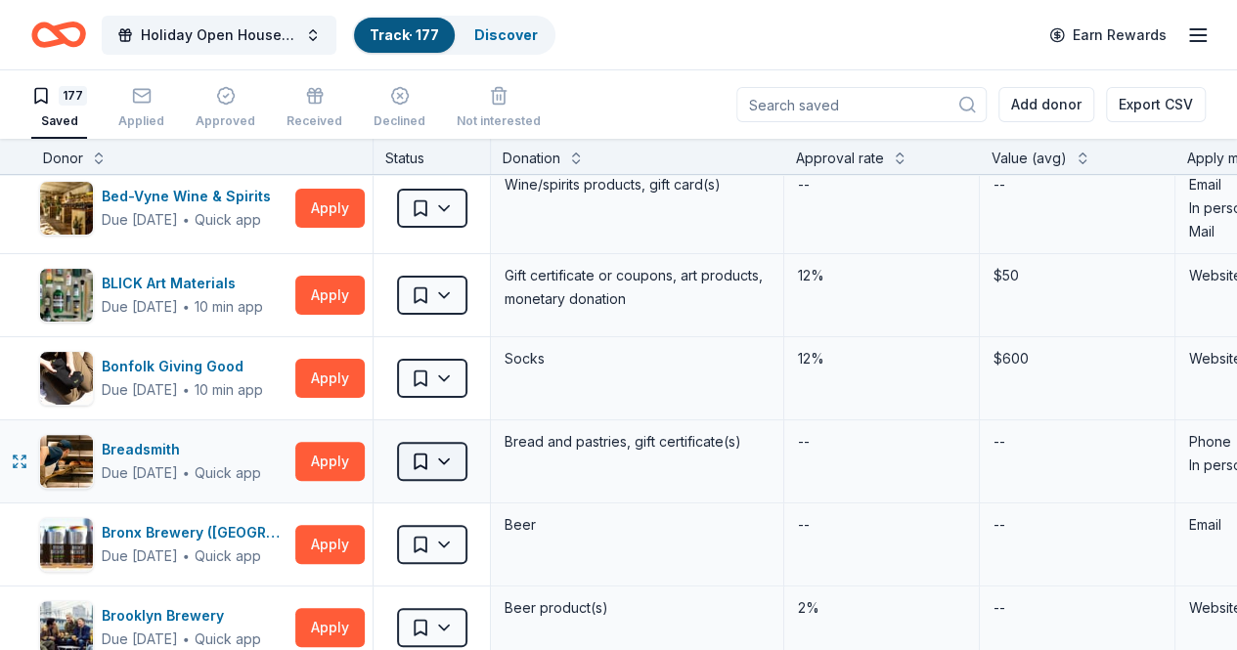
click at [460, 462] on html "Holiday Open House 2025 Track · 177 Discover Earn Rewards 177 Saved Applied App…" at bounding box center [618, 325] width 1237 height 650
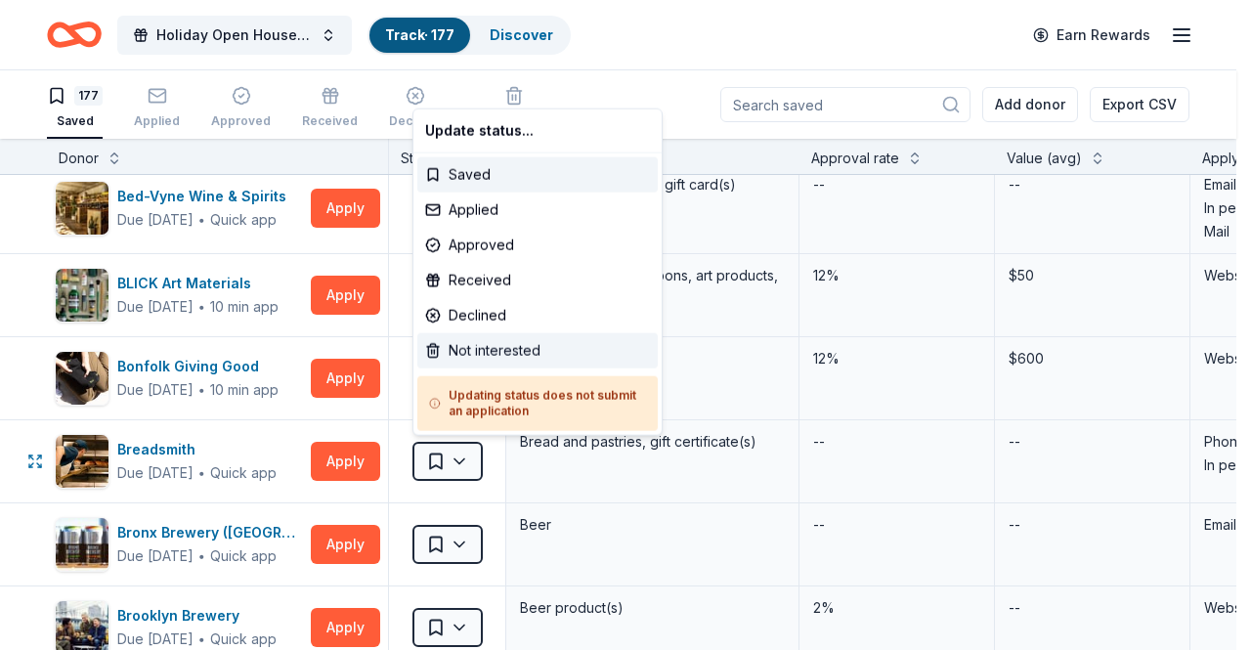
click at [477, 365] on div "Not interested" at bounding box center [537, 350] width 241 height 35
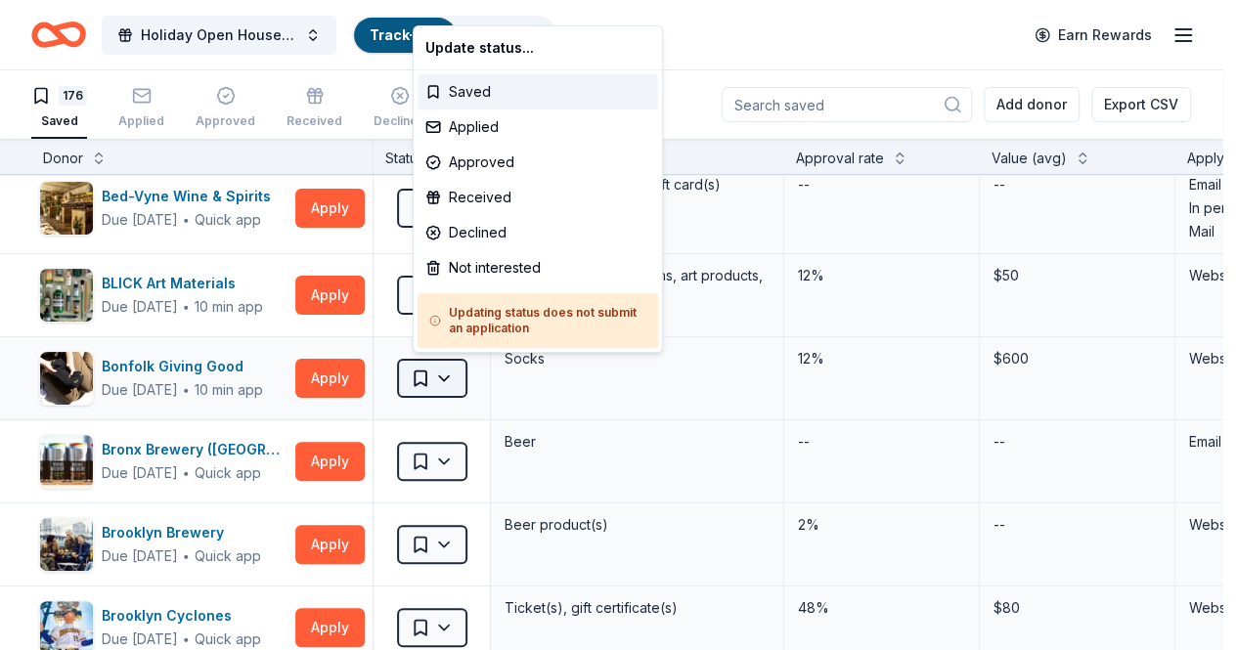
click at [473, 376] on html "Holiday Open House 2025 Track · 176 Discover Earn Rewards 176 Saved Applied App…" at bounding box center [618, 325] width 1237 height 650
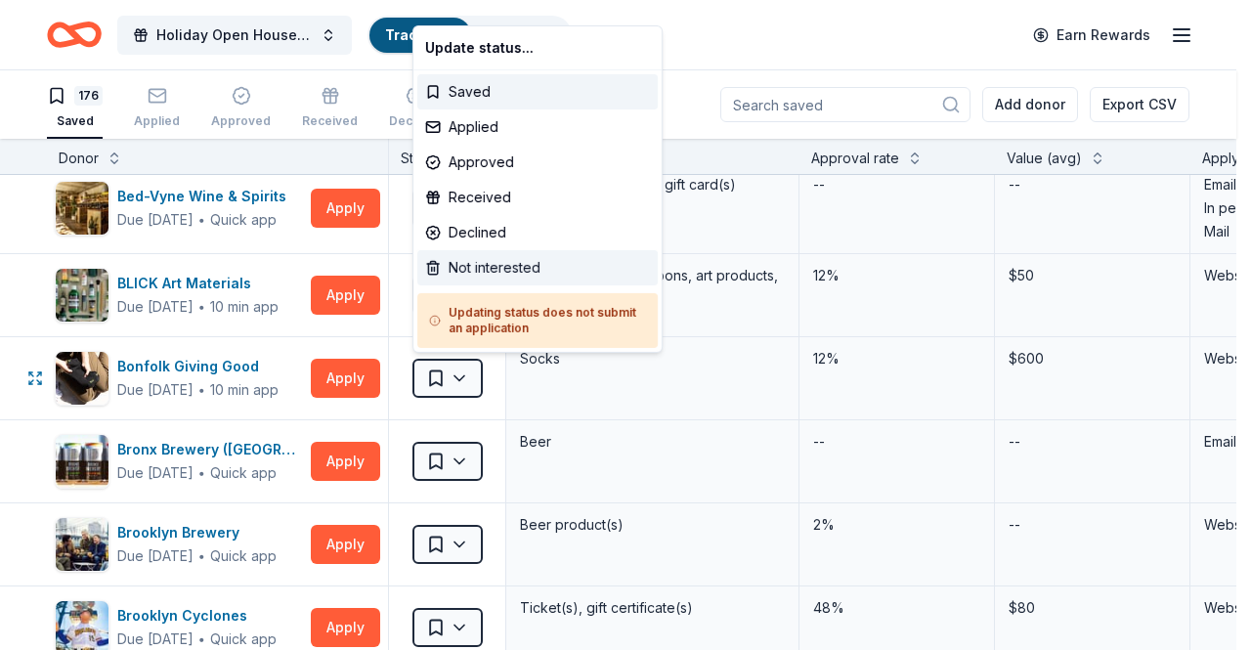
click at [505, 271] on div "Not interested" at bounding box center [537, 267] width 241 height 35
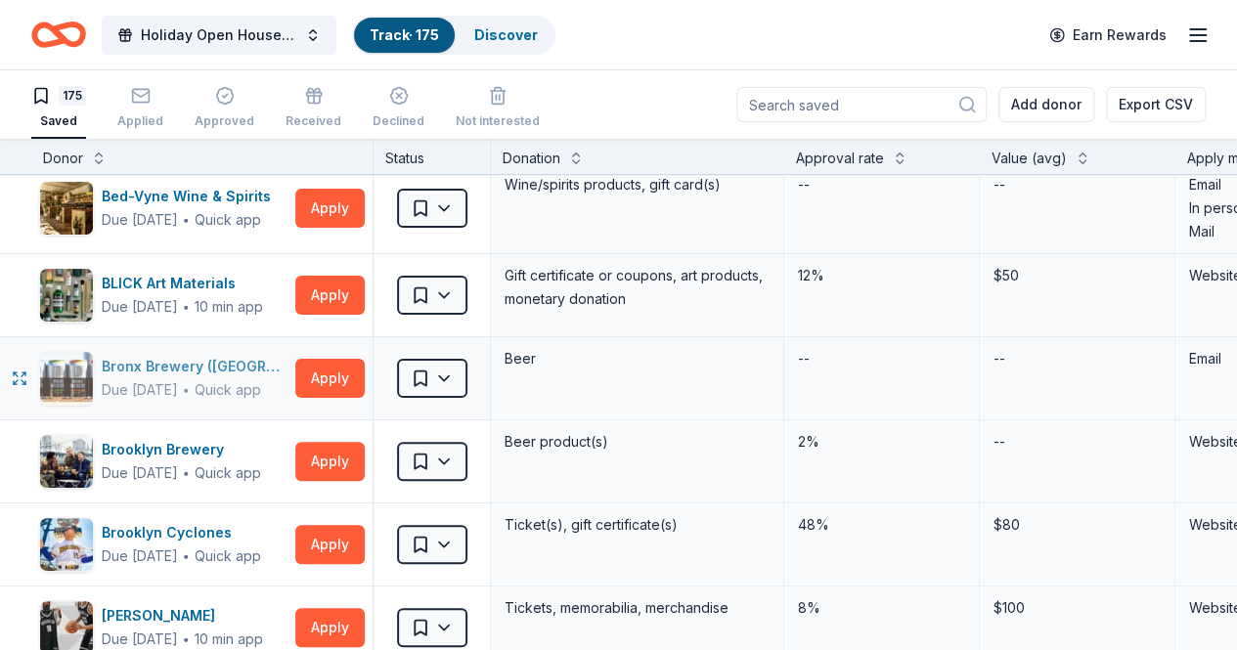
click at [213, 360] on div "Bronx Brewery ([GEOGRAPHIC_DATA])" at bounding box center [195, 366] width 186 height 23
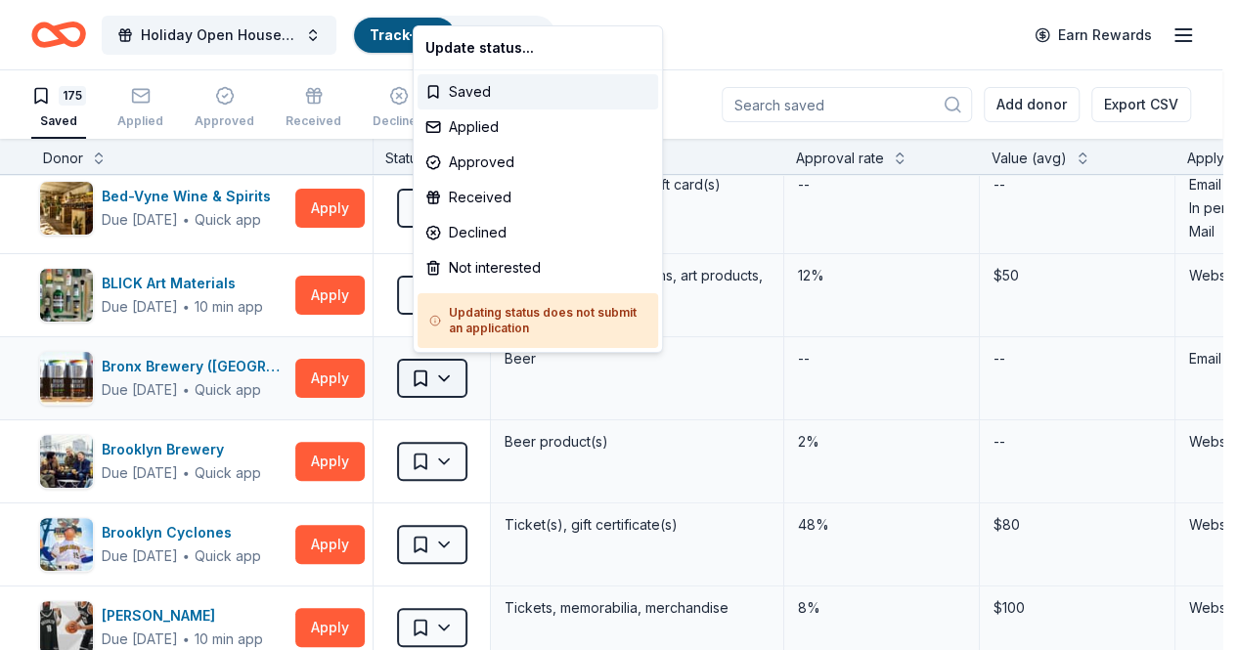
click at [461, 373] on html "Holiday Open House 2025 Track · 175 Discover Earn Rewards 175 Saved Applied App…" at bounding box center [618, 325] width 1237 height 650
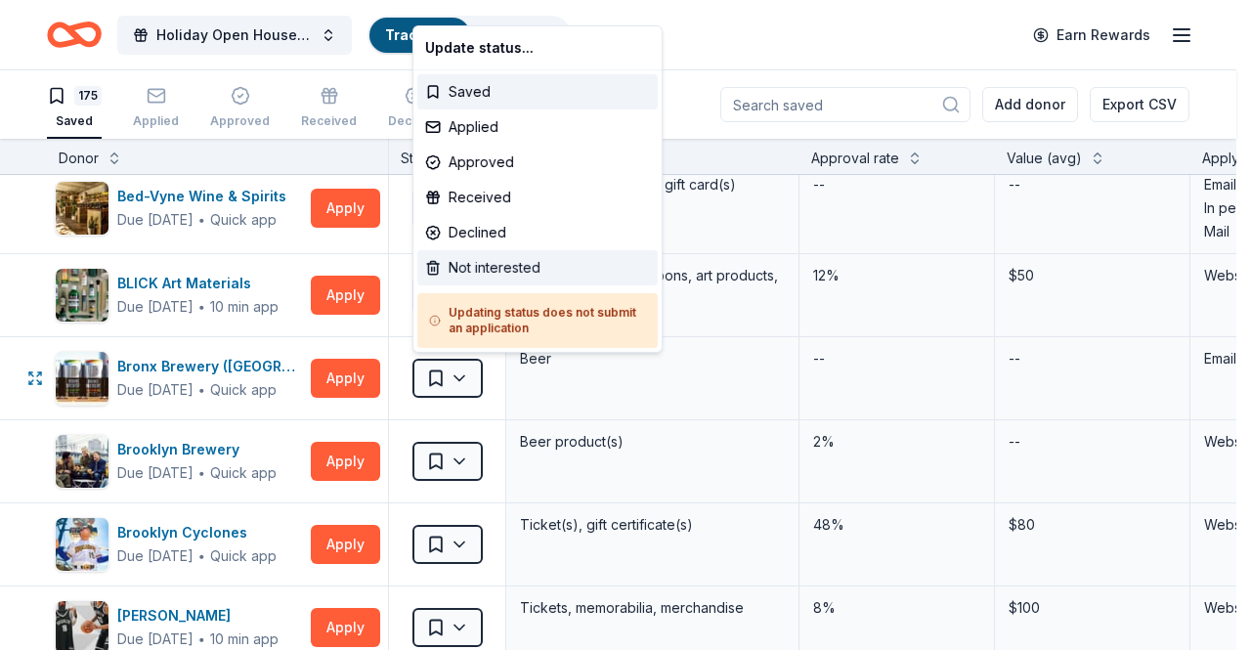
click at [501, 266] on div "Not interested" at bounding box center [537, 267] width 241 height 35
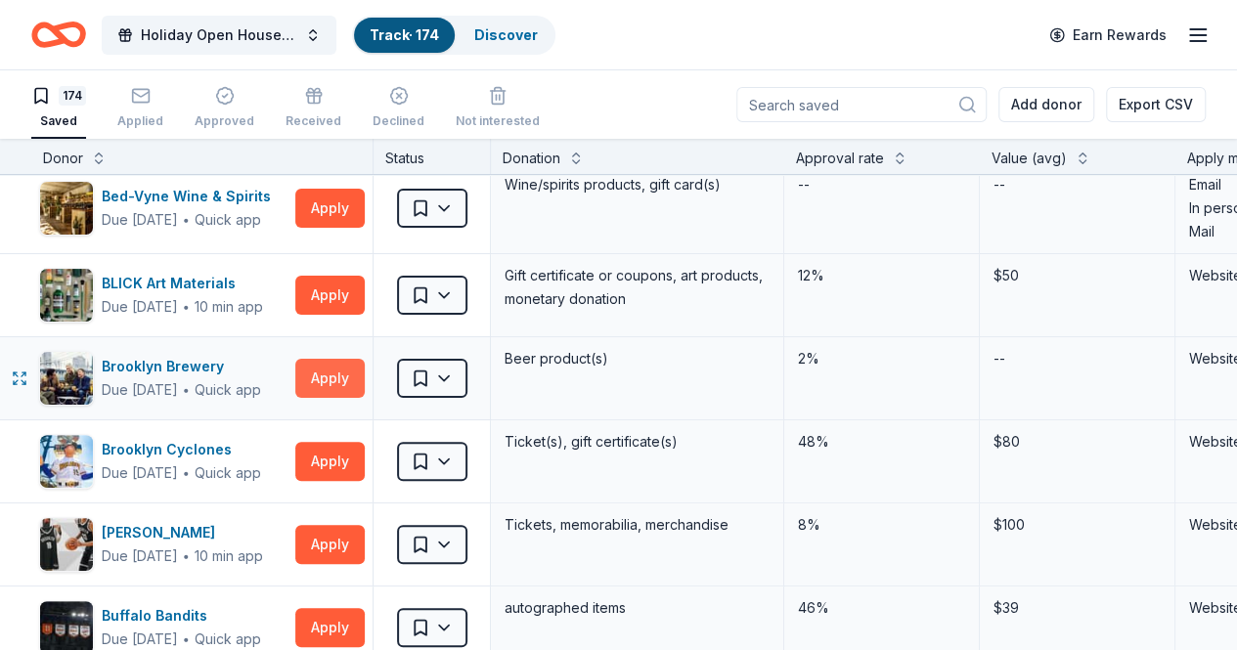
click at [330, 370] on button "Apply" at bounding box center [329, 378] width 69 height 39
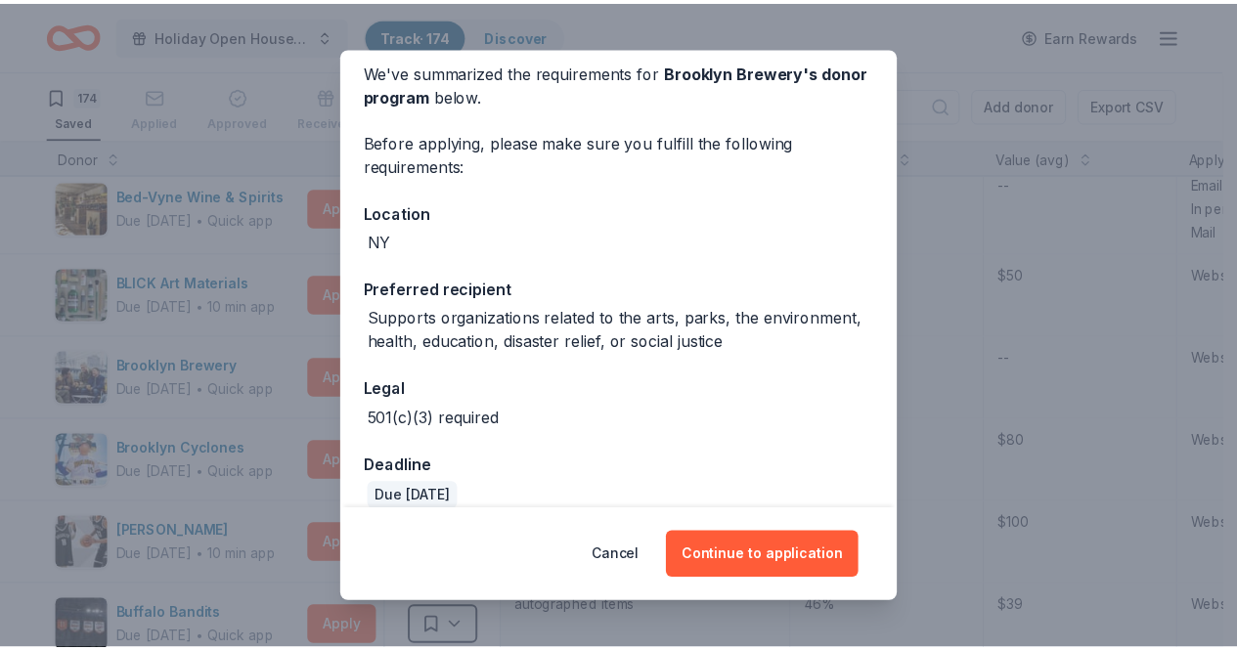
scroll to position [0, 0]
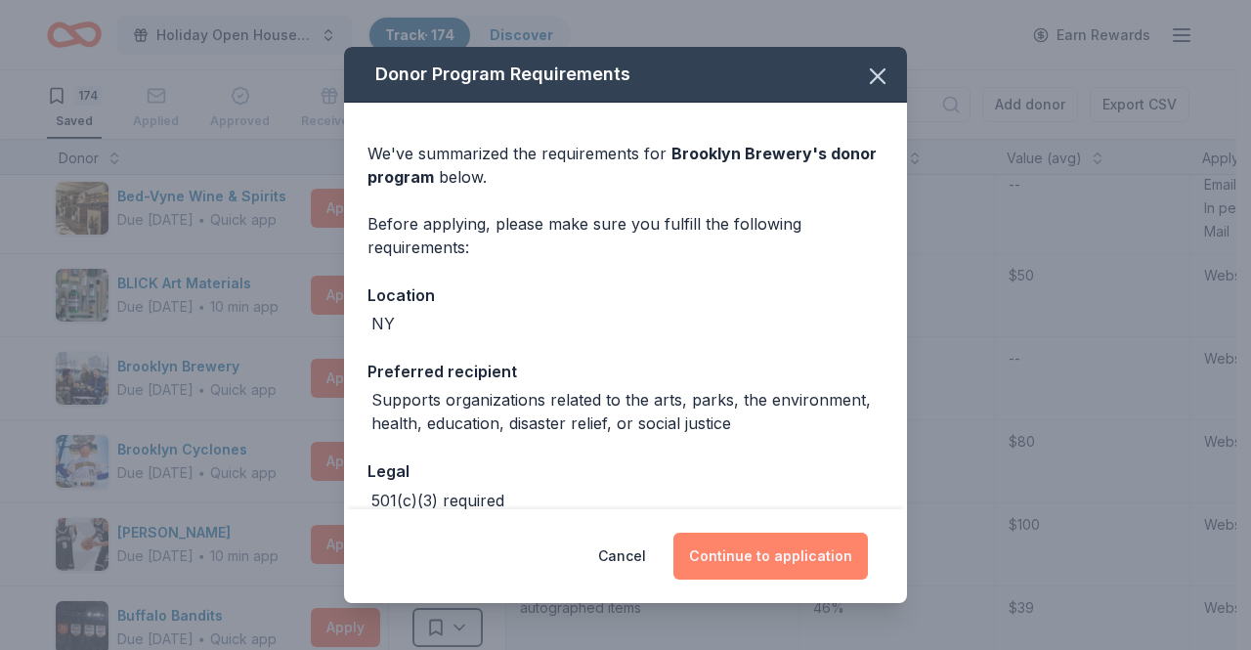
click at [780, 563] on button "Continue to application" at bounding box center [771, 556] width 195 height 47
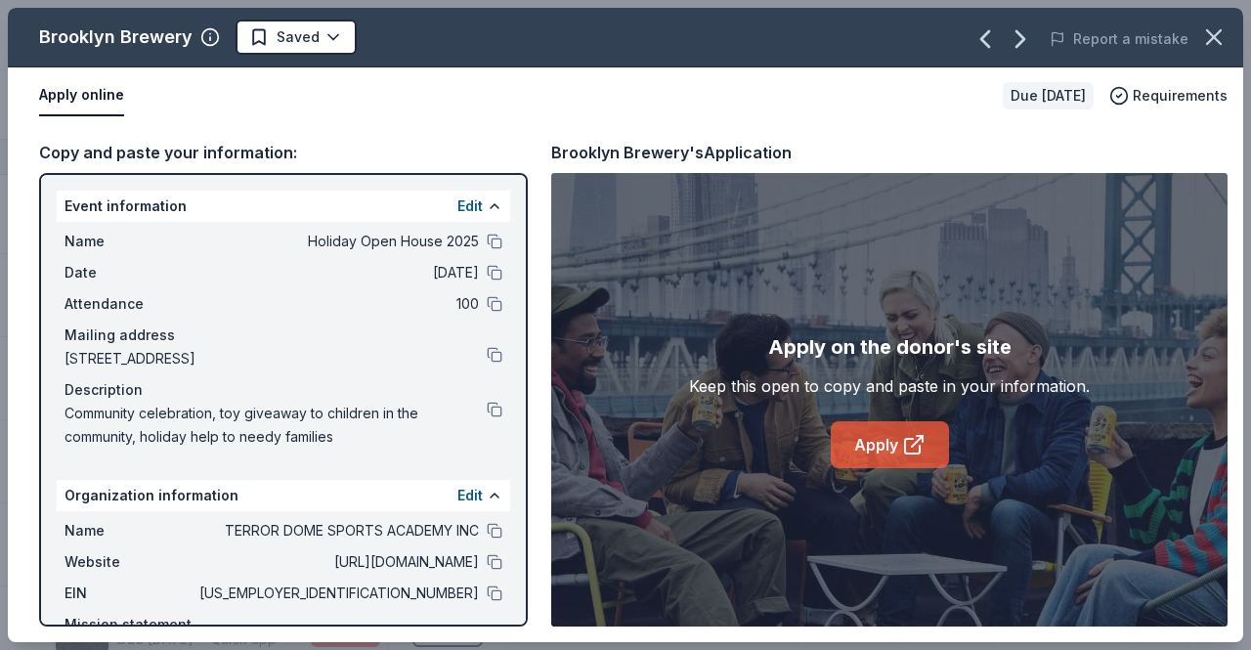
click at [883, 437] on link "Apply" at bounding box center [890, 444] width 118 height 47
click at [1216, 45] on icon "button" at bounding box center [1214, 36] width 27 height 27
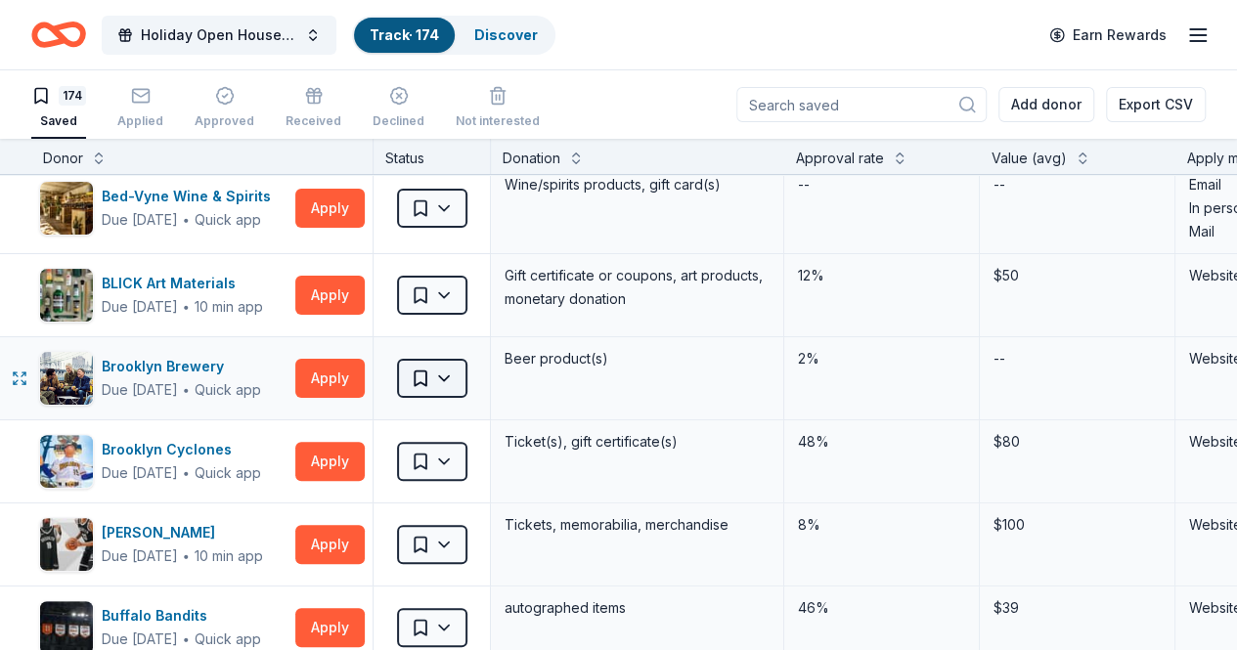
click at [463, 380] on html "Holiday Open House 2025 Track · 174 Discover Earn Rewards 174 Saved Applied App…" at bounding box center [618, 325] width 1237 height 650
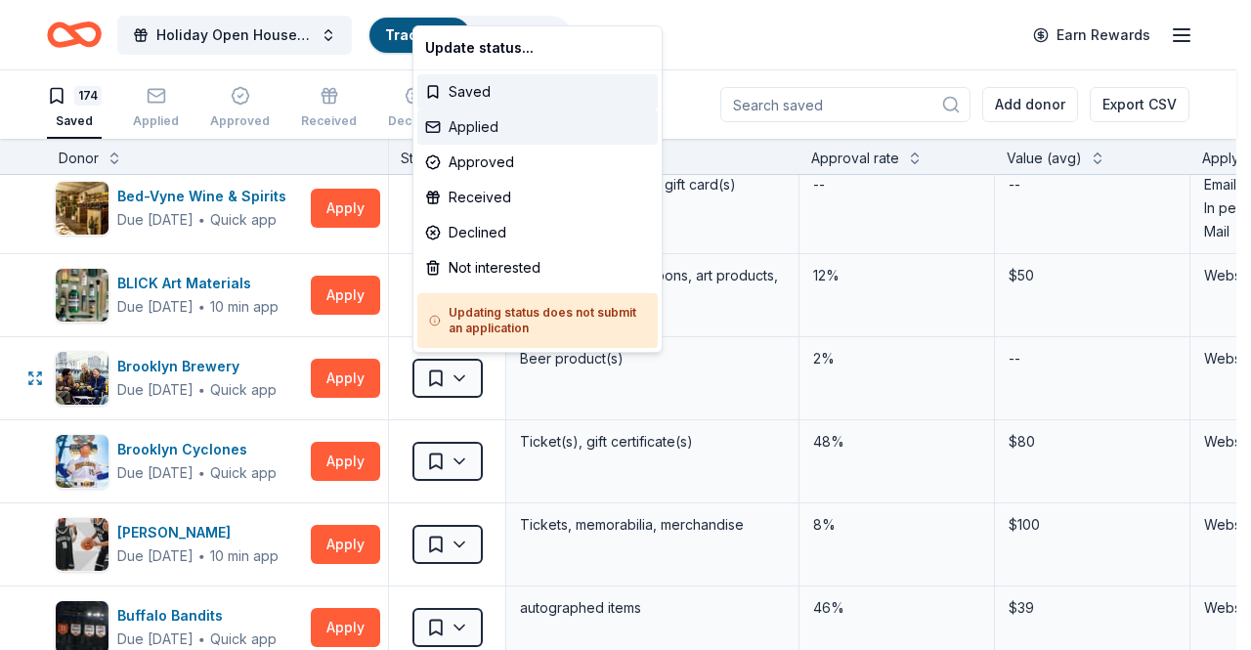
click at [510, 121] on div "Applied" at bounding box center [537, 127] width 241 height 35
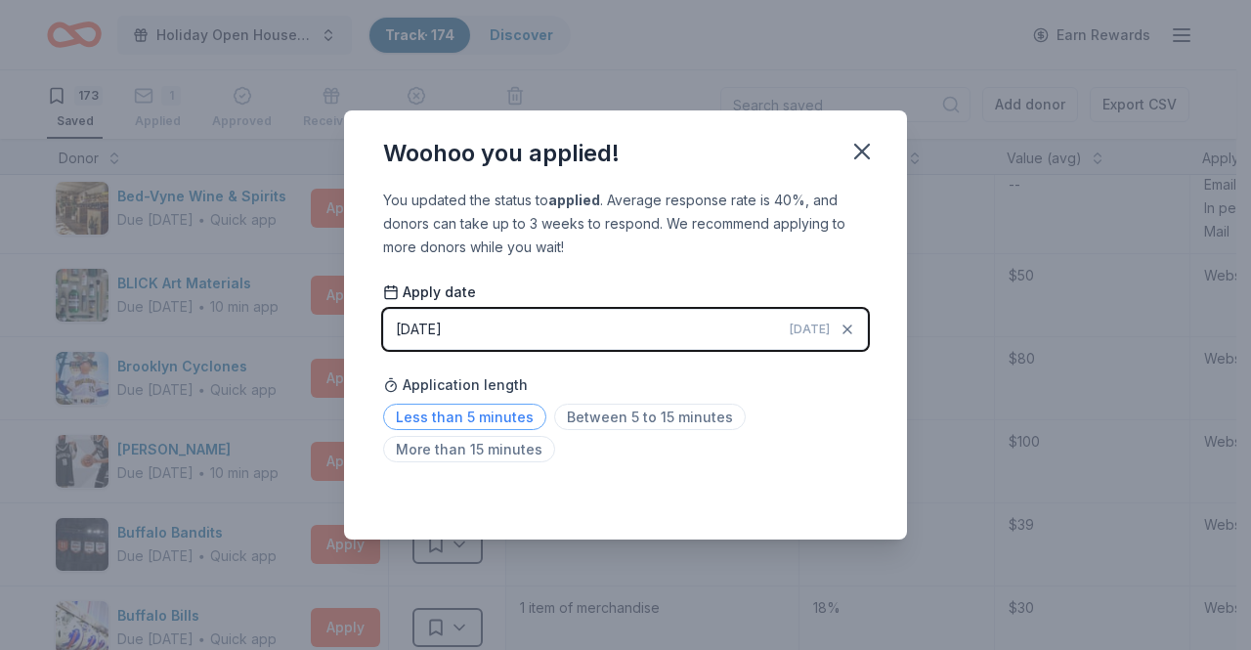
click at [489, 417] on span "Less than 5 minutes" at bounding box center [464, 417] width 163 height 26
click at [860, 144] on icon "button" at bounding box center [862, 151] width 27 height 27
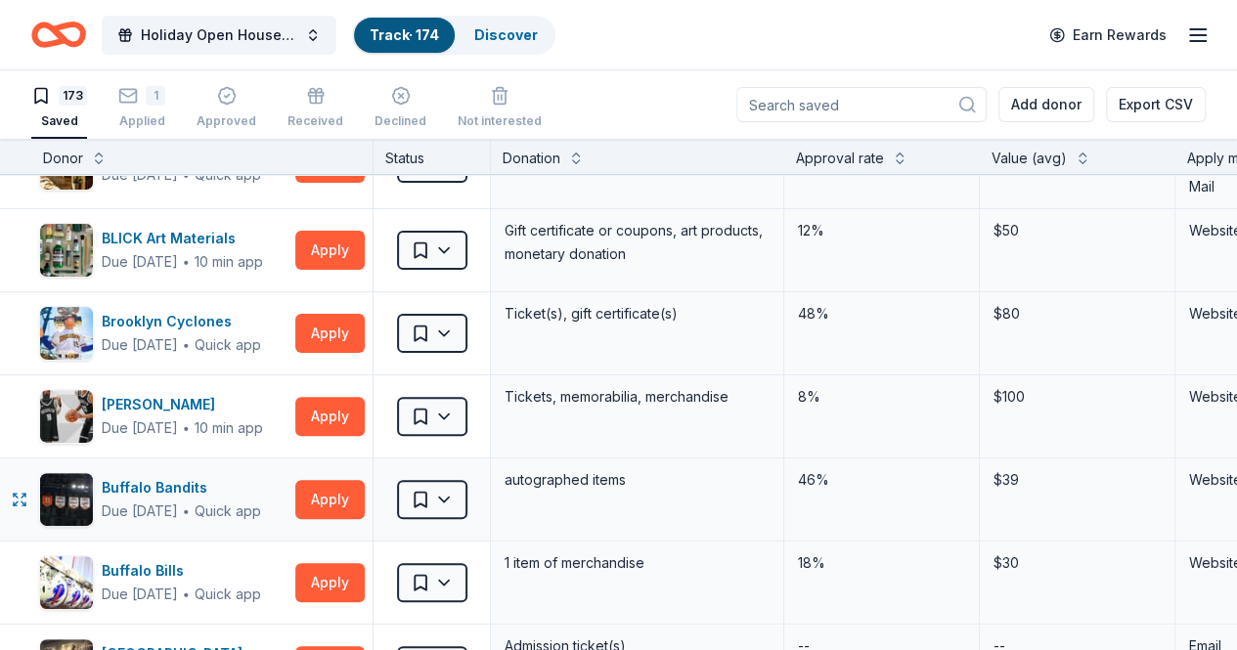
scroll to position [222, 0]
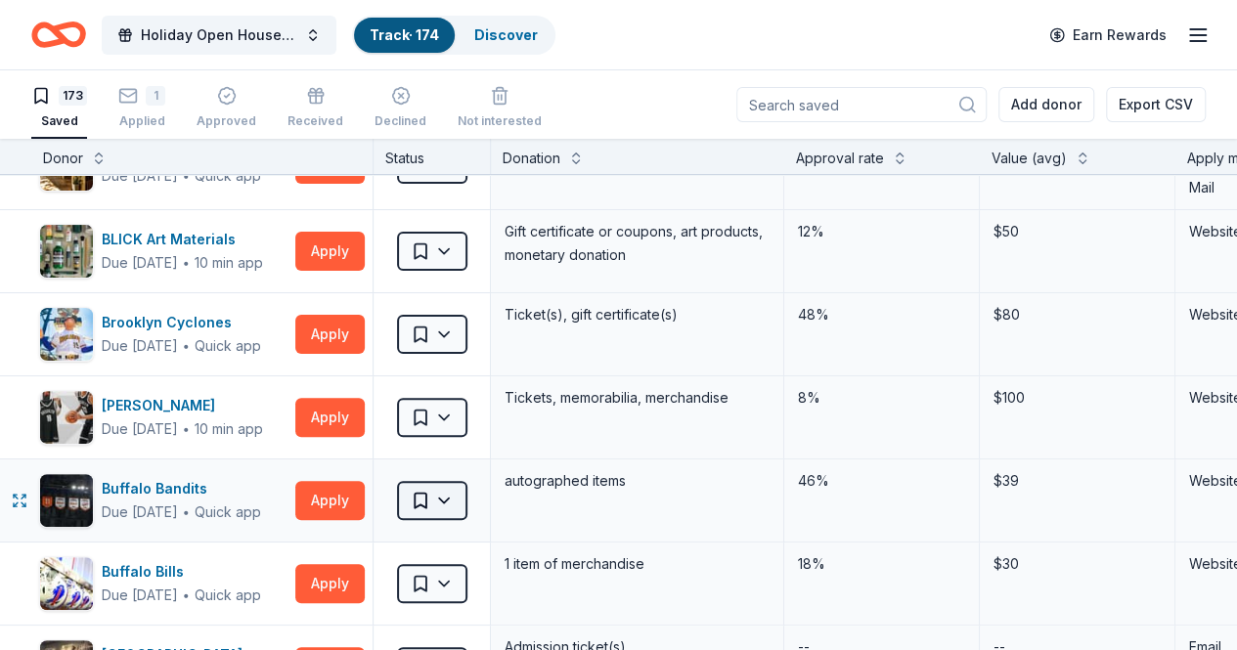
click at [465, 501] on html "Holiday Open House 2025 Track · 174 Discover Earn Rewards 173 Saved 1 Applied A…" at bounding box center [618, 325] width 1237 height 650
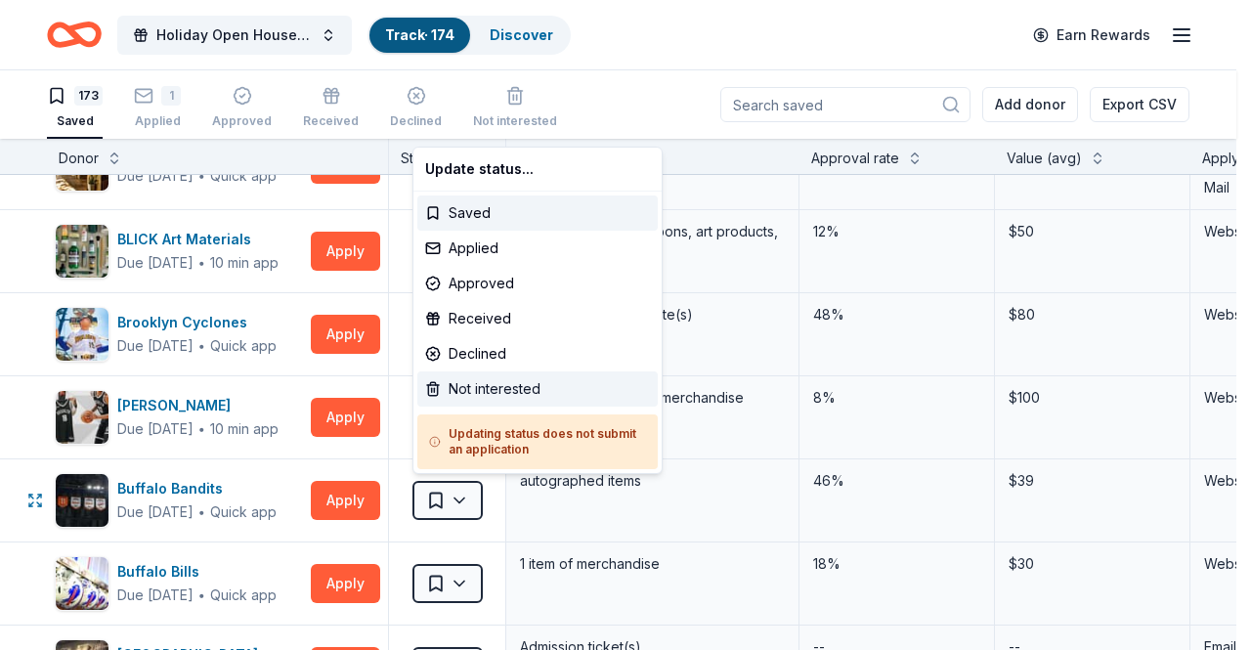
click at [522, 378] on div "Not interested" at bounding box center [537, 389] width 241 height 35
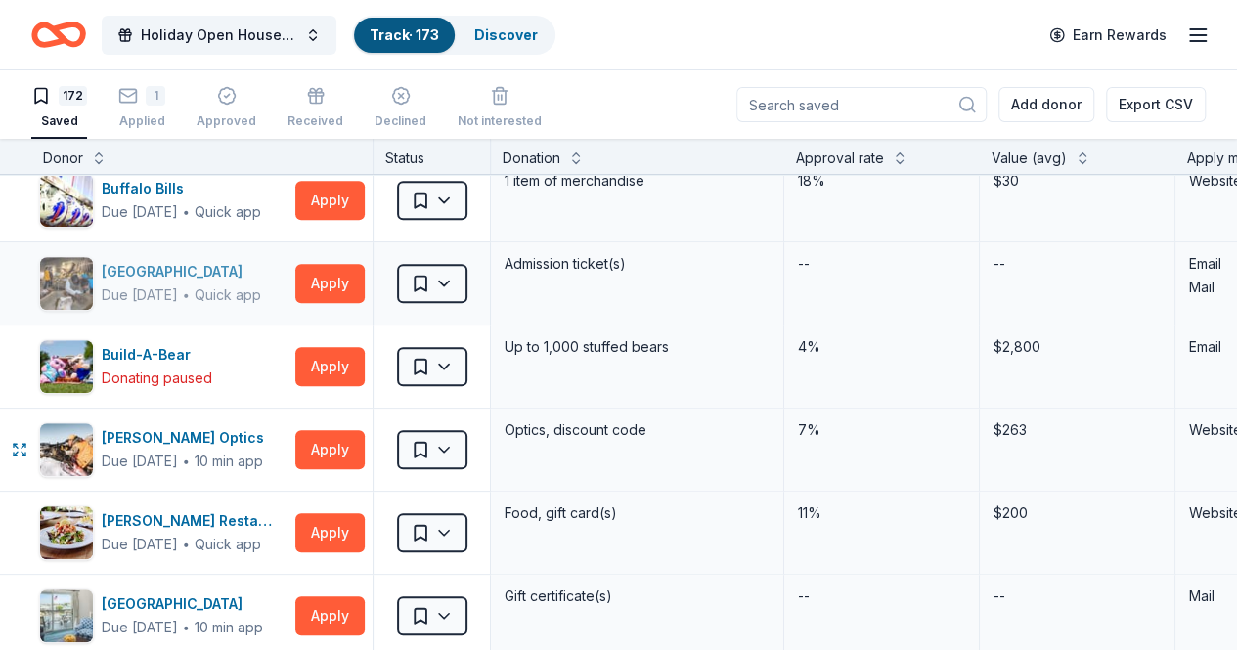
scroll to position [525, 0]
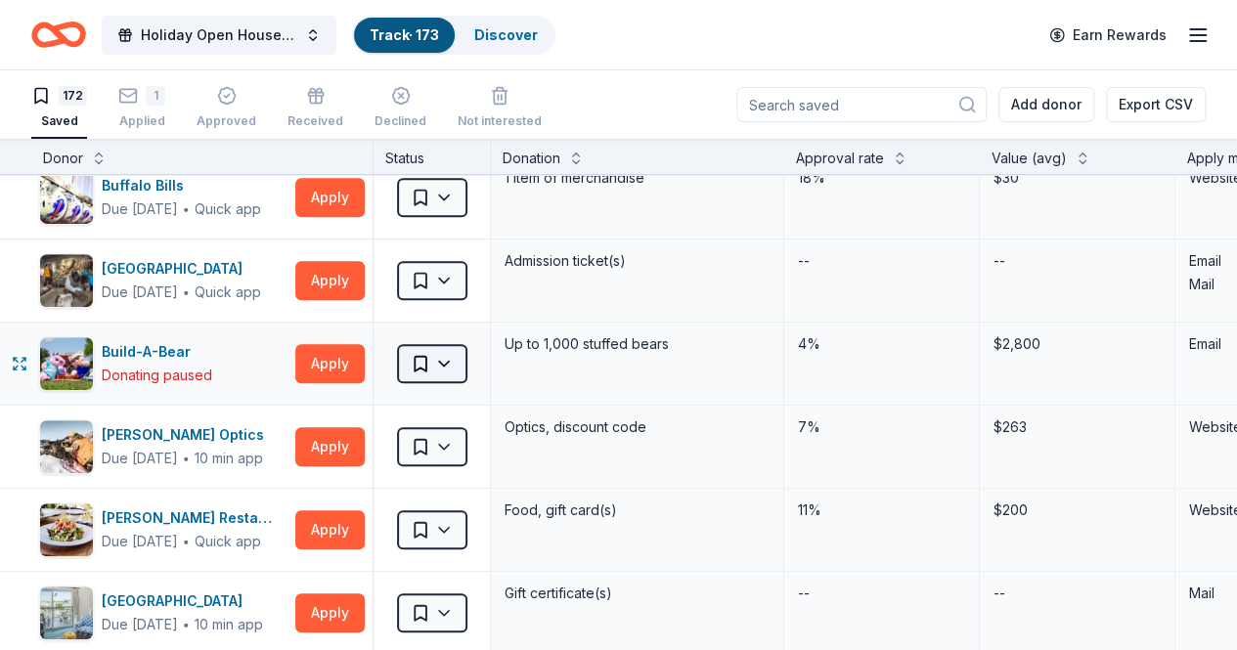
click at [470, 360] on html "Holiday Open House 2025 Track · 173 Discover Earn Rewards 172 Saved 1 Applied A…" at bounding box center [618, 325] width 1237 height 650
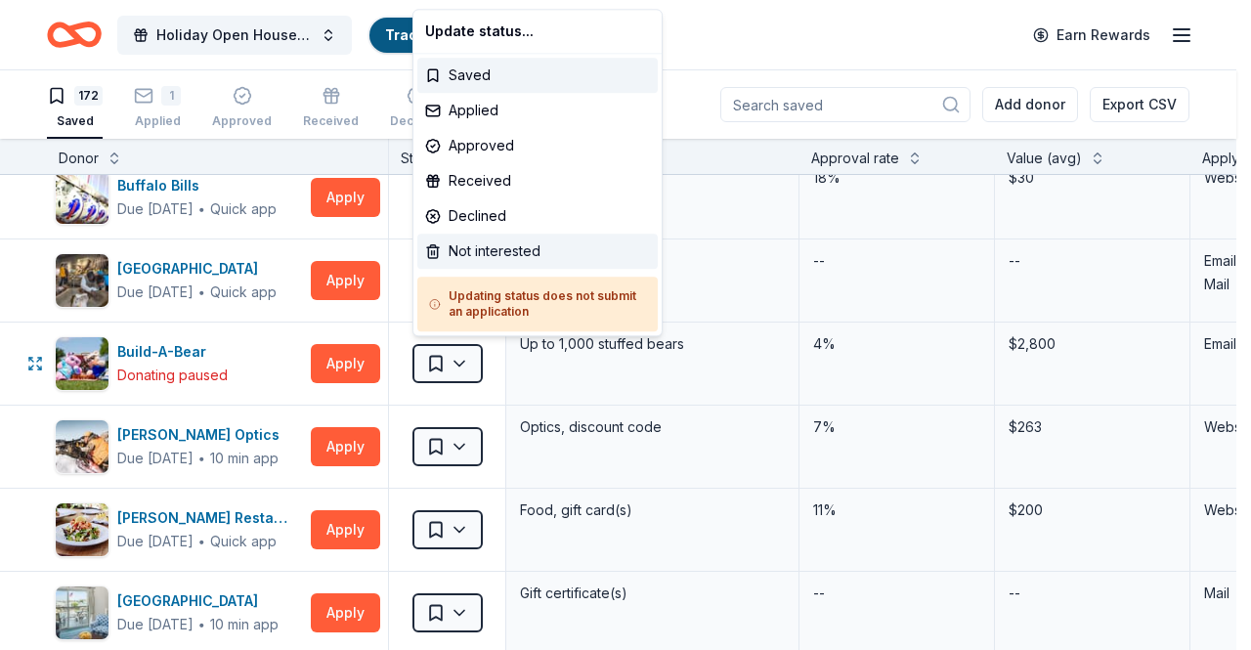
click at [508, 242] on div "Not interested" at bounding box center [537, 251] width 241 height 35
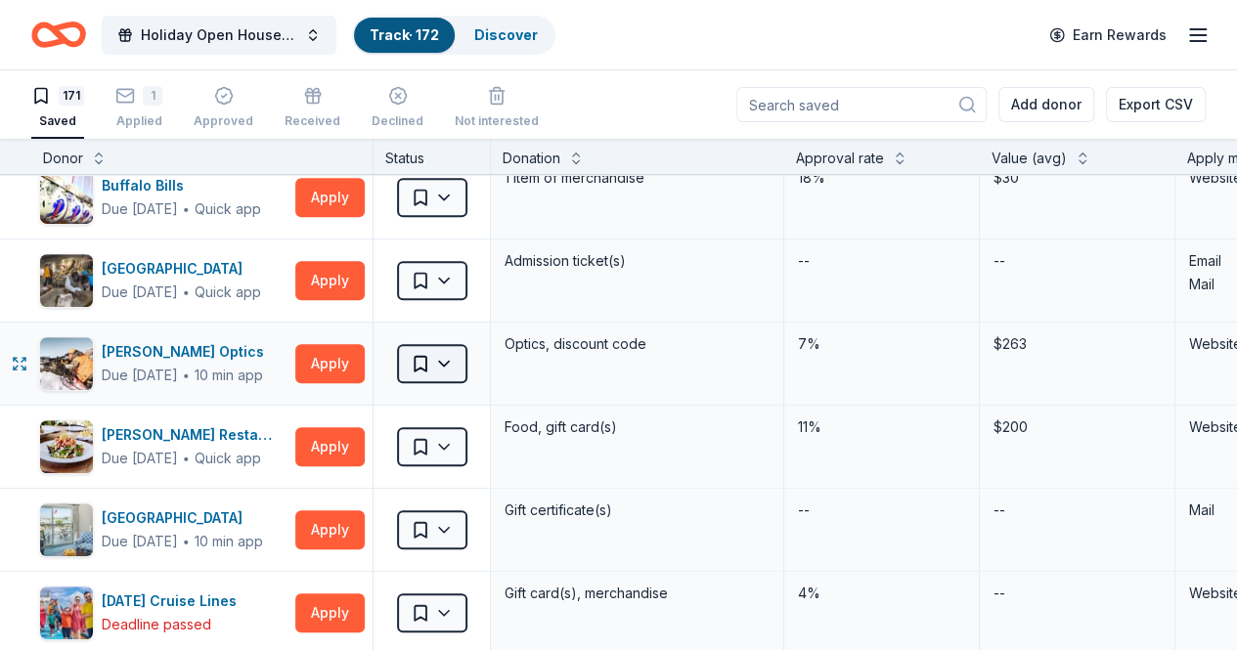
click at [464, 365] on html "Holiday Open House 2025 Track · 172 Discover Earn Rewards 171 Saved 1 Applied A…" at bounding box center [618, 325] width 1237 height 650
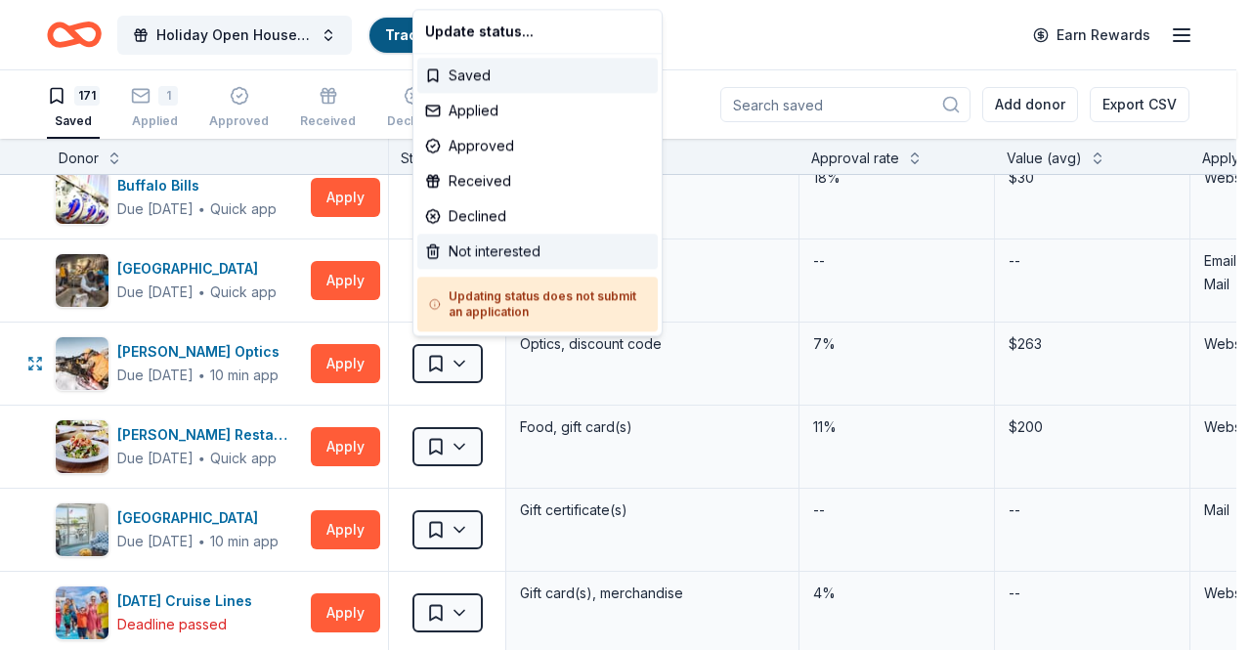
click at [501, 257] on div "Not interested" at bounding box center [537, 251] width 241 height 35
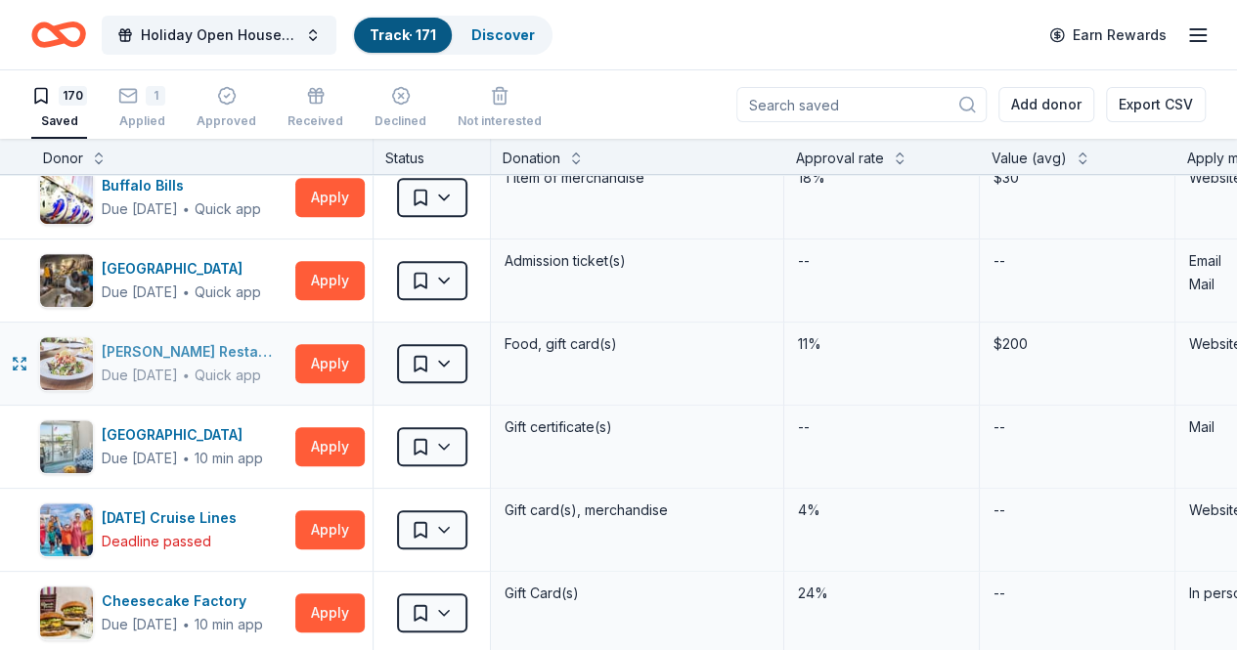
click at [212, 345] on div "[PERSON_NAME] Restaurants" at bounding box center [195, 351] width 186 height 23
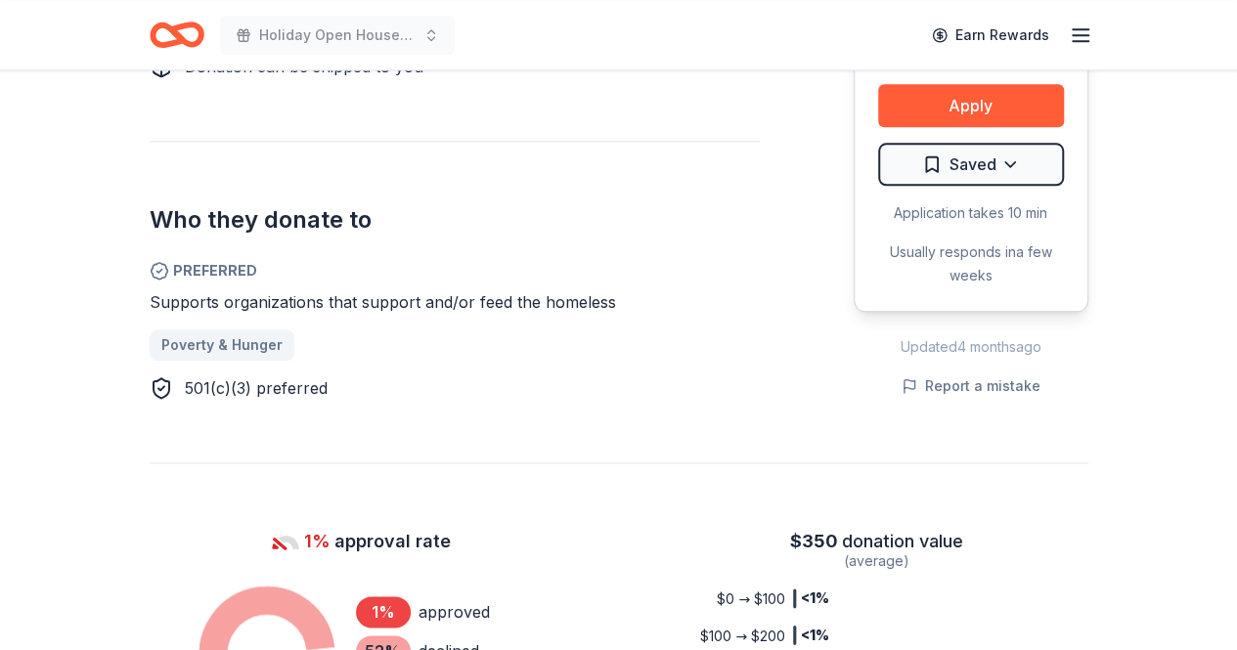
scroll to position [995, 0]
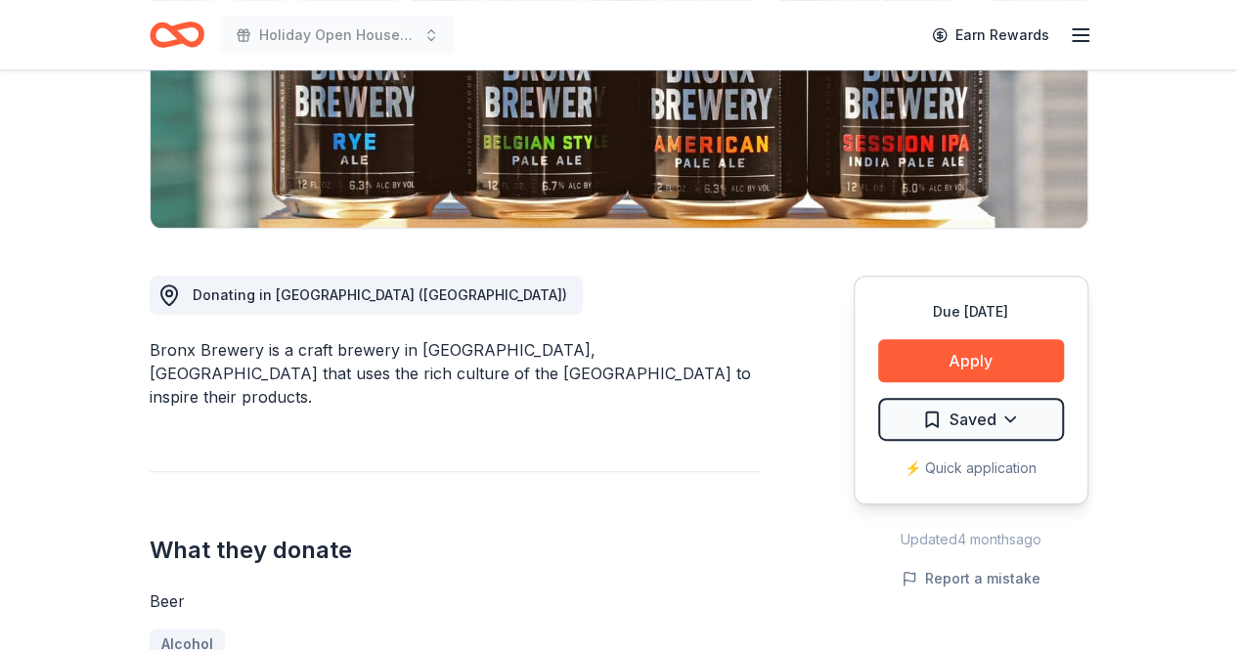
scroll to position [337, 0]
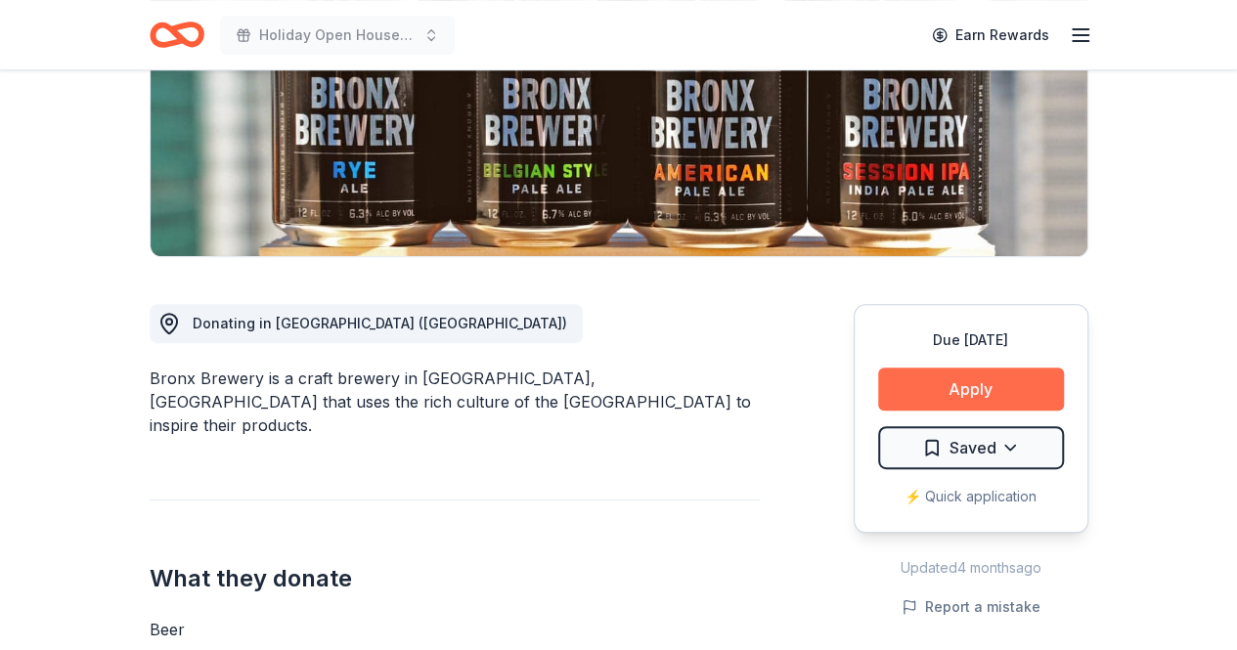
click at [923, 376] on button "Apply" at bounding box center [971, 389] width 186 height 43
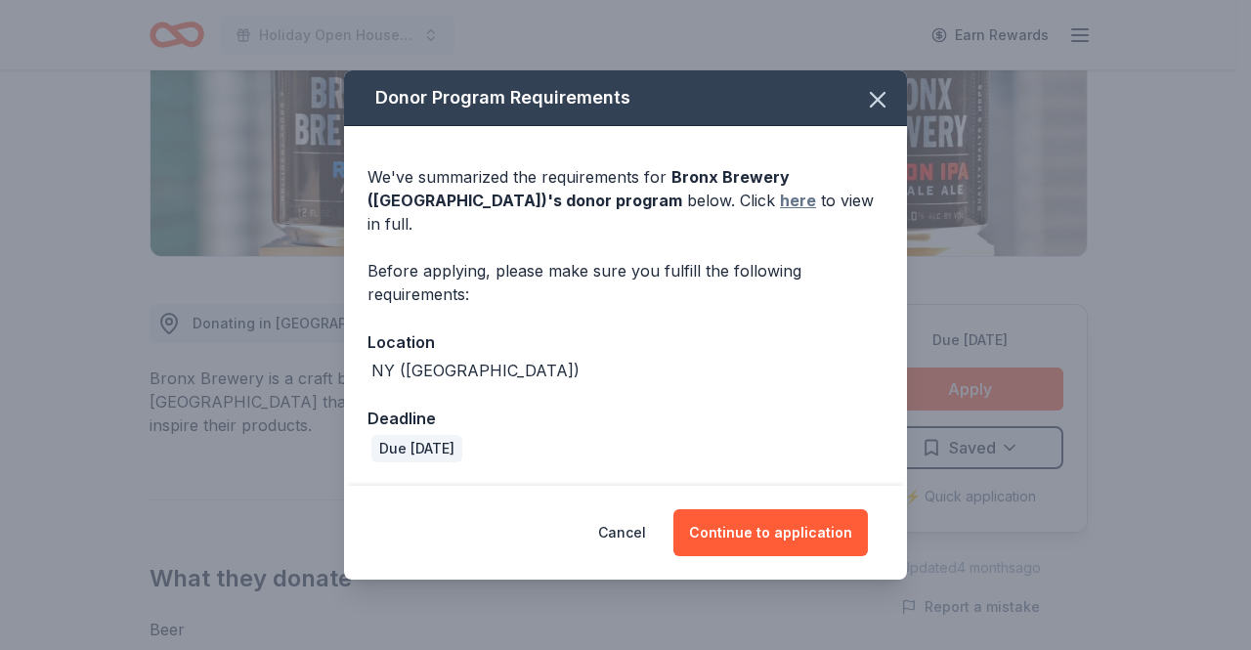
click at [780, 211] on link "here" at bounding box center [798, 200] width 36 height 23
click at [884, 106] on icon "button" at bounding box center [878, 100] width 14 height 14
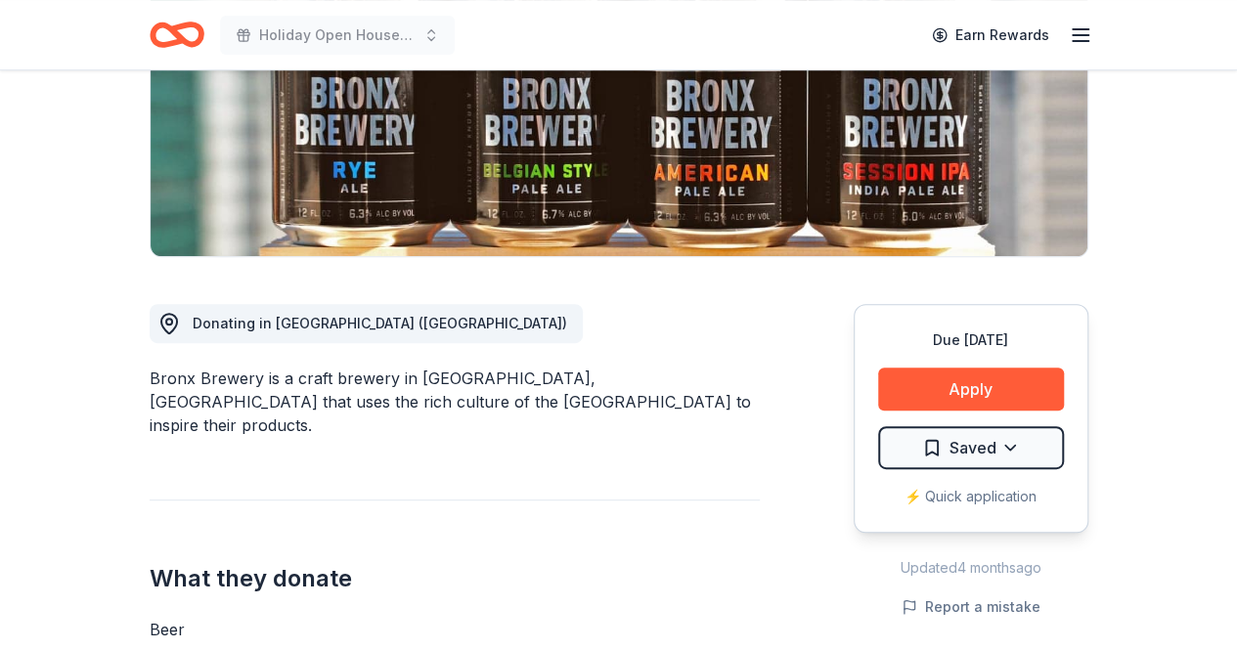
scroll to position [0, 0]
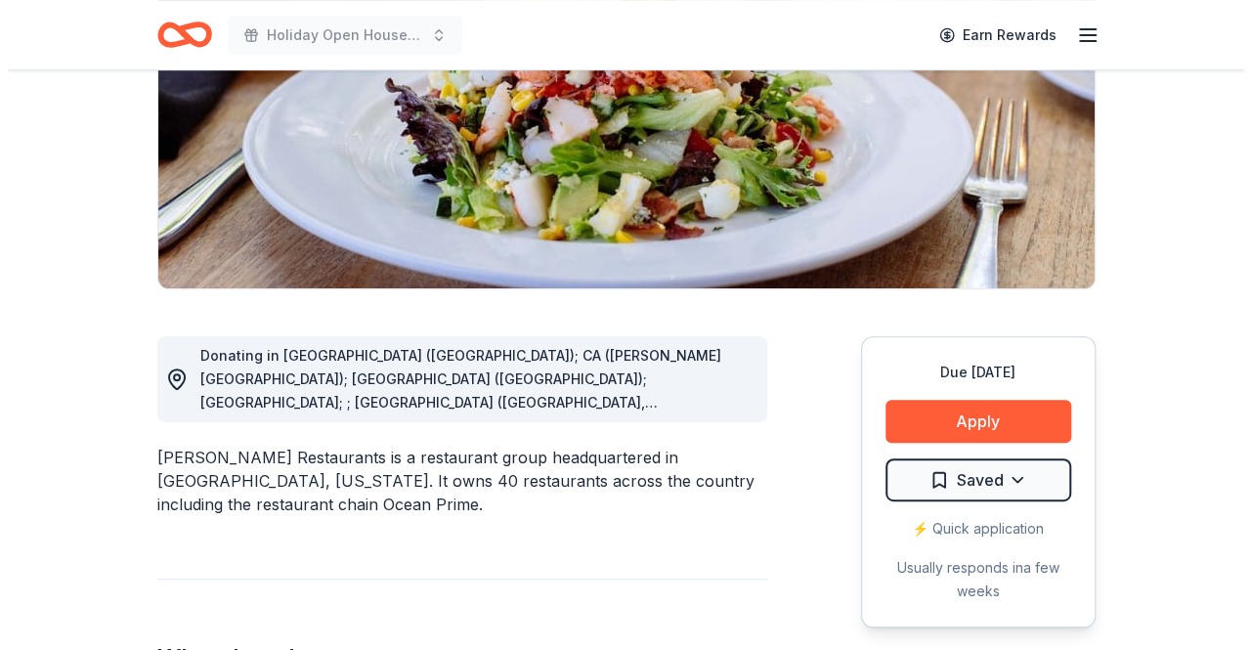
scroll to position [217, 0]
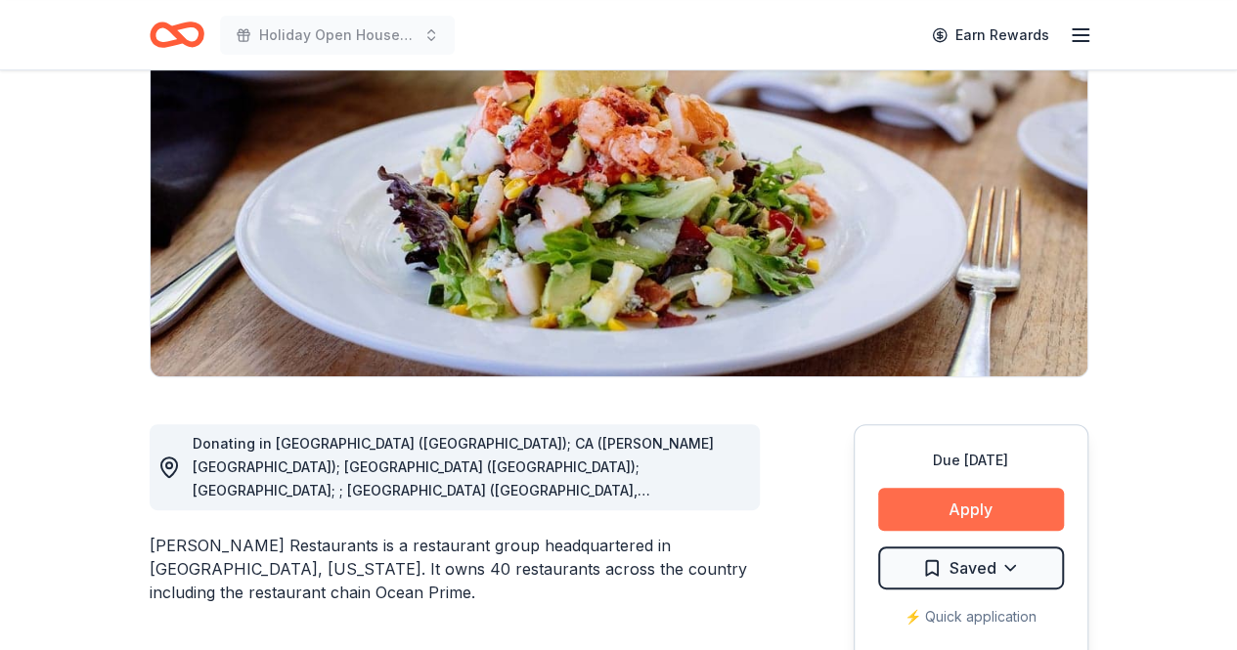
click at [925, 496] on button "Apply" at bounding box center [971, 509] width 186 height 43
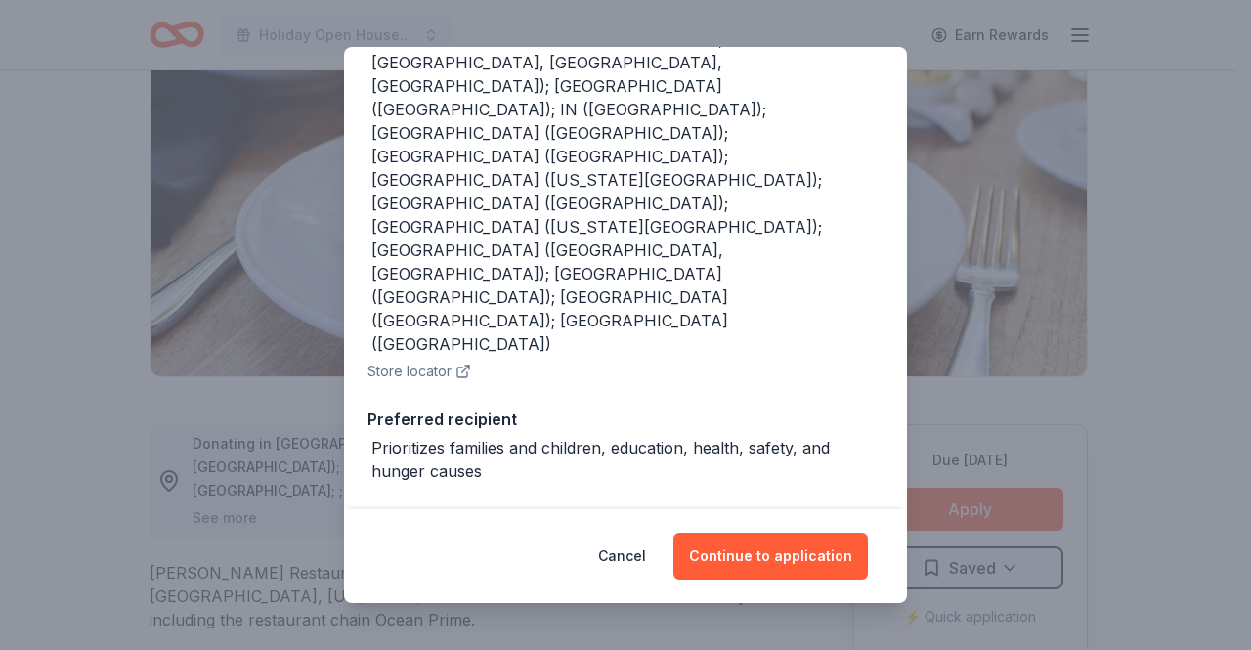
scroll to position [403, 0]
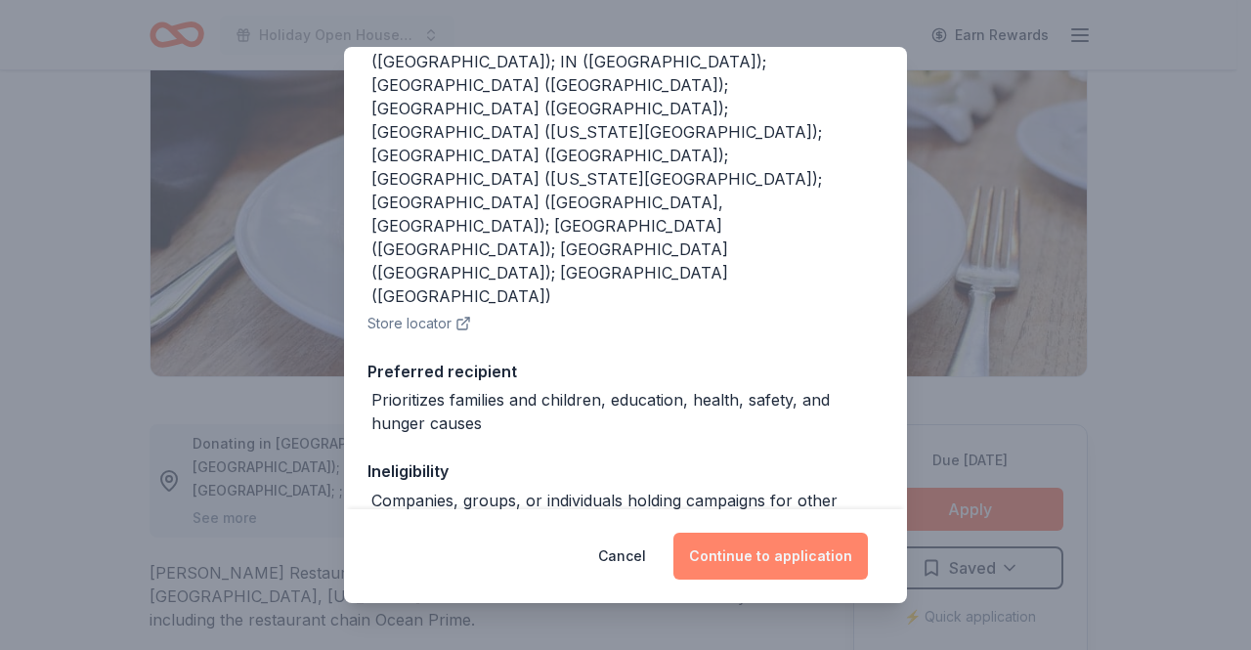
click at [797, 551] on button "Continue to application" at bounding box center [771, 556] width 195 height 47
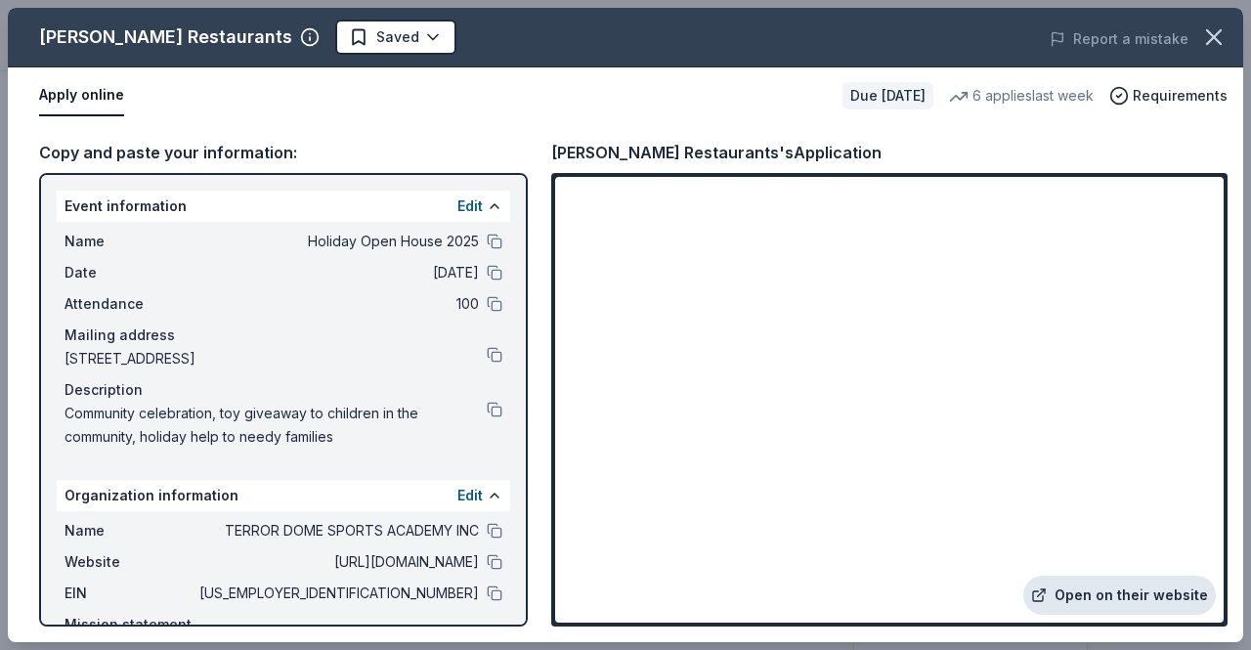
click at [1154, 582] on link "Open on their website" at bounding box center [1120, 595] width 193 height 39
